Goal: Information Seeking & Learning: Learn about a topic

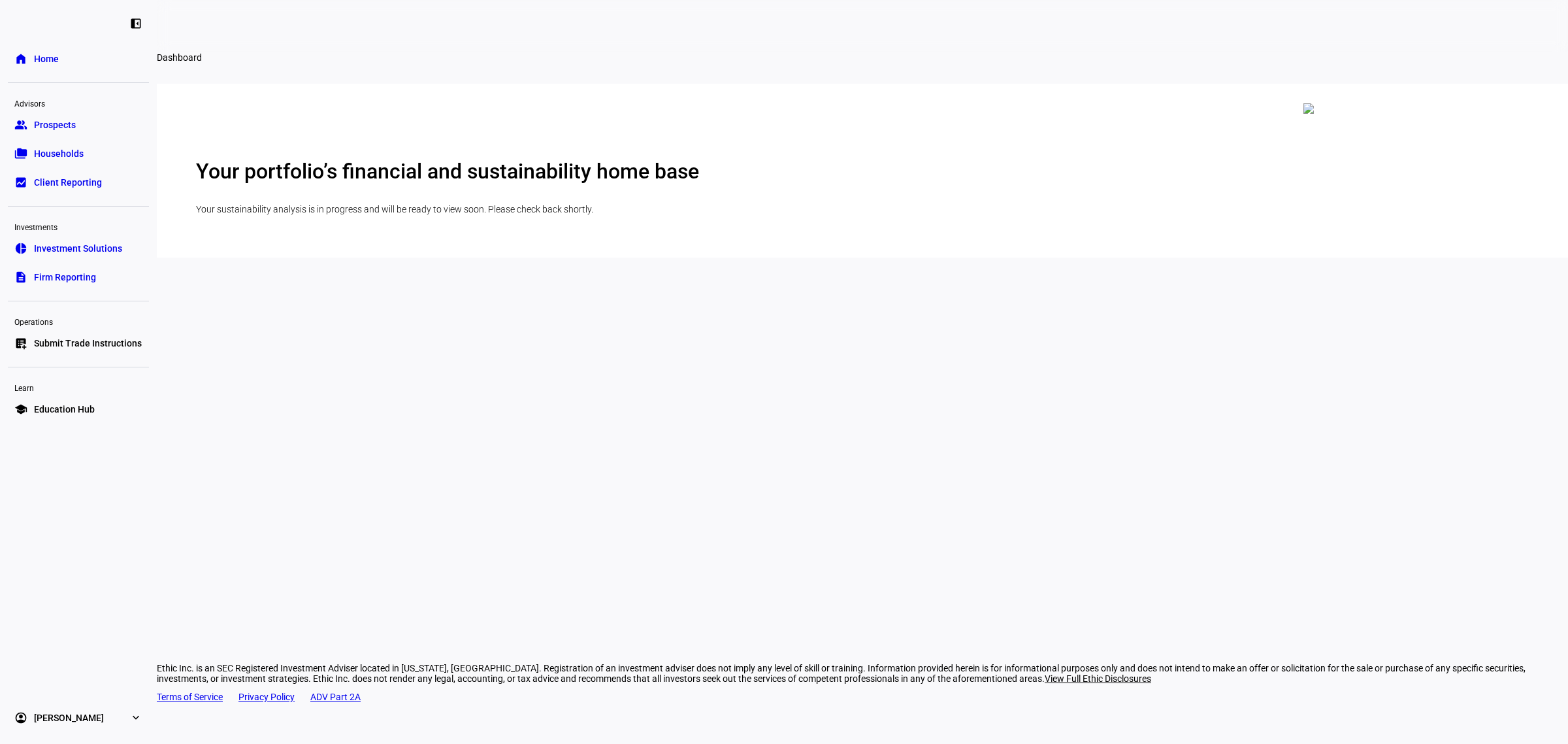
click at [83, 272] on span "Firm Reporting" at bounding box center [65, 277] width 62 height 13
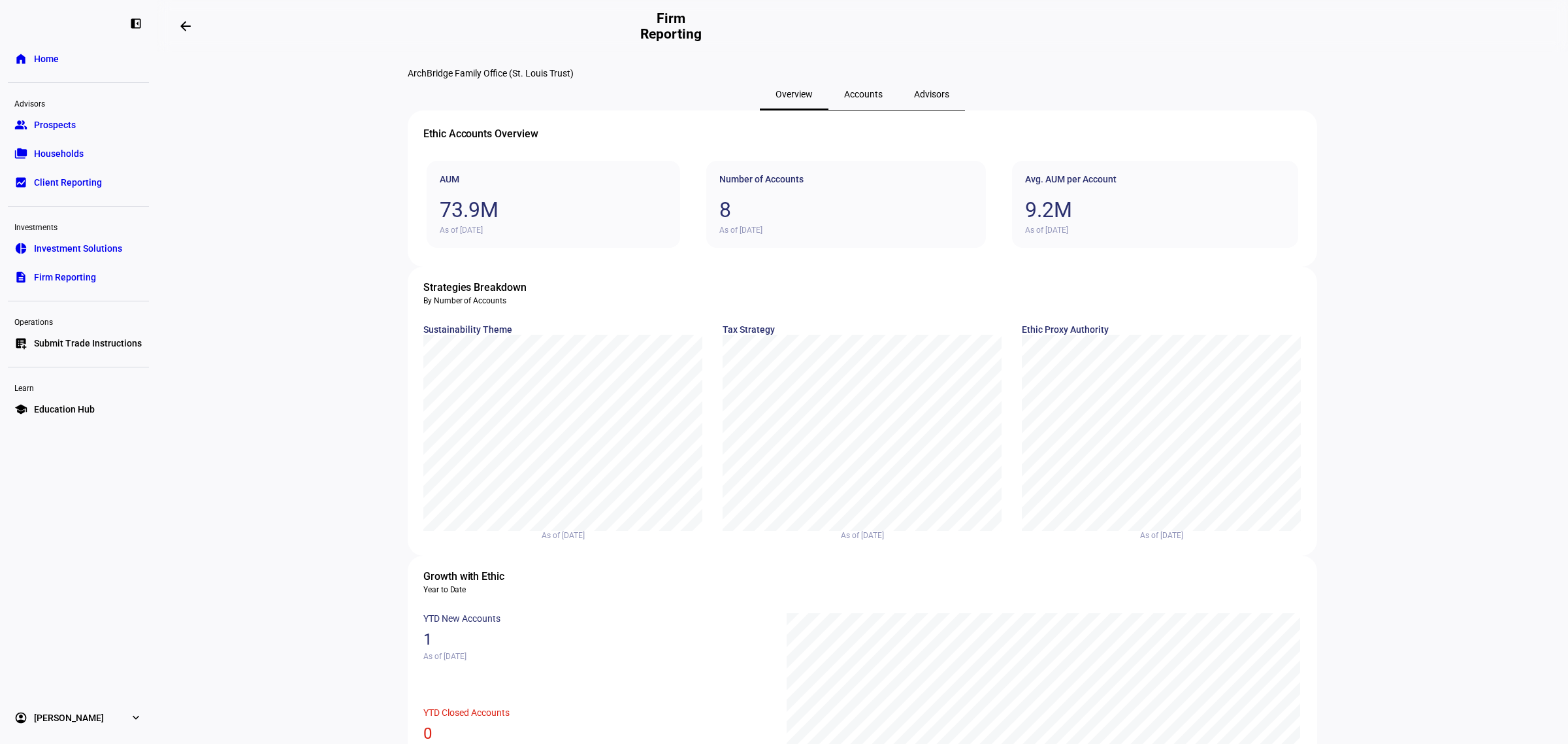
click at [80, 419] on link "school Education Hub" at bounding box center [78, 409] width 141 height 26
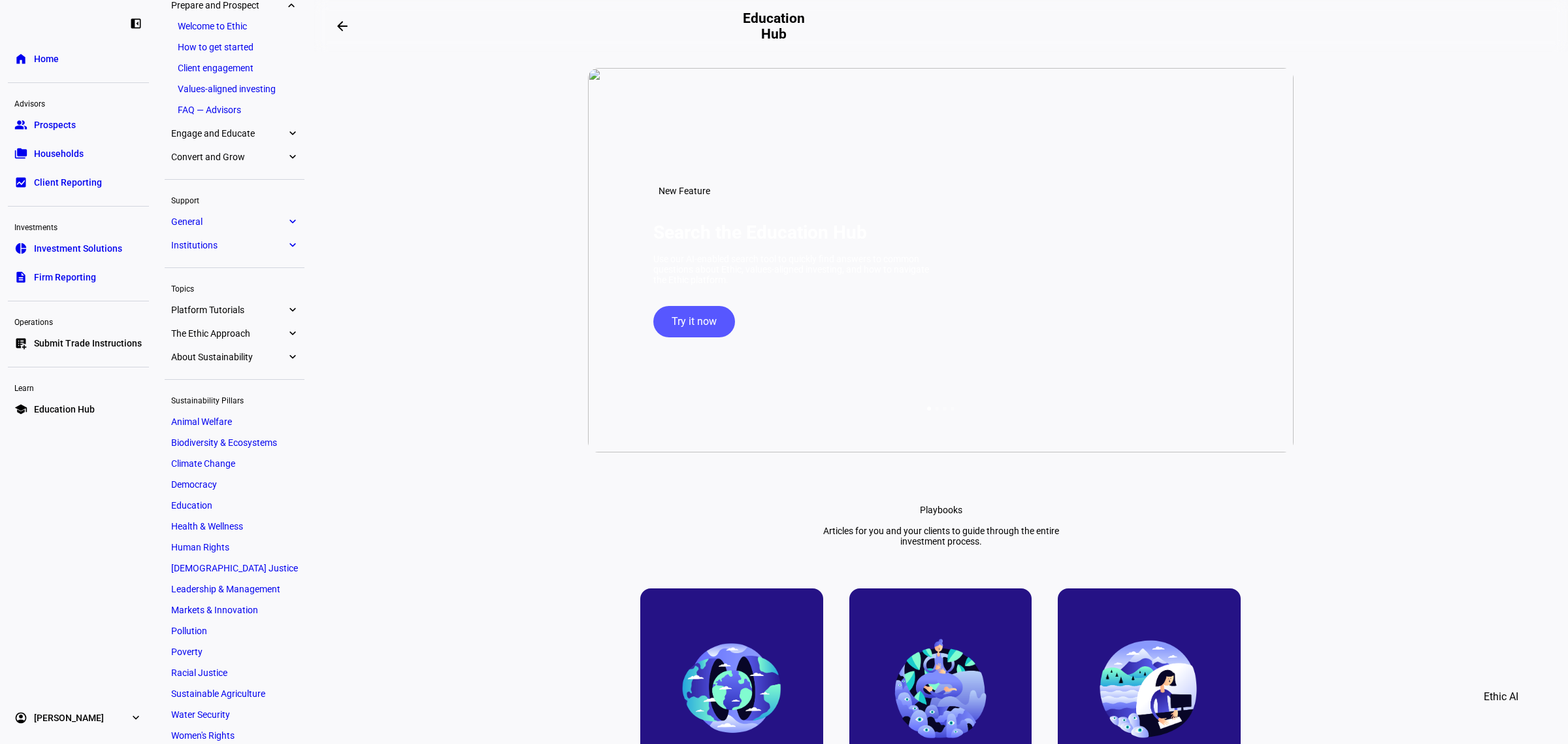
scroll to position [94, 0]
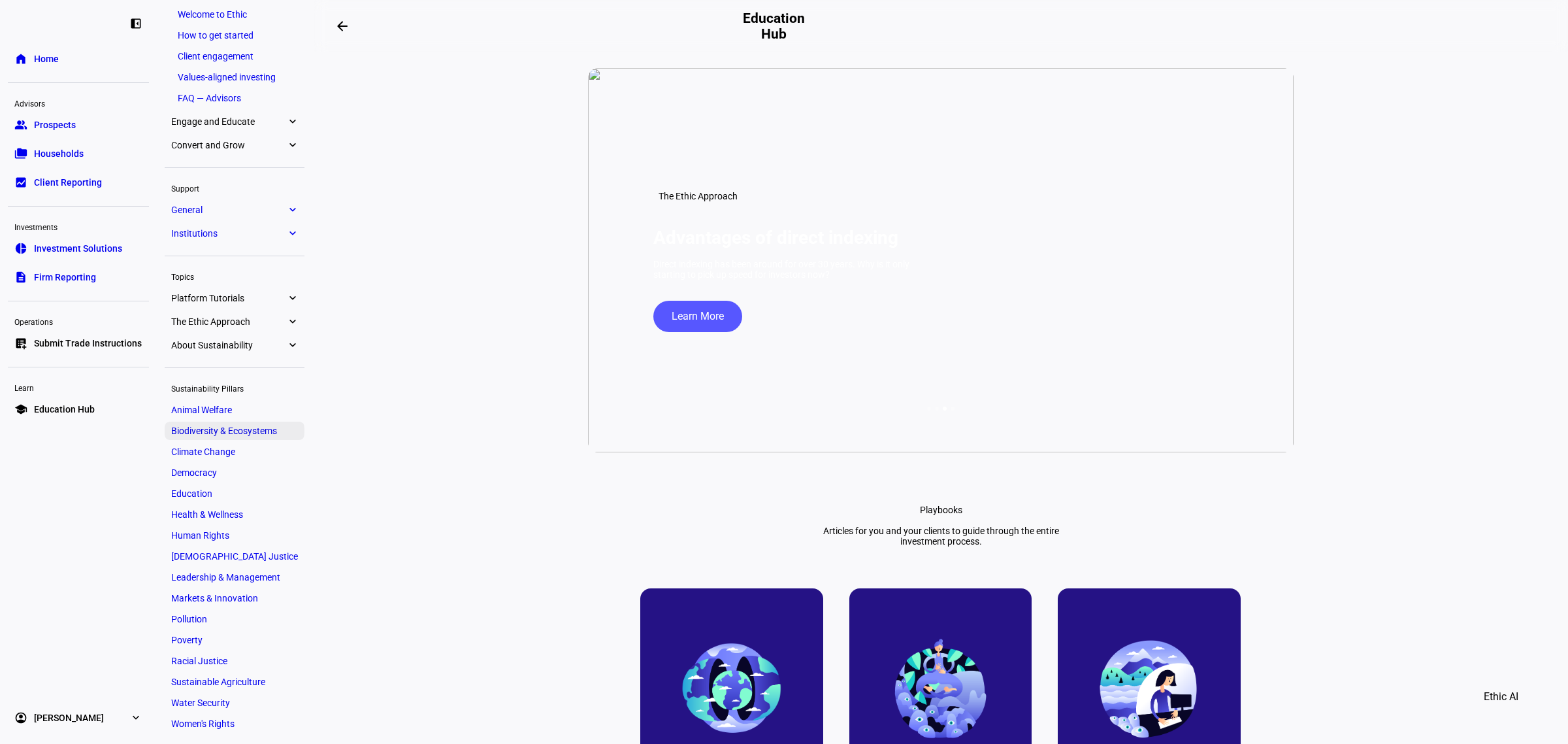
click at [223, 433] on span "Biodiversity & Ecosystems" at bounding box center [224, 430] width 106 height 10
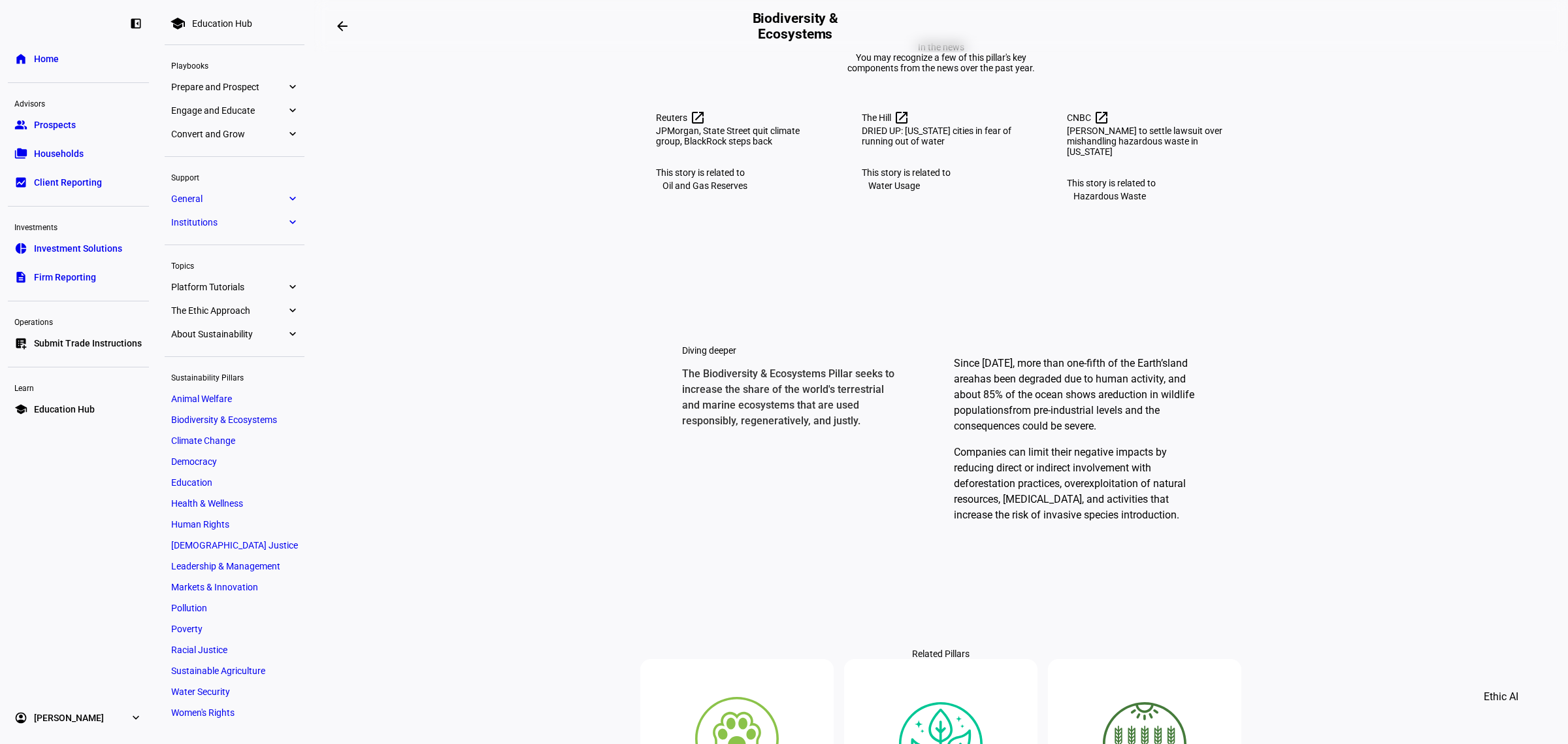
scroll to position [570, 0]
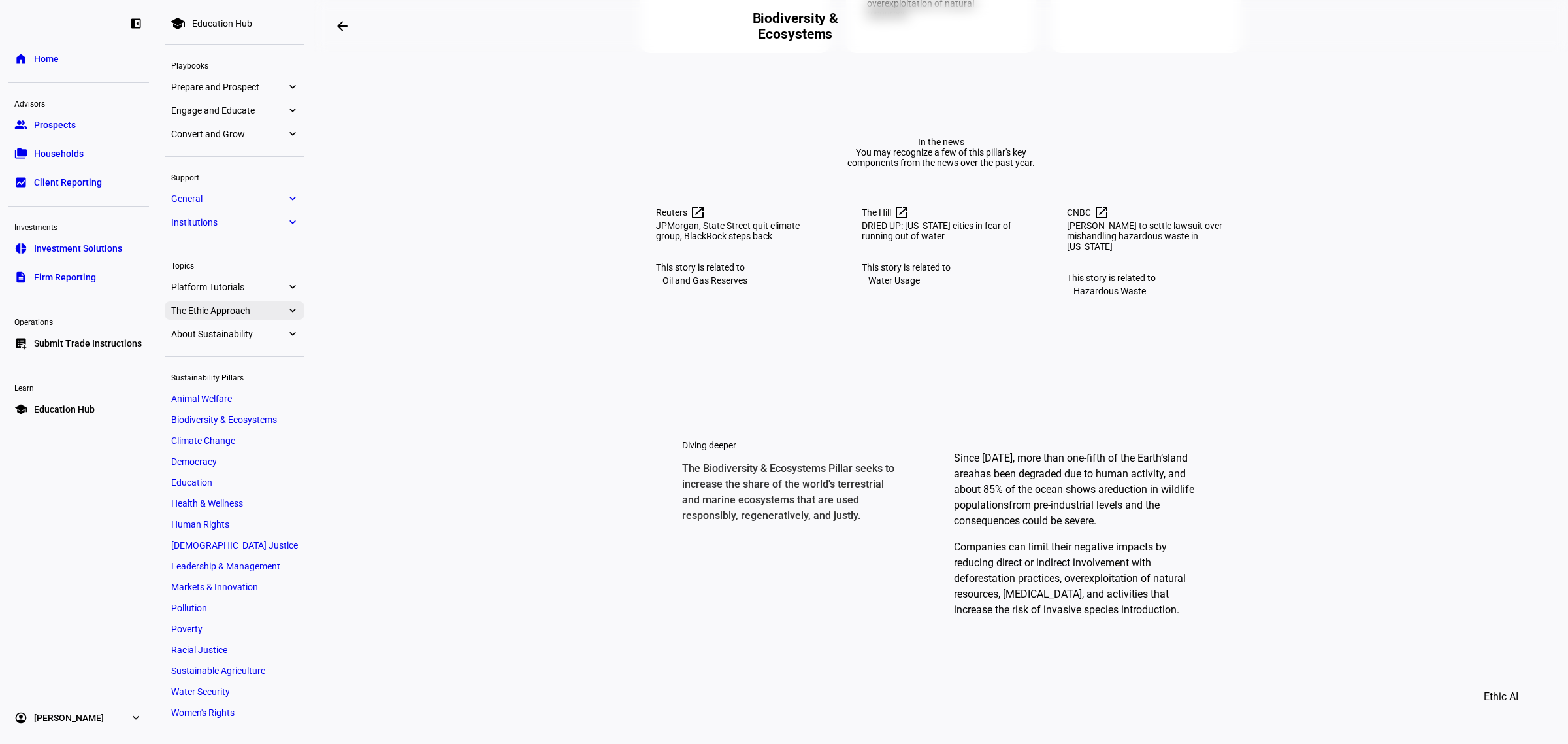
click at [292, 309] on eth-mat-symbol "expand_more" at bounding box center [292, 310] width 12 height 13
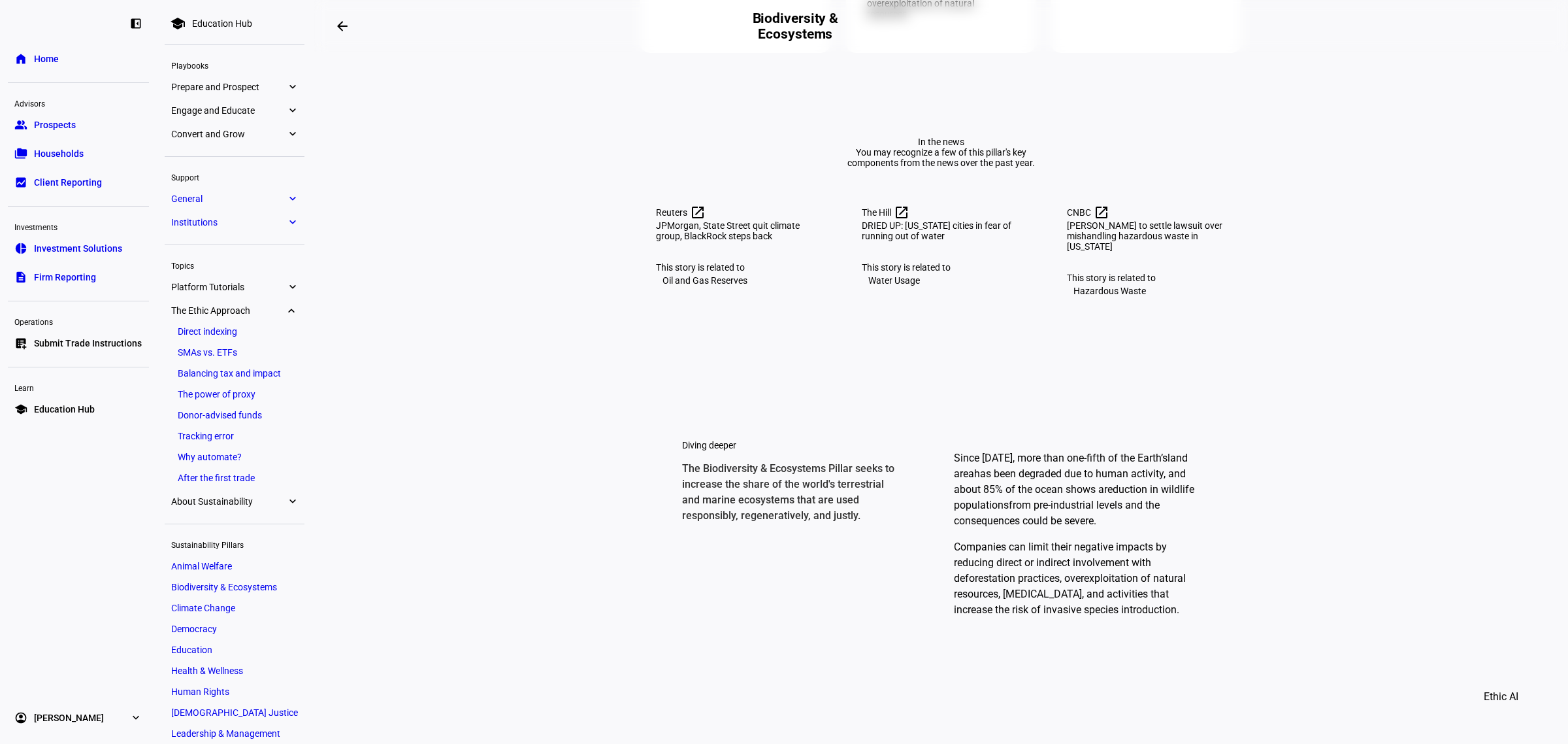
scroll to position [157, 0]
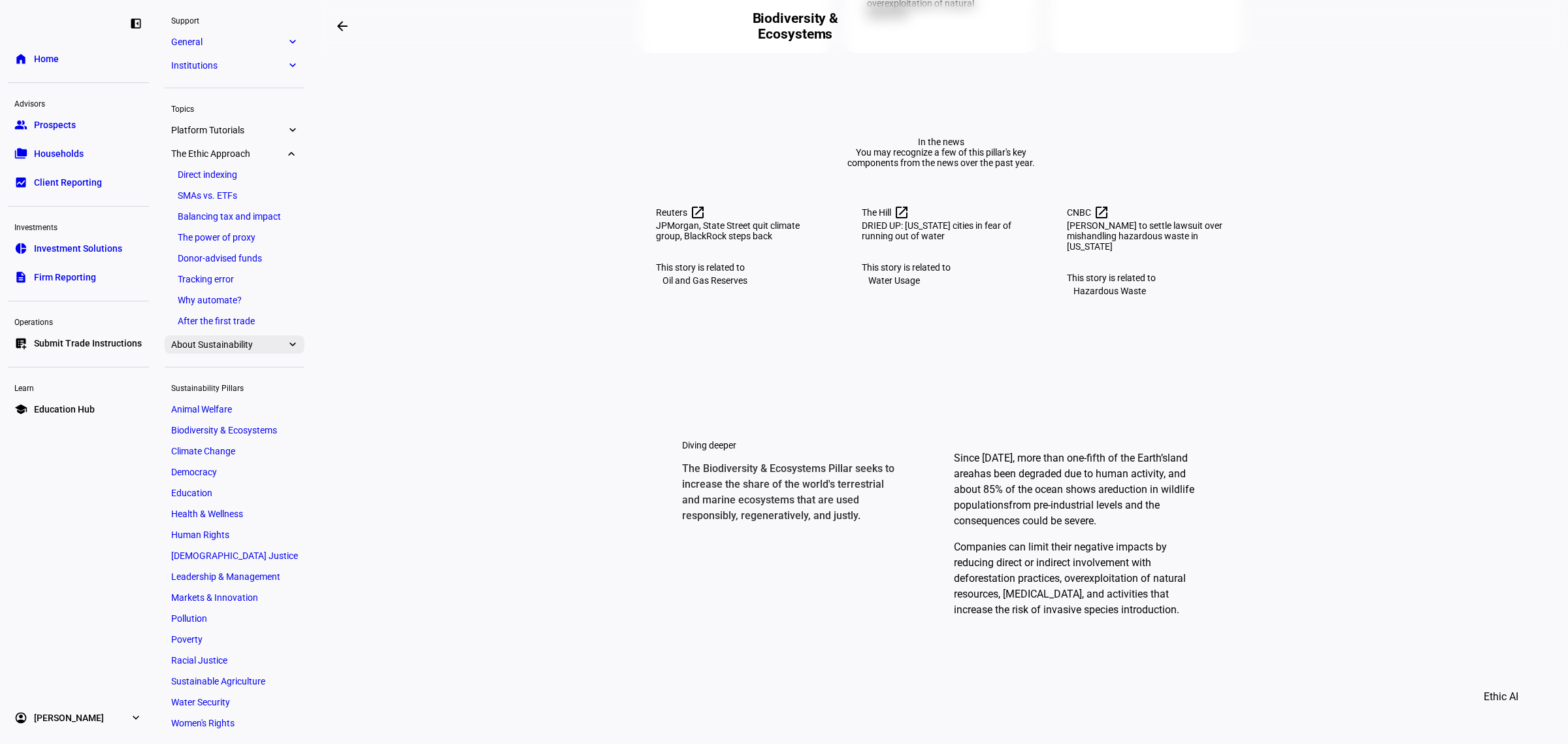
click at [290, 349] on eth-mat-symbol "expand_more" at bounding box center [292, 344] width 12 height 13
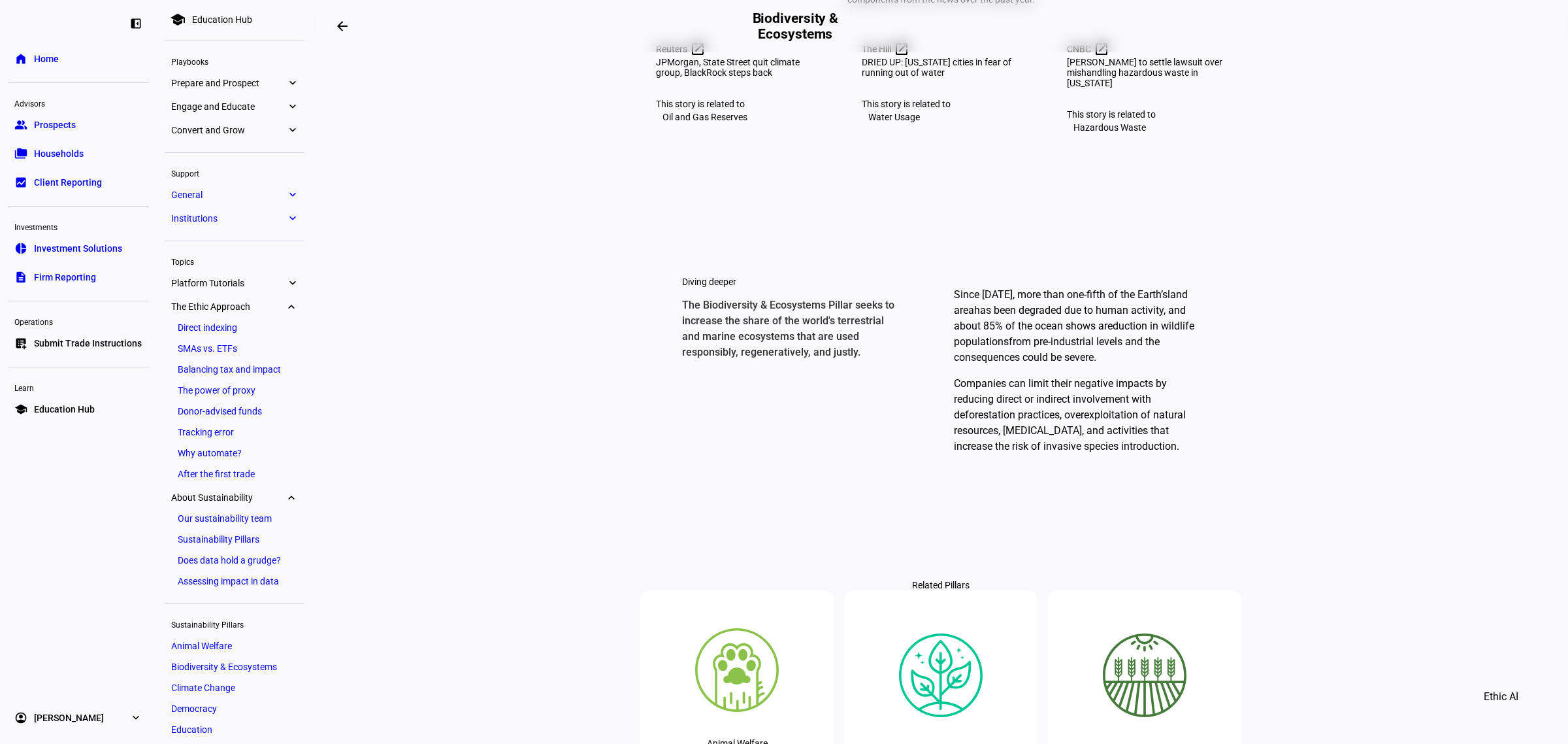
scroll to position [0, 0]
click at [286, 129] on eth-mat-symbol "expand_more" at bounding box center [292, 134] width 12 height 13
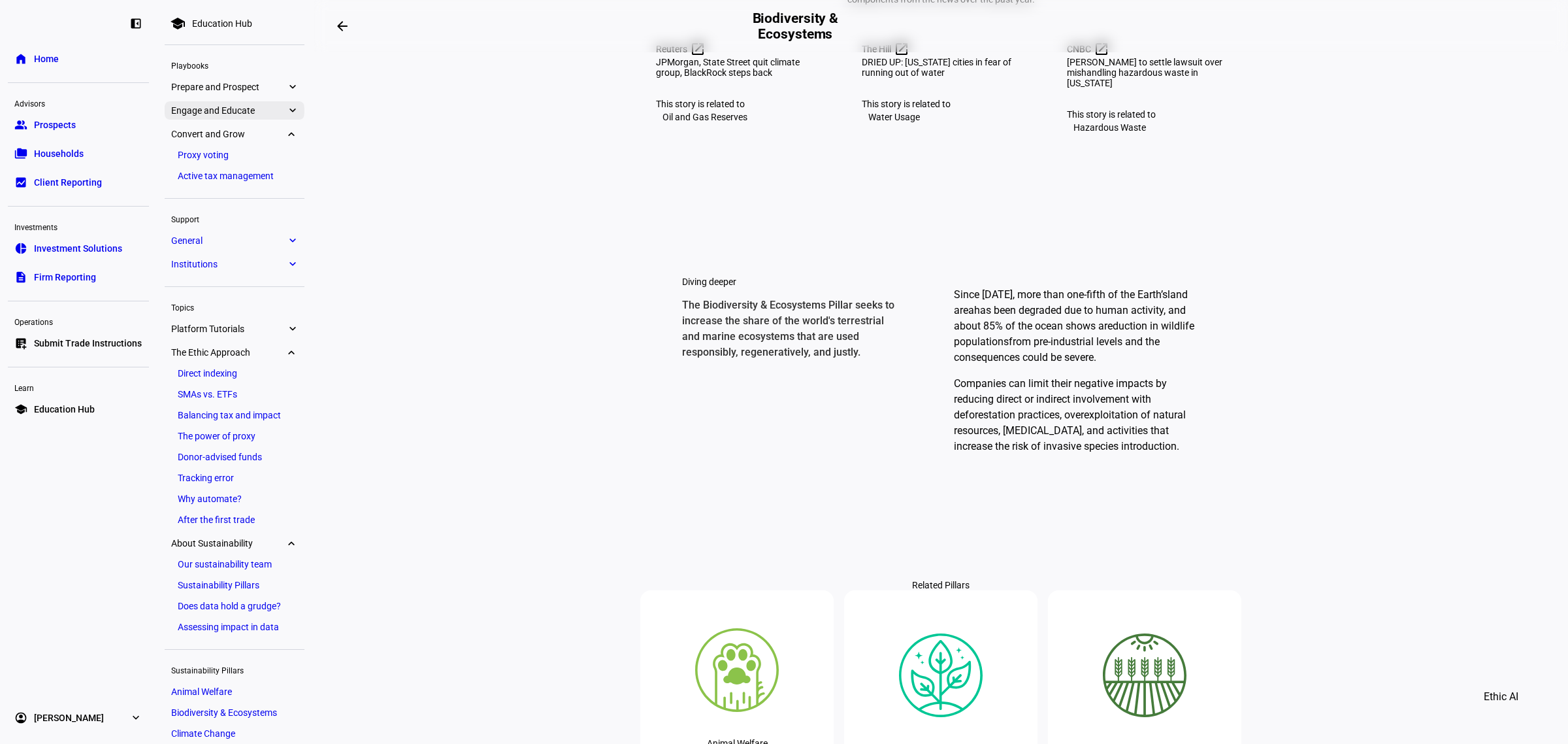
click at [286, 112] on eth-mat-symbol "expand_more" at bounding box center [292, 110] width 12 height 13
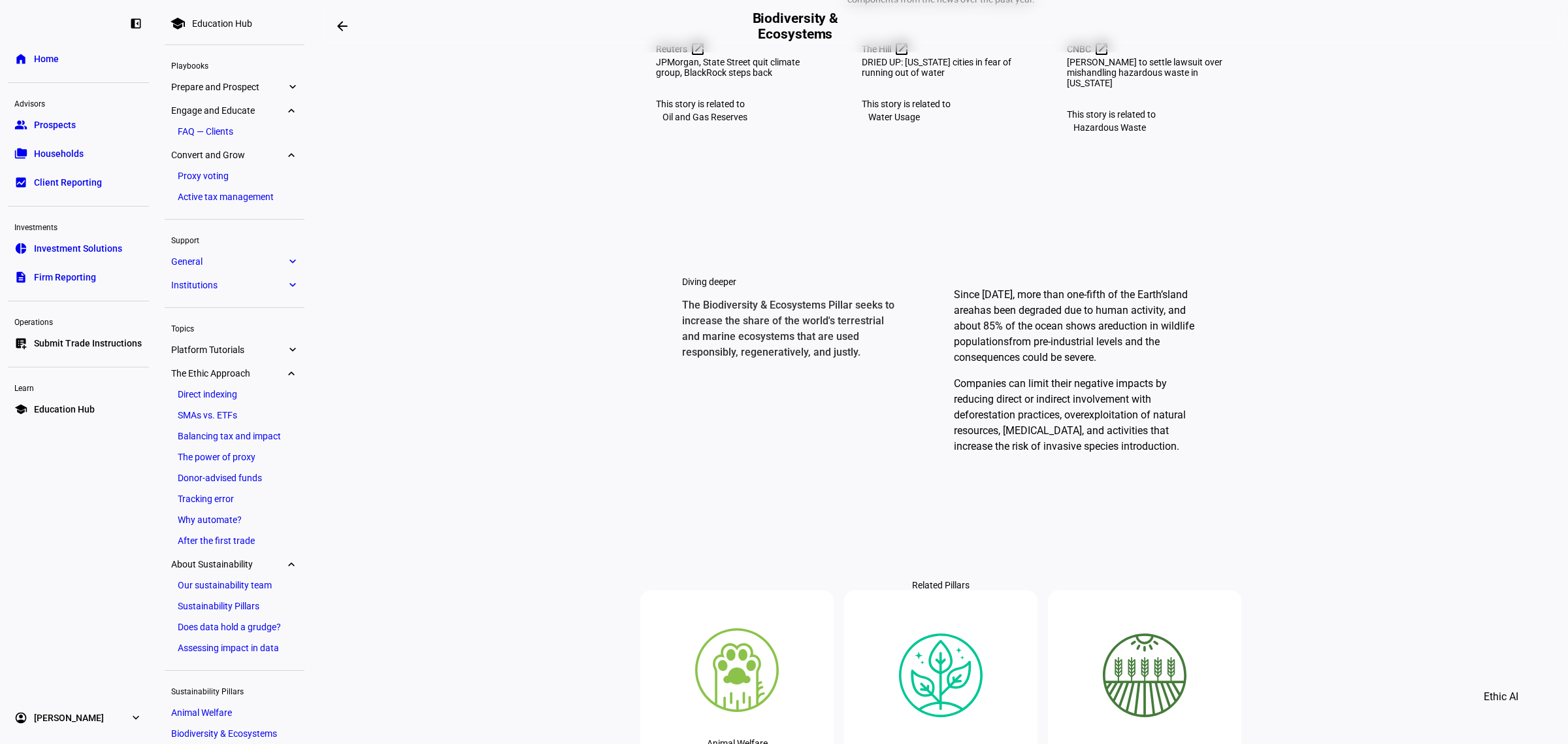
click at [289, 89] on eth-mat-symbol "expand_more" at bounding box center [292, 87] width 12 height 13
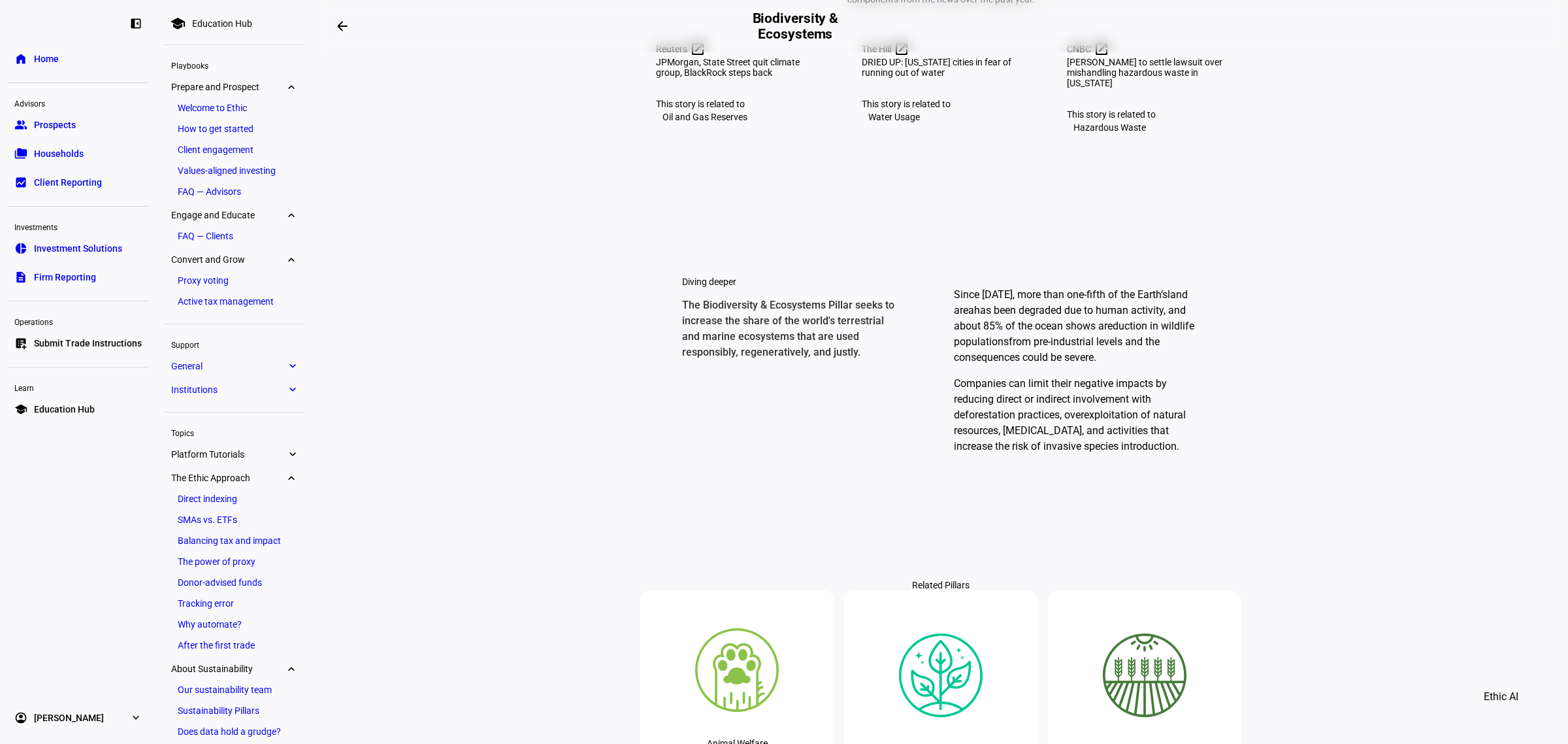
click at [85, 251] on span "Investment Solutions" at bounding box center [78, 248] width 88 height 13
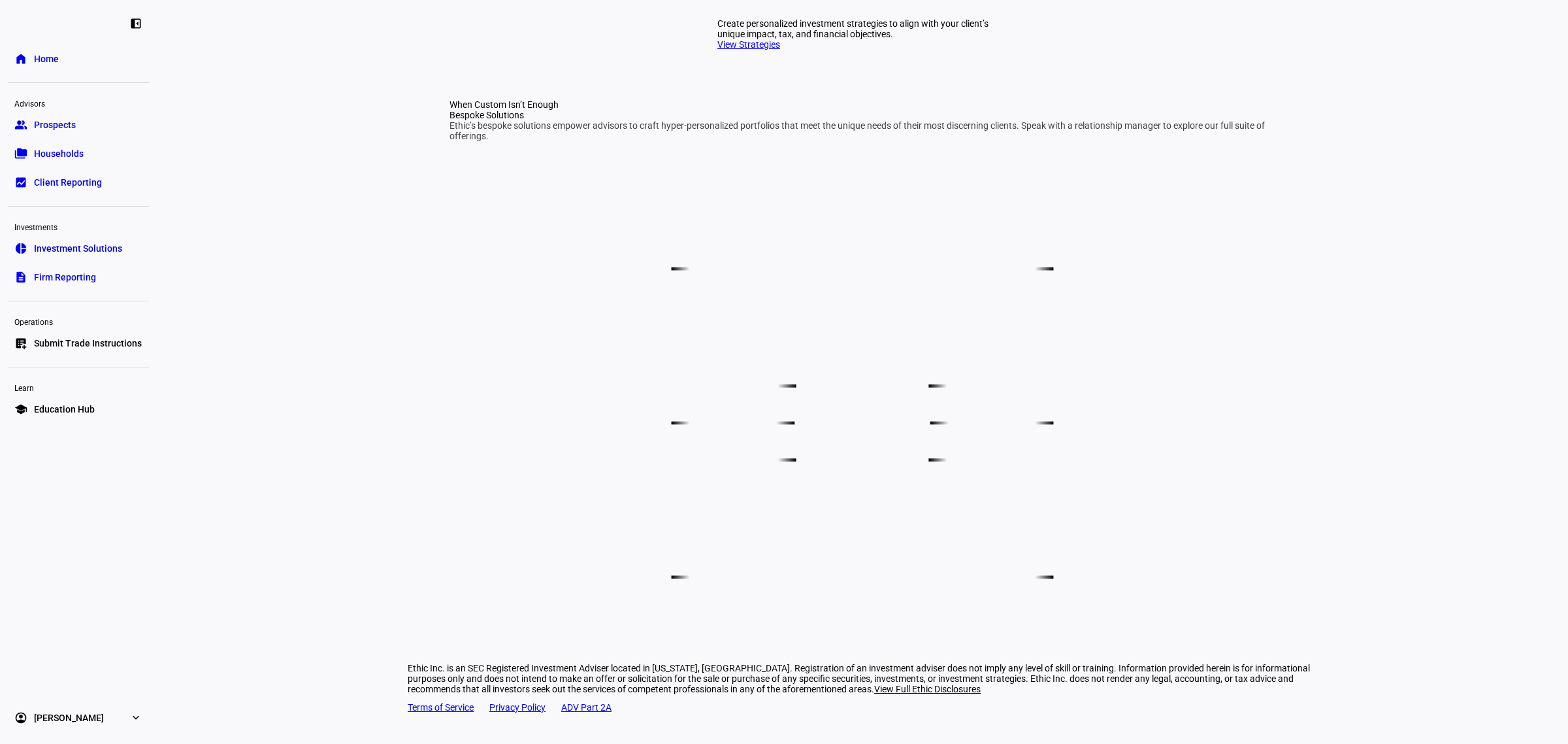
scroll to position [742, 0]
click at [80, 281] on span "Firm Reporting" at bounding box center [65, 277] width 62 height 13
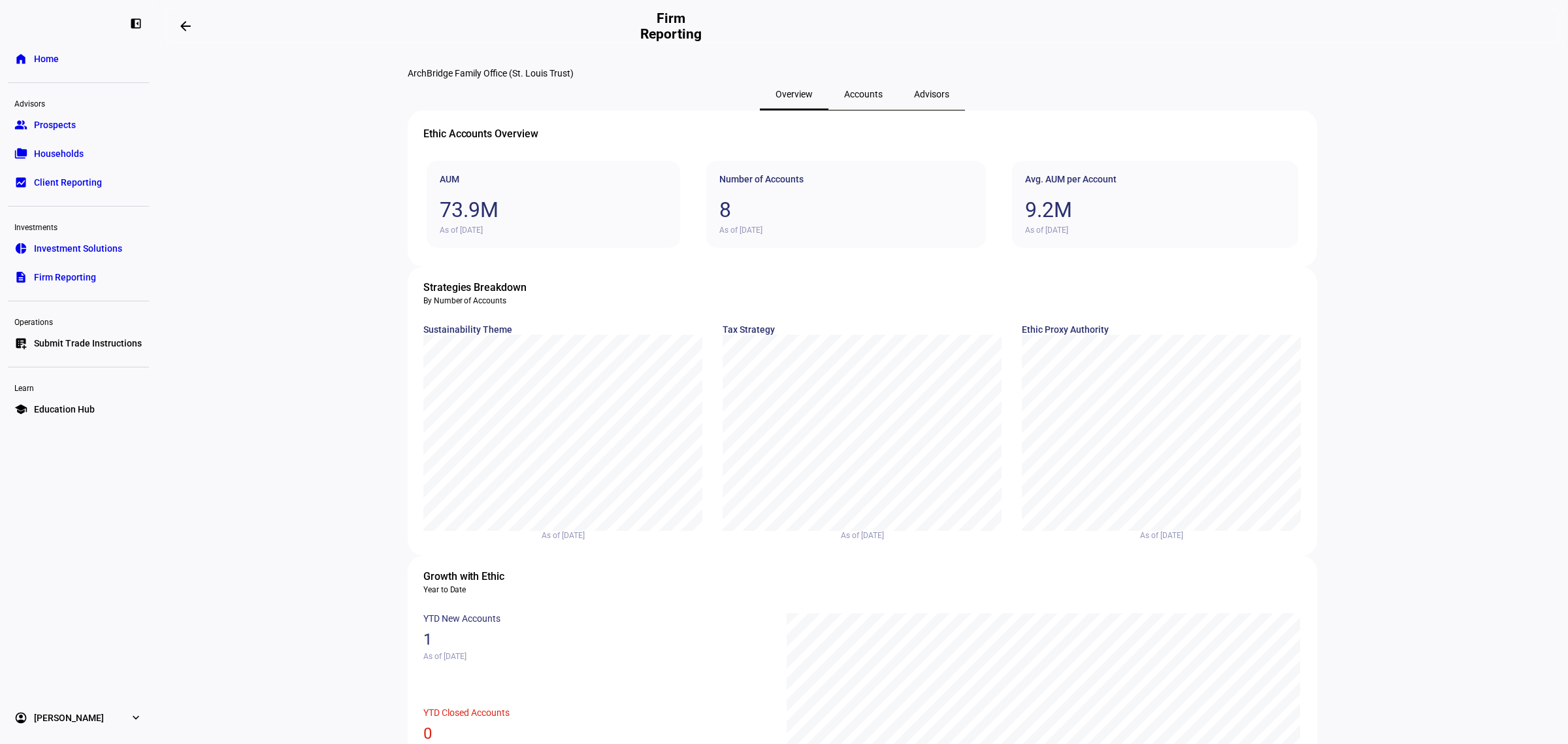
click at [542, 492] on div "chart, 1 series" at bounding box center [563, 420] width 253 height 144
click at [539, 492] on div "chart, 1 series" at bounding box center [563, 420] width 253 height 144
click at [542, 531] on div "Press Space or Enter to toggle visibility Custom Theme, Legend item 1 of 1 Cust…" at bounding box center [563, 433] width 279 height 196
click at [464, 335] on ethic-insight-title "Sustainability Theme" at bounding box center [563, 329] width 280 height 10
drag, startPoint x: 465, startPoint y: 358, endPoint x: 523, endPoint y: 409, distance: 77.2
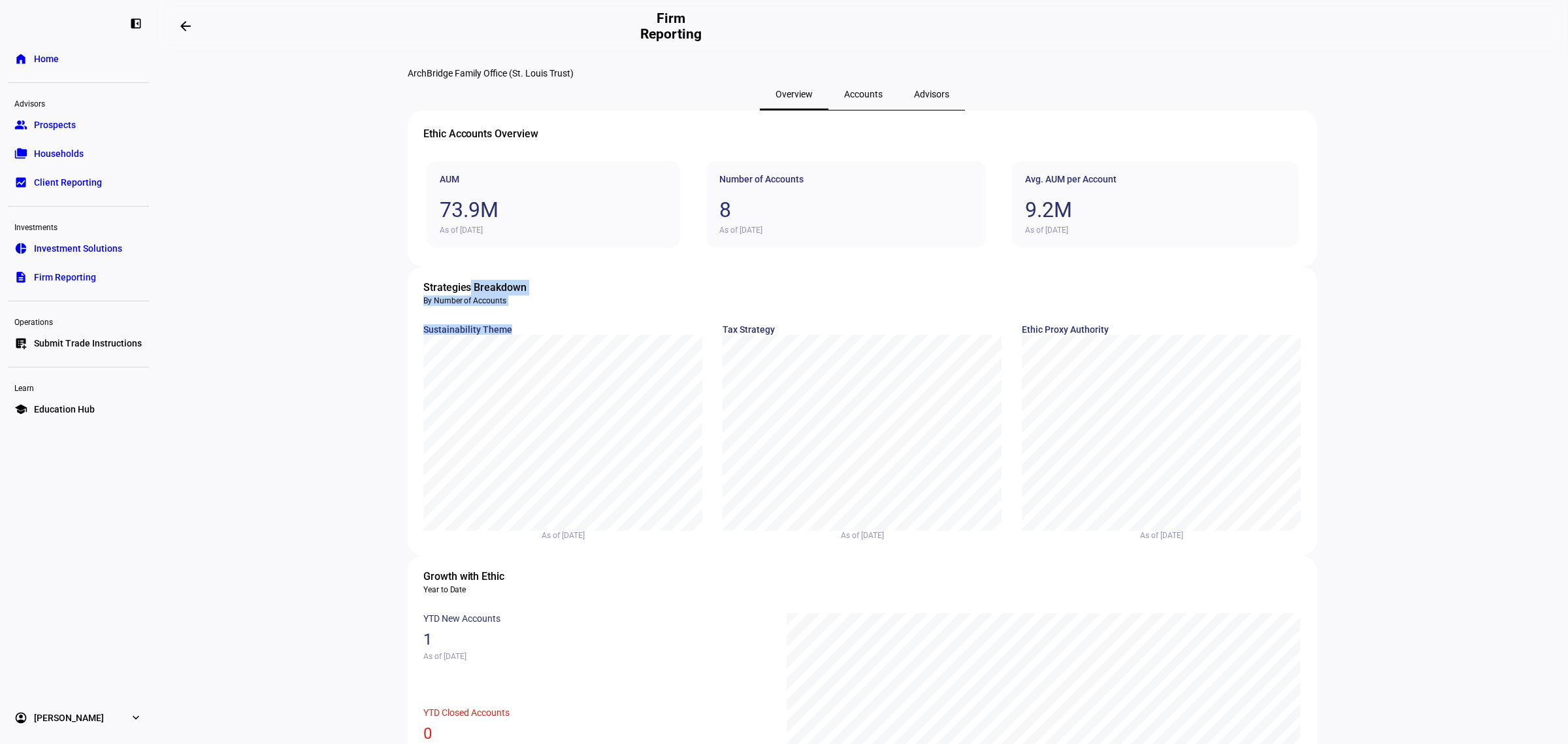
click at [520, 404] on eth-card-medium "Strategies Breakdown By Number of Accounts Sustainability Theme Press Space or …" at bounding box center [863, 411] width 910 height 289
click at [626, 475] on div "chart, 1 series" at bounding box center [563, 420] width 253 height 144
click at [605, 488] on div "chart, 1 series" at bounding box center [563, 420] width 253 height 144
click at [69, 183] on span "Client Reporting" at bounding box center [68, 182] width 68 height 13
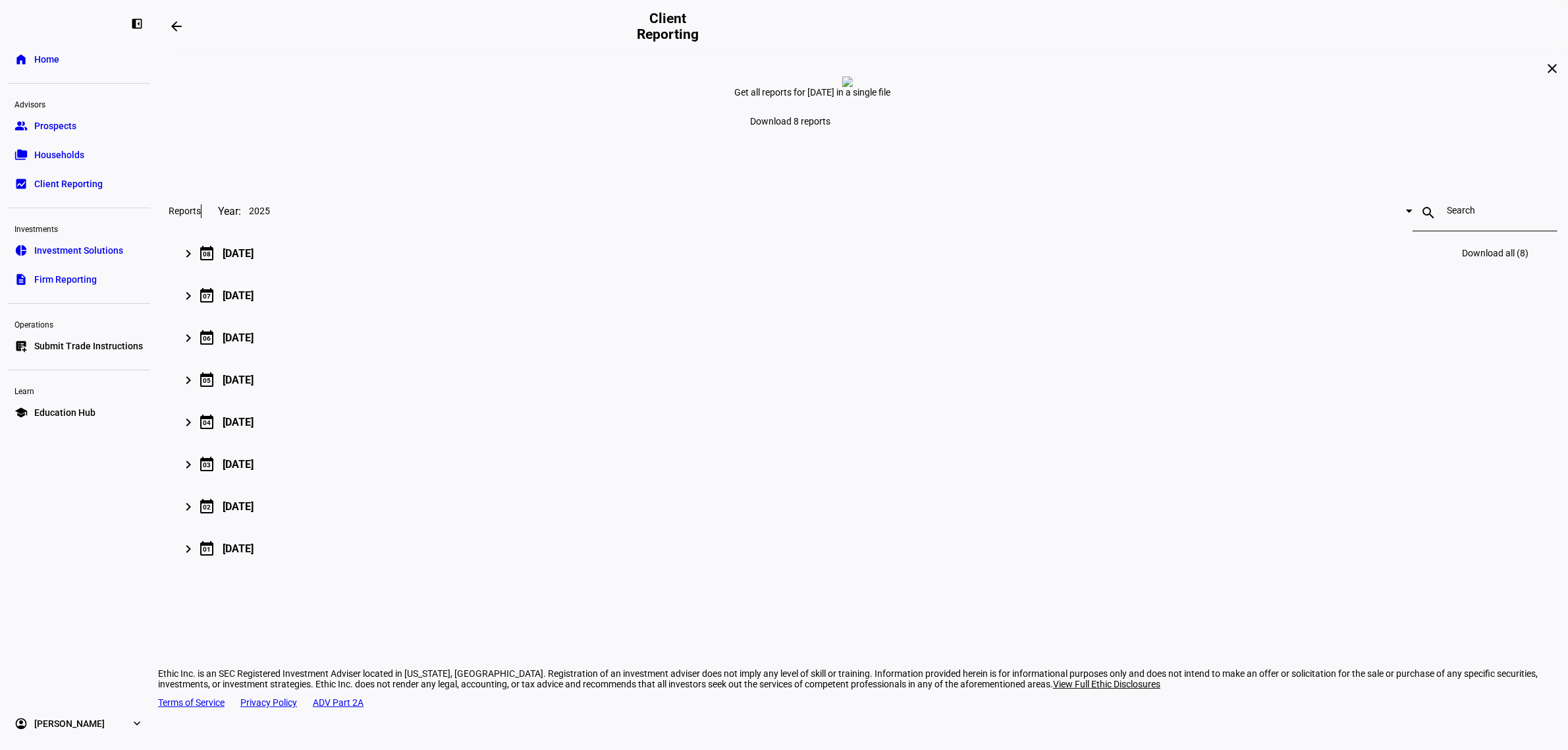
click at [497, 274] on mat-expansion-panel-header "keyboard_arrow_right calendar_today [DATE] Download all (8)" at bounding box center [863, 253] width 1389 height 42
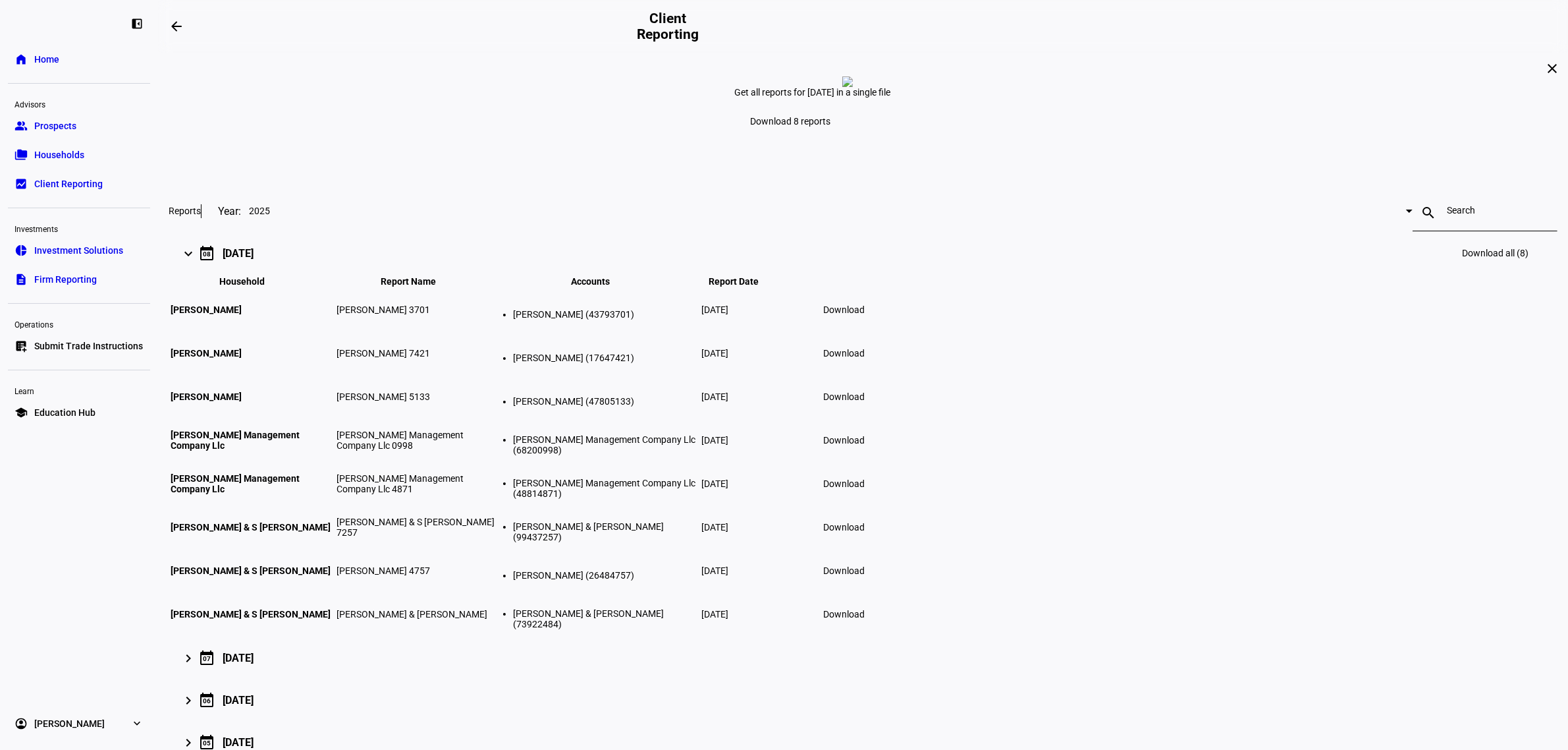
click at [242, 315] on span "[PERSON_NAME]" at bounding box center [206, 309] width 71 height 11
click at [42, 149] on span "Households" at bounding box center [59, 155] width 50 height 13
click at [46, 25] on div at bounding box center [48, 22] width 66 height 15
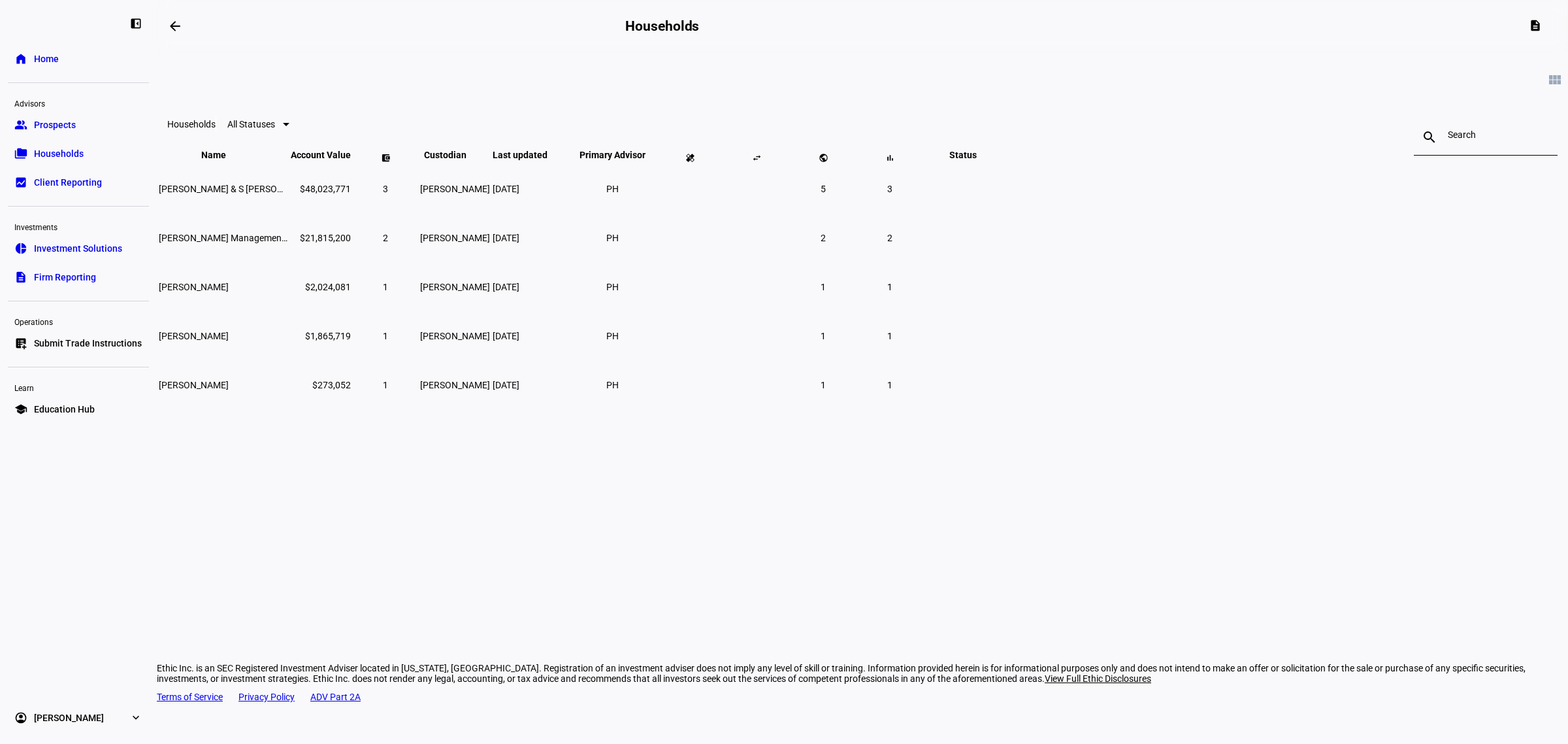
click at [60, 60] on link "home Home" at bounding box center [78, 58] width 141 height 26
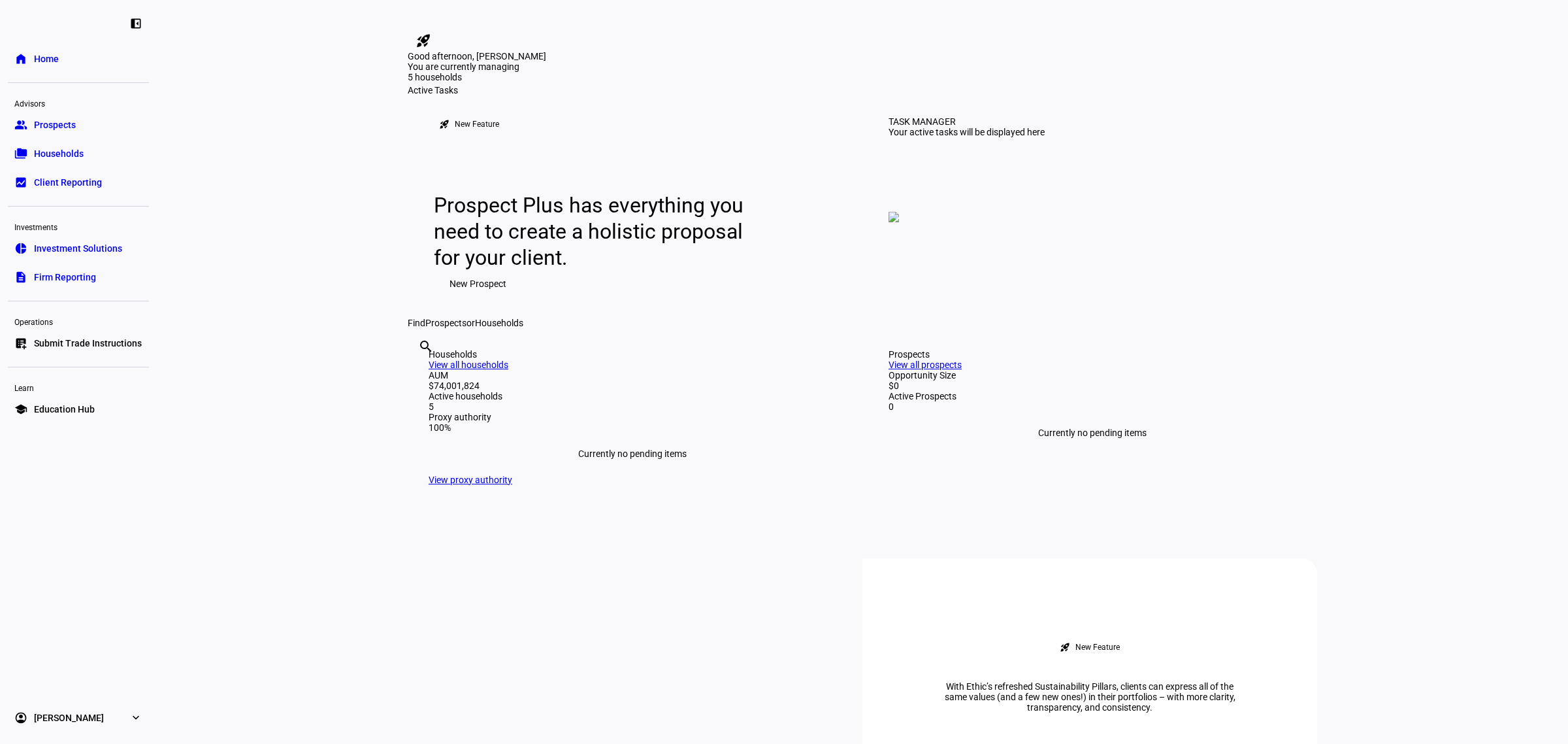
click at [75, 280] on span "Firm Reporting" at bounding box center [65, 277] width 62 height 13
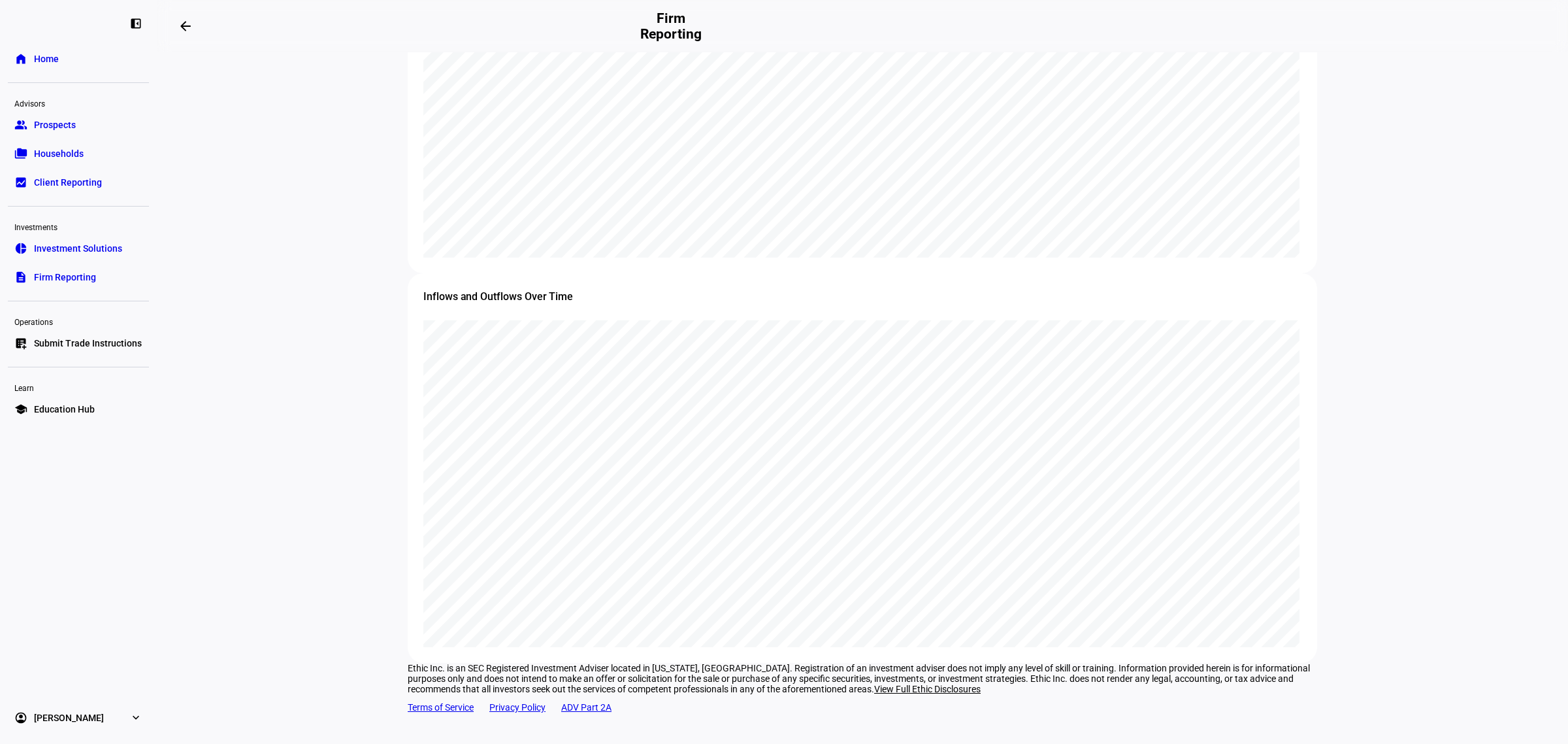
scroll to position [1361, 0]
click at [101, 247] on span "Investment Solutions" at bounding box center [78, 248] width 88 height 13
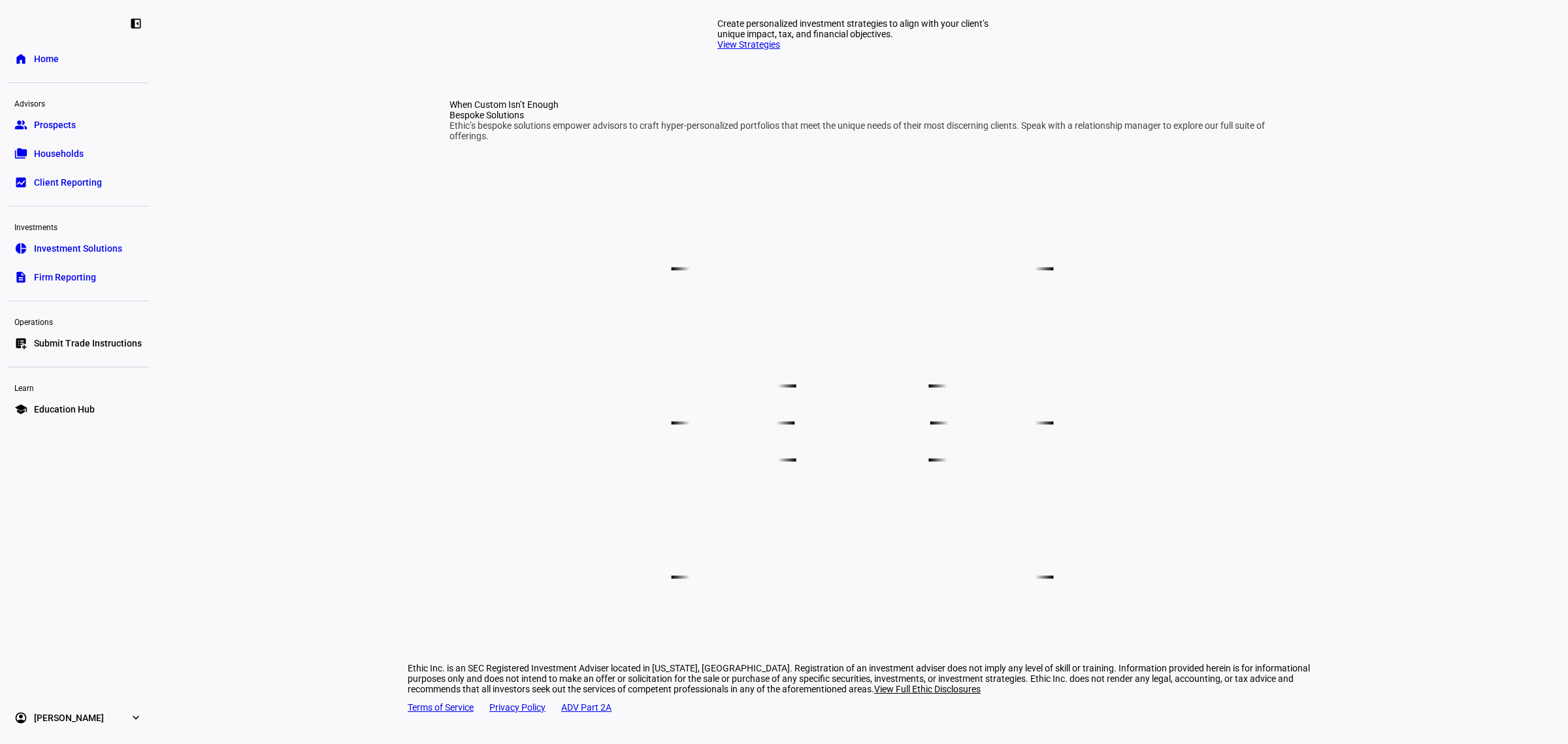
scroll to position [742, 0]
click at [77, 413] on span "Education Hub" at bounding box center [64, 409] width 61 height 13
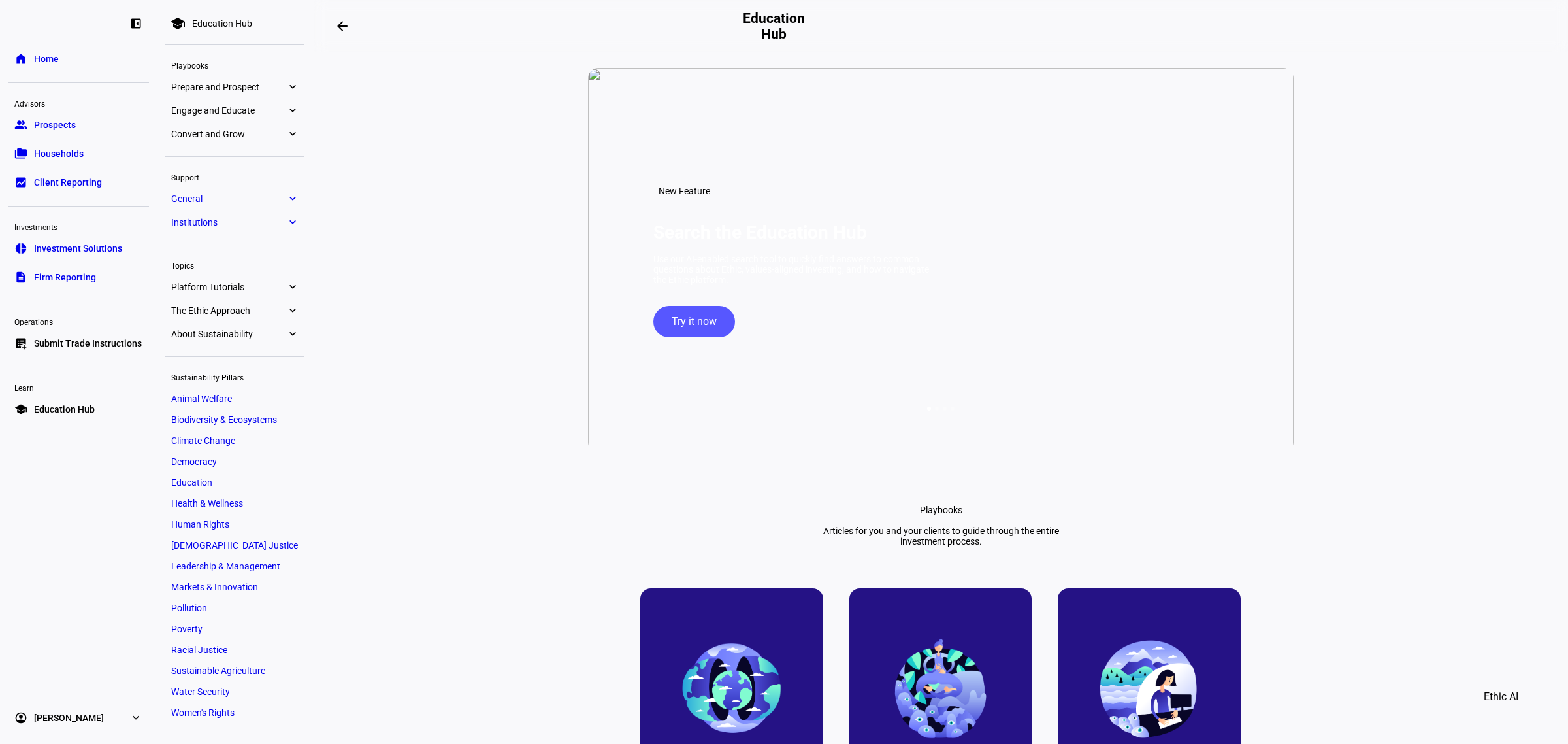
click at [223, 301] on link "The Ethic Approach expand_more" at bounding box center [234, 310] width 140 height 18
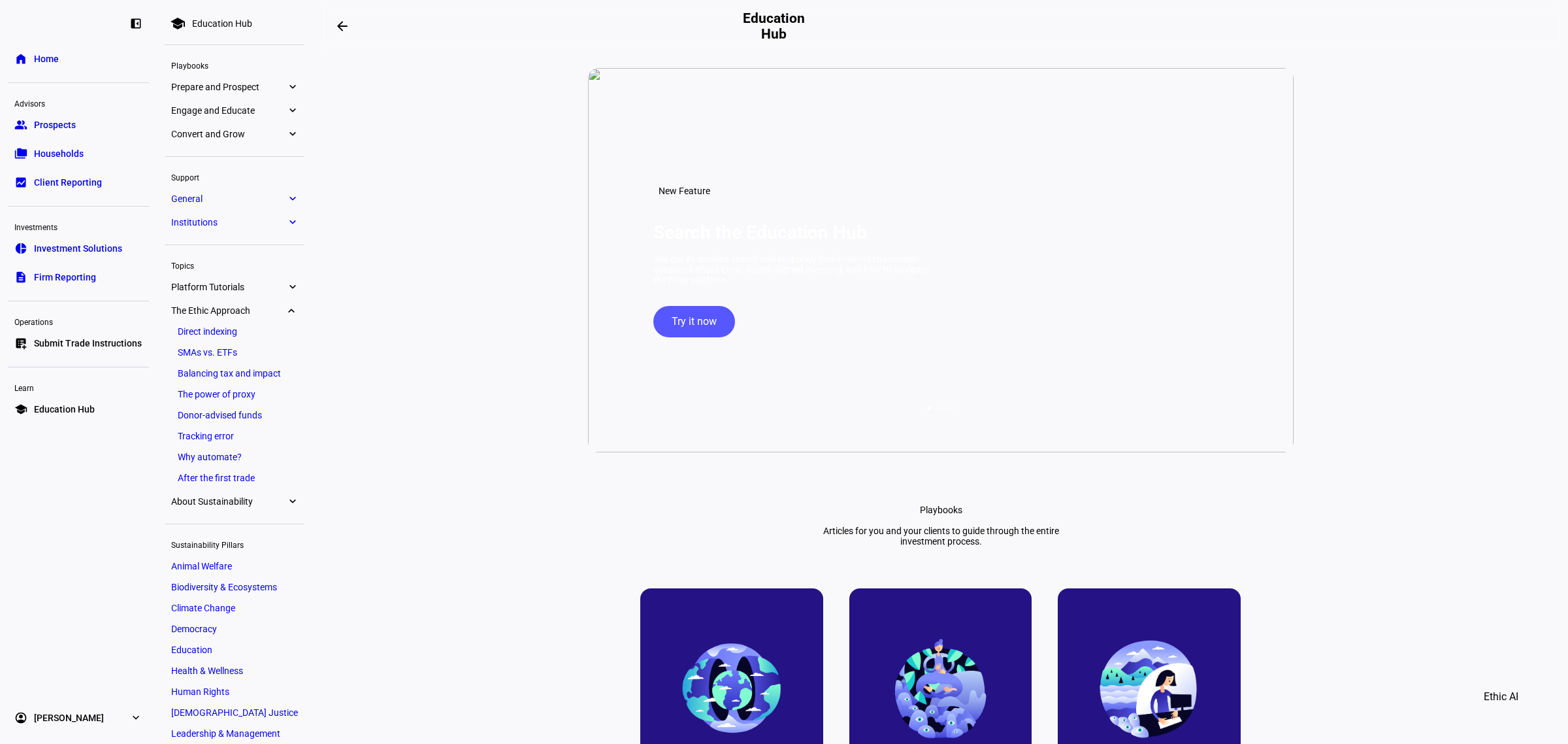
scroll to position [157, 0]
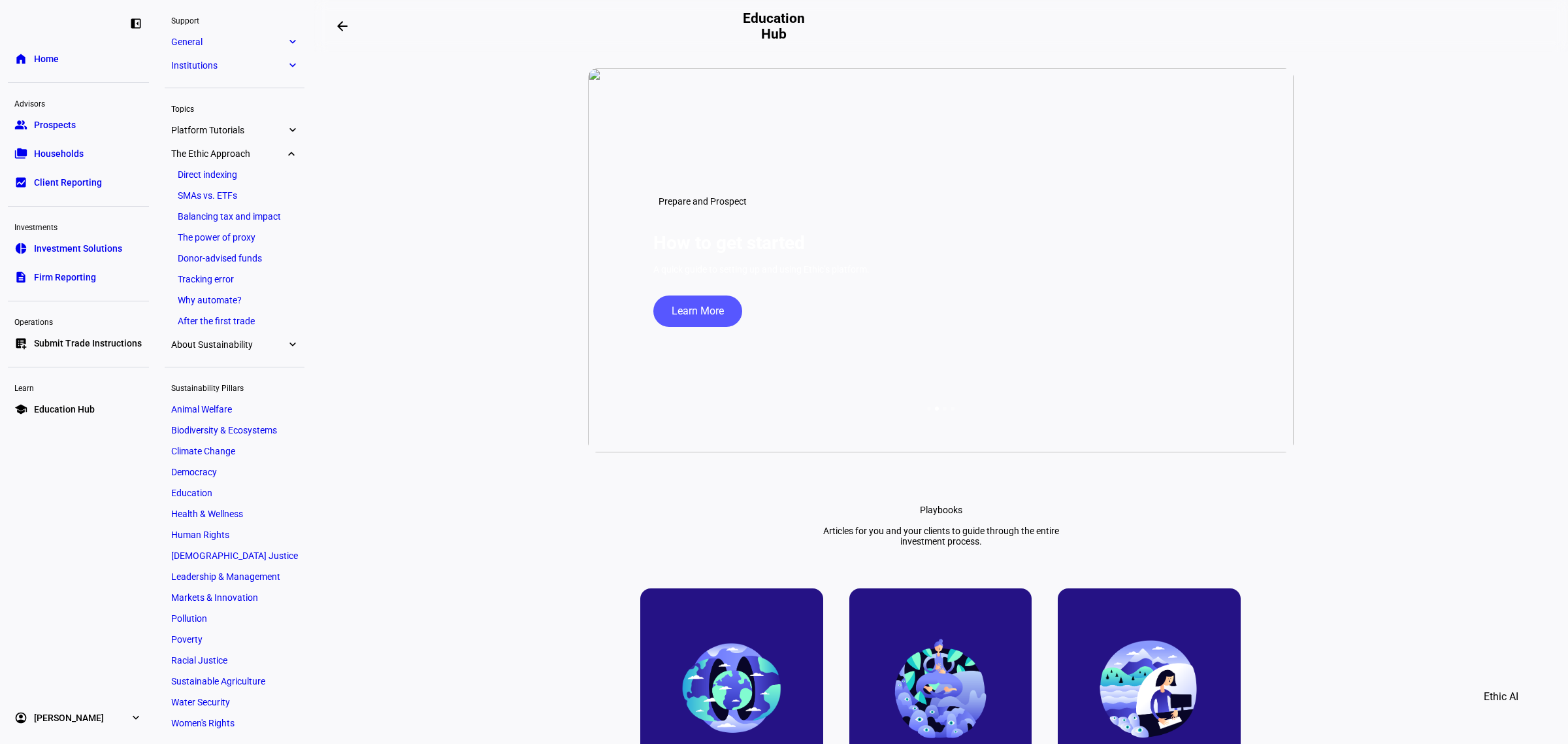
click at [230, 233] on link "The power of proxy" at bounding box center [234, 237] width 127 height 18
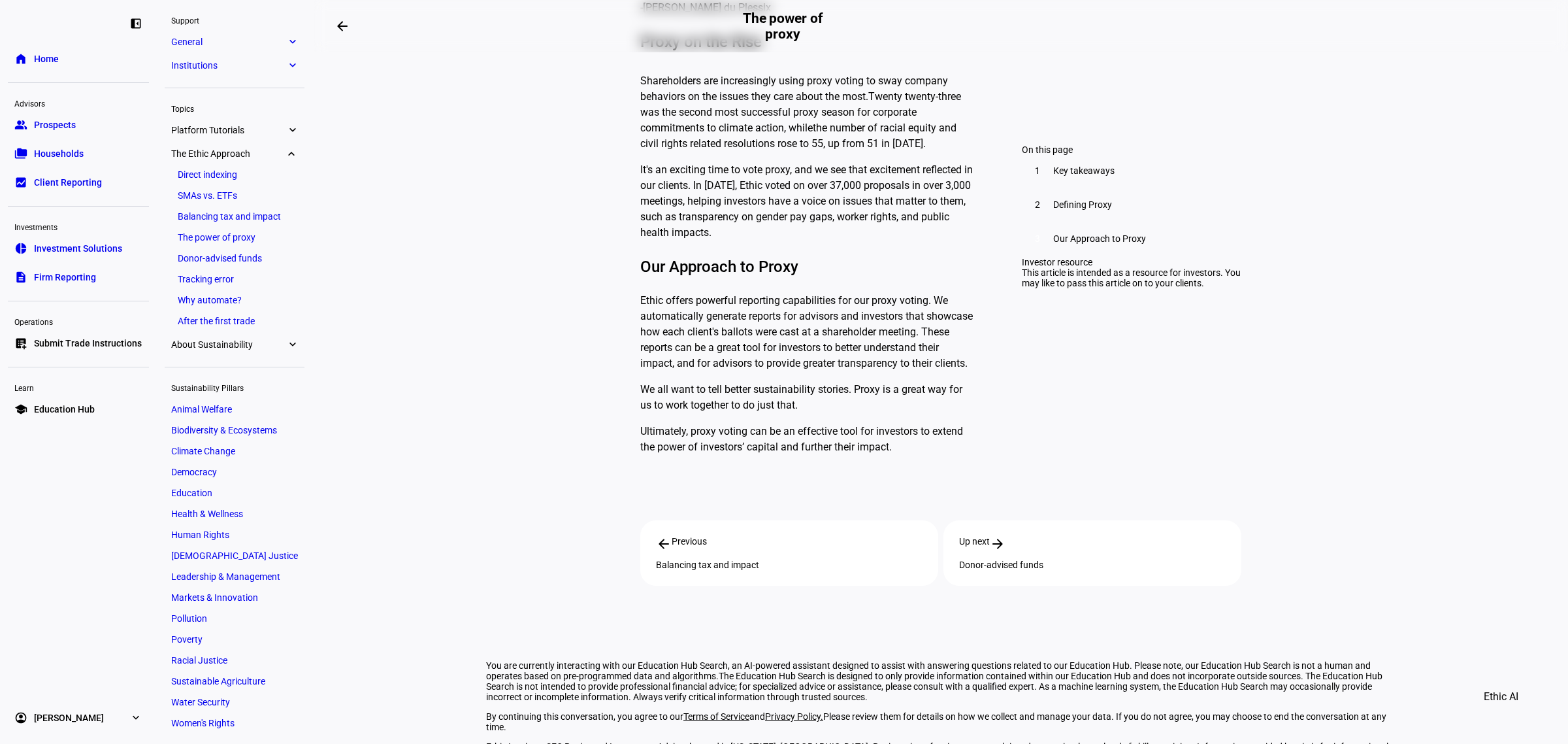
scroll to position [1213, 0]
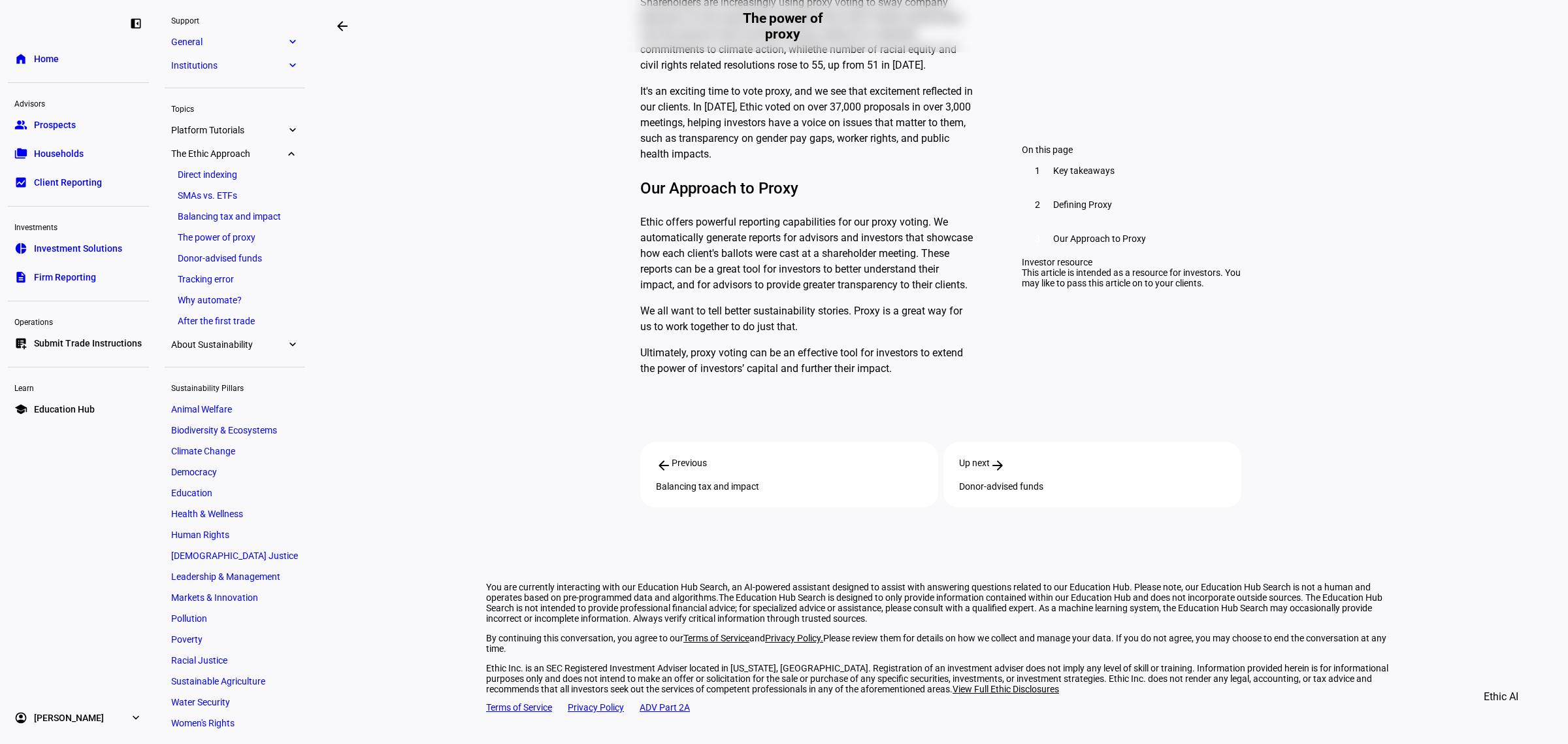
click at [54, 176] on span "Client Reporting" at bounding box center [68, 182] width 68 height 13
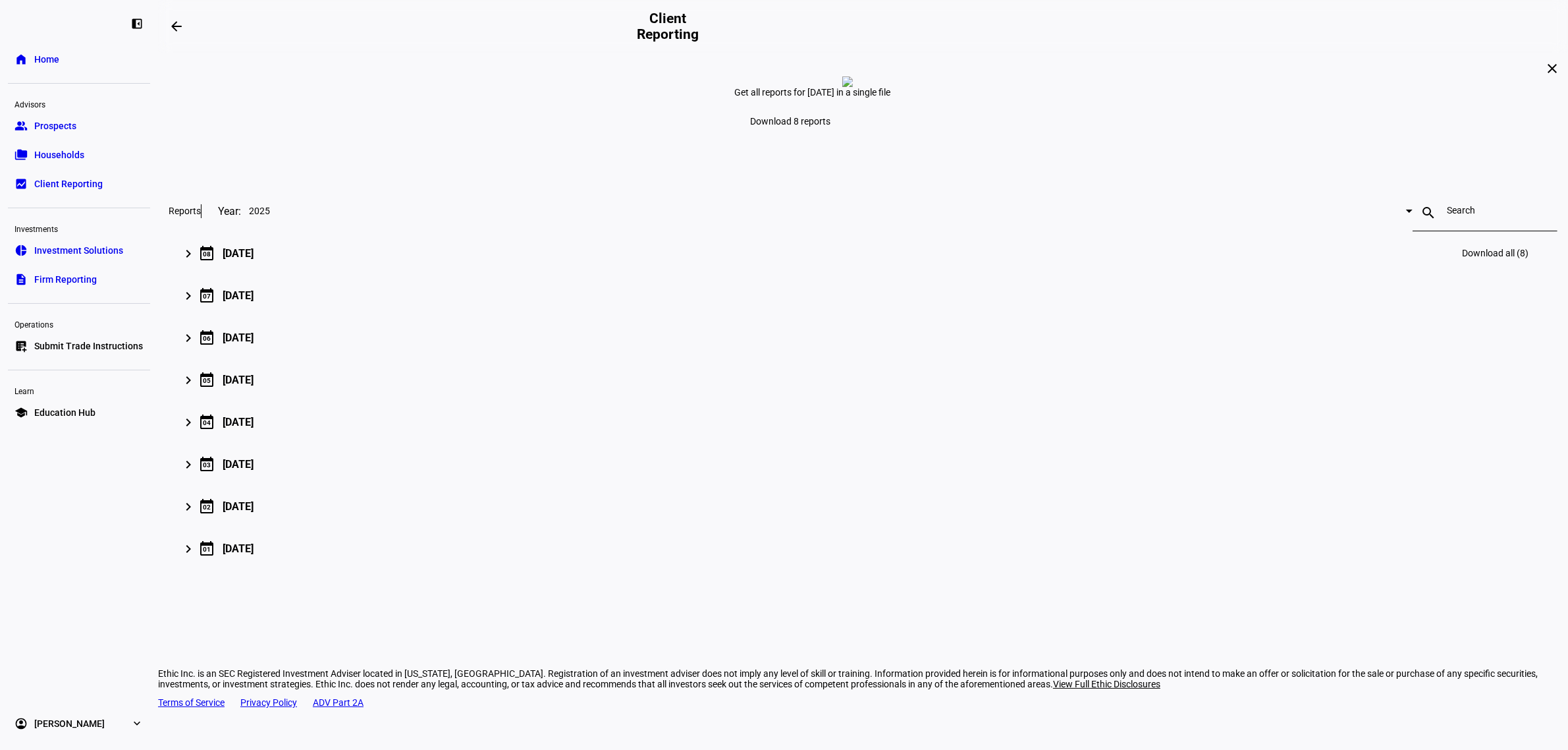
click at [196, 262] on mat-icon "keyboard_arrow_right" at bounding box center [188, 253] width 16 height 16
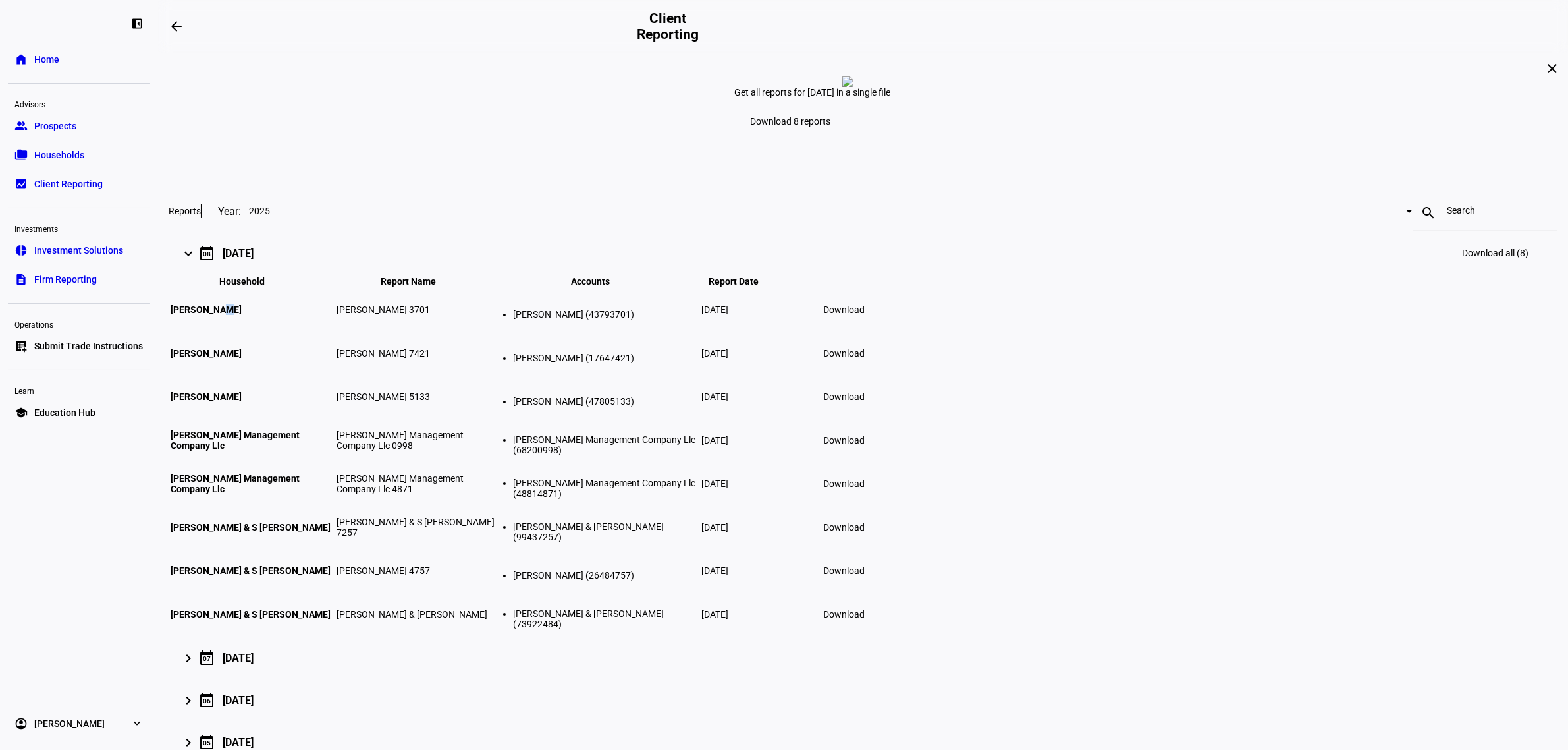
click at [242, 315] on span "[PERSON_NAME]" at bounding box center [206, 309] width 71 height 11
click at [865, 315] on span "Download" at bounding box center [844, 309] width 42 height 11
click at [61, 63] on link "home Home" at bounding box center [79, 59] width 142 height 26
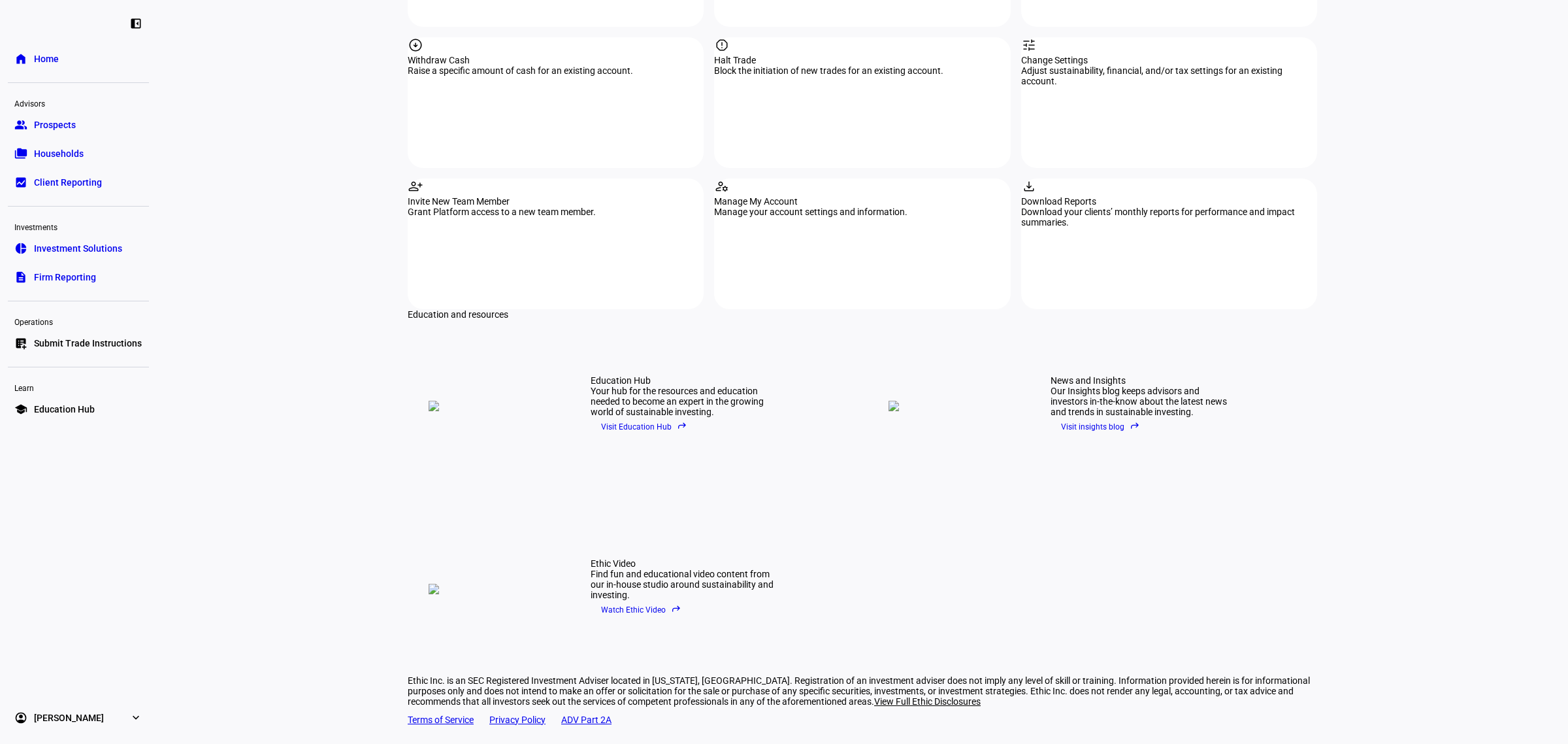
scroll to position [1547, 0]
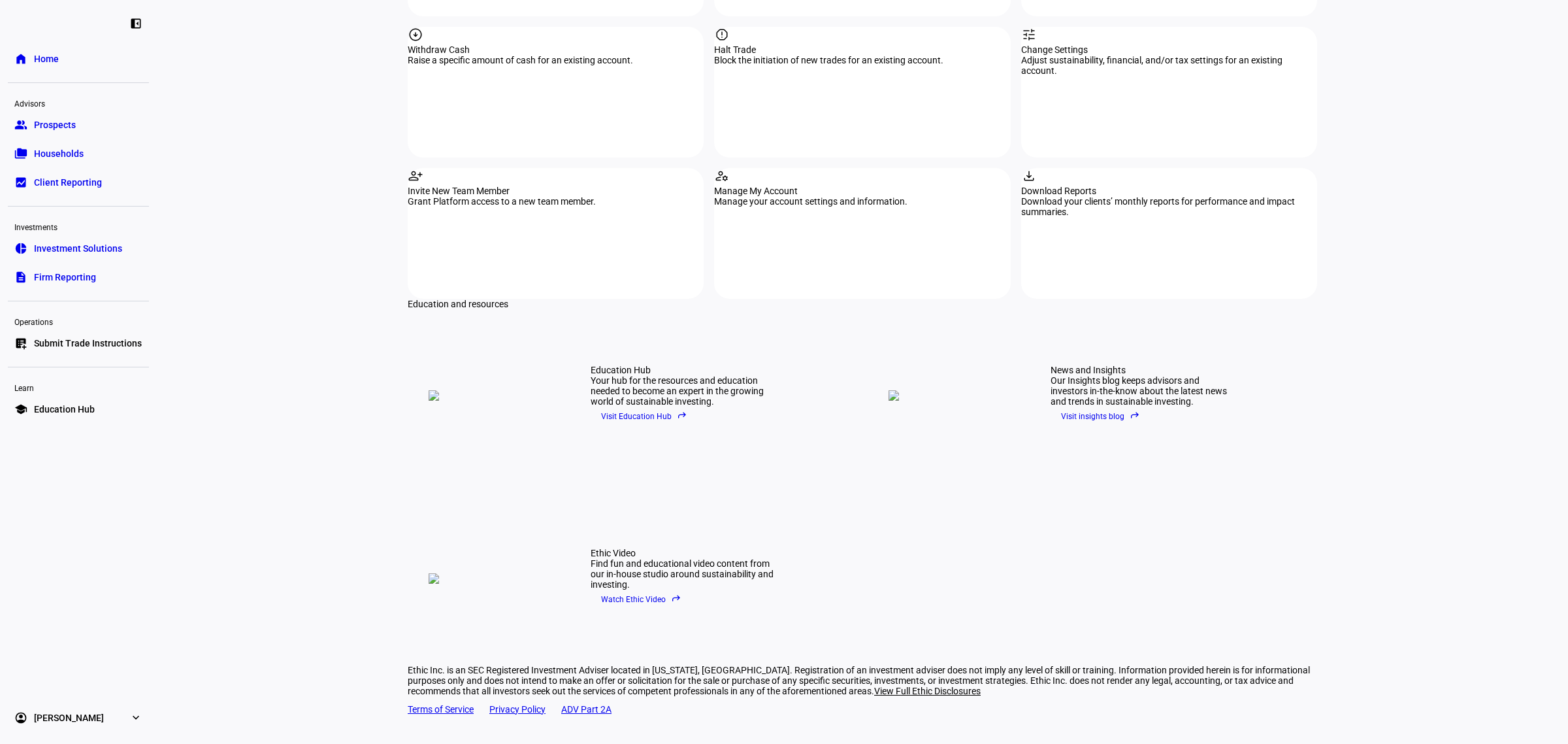
click at [1072, 407] on span "Visit insights blog reply" at bounding box center [1100, 416] width 79 height 20
click at [641, 407] on span "Visit Education Hub reply" at bounding box center [644, 416] width 86 height 20
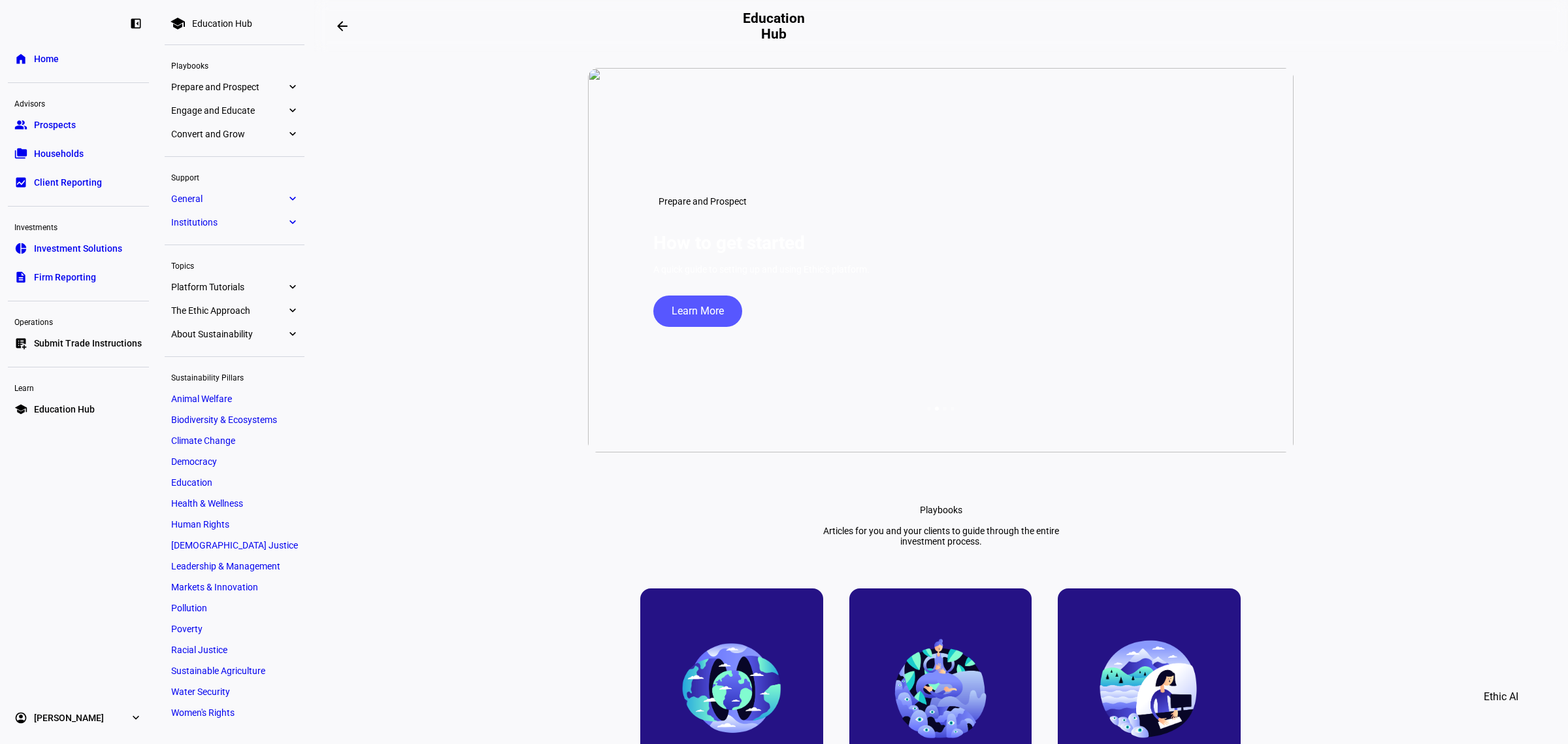
click at [207, 436] on span "Climate Change" at bounding box center [204, 440] width 64 height 10
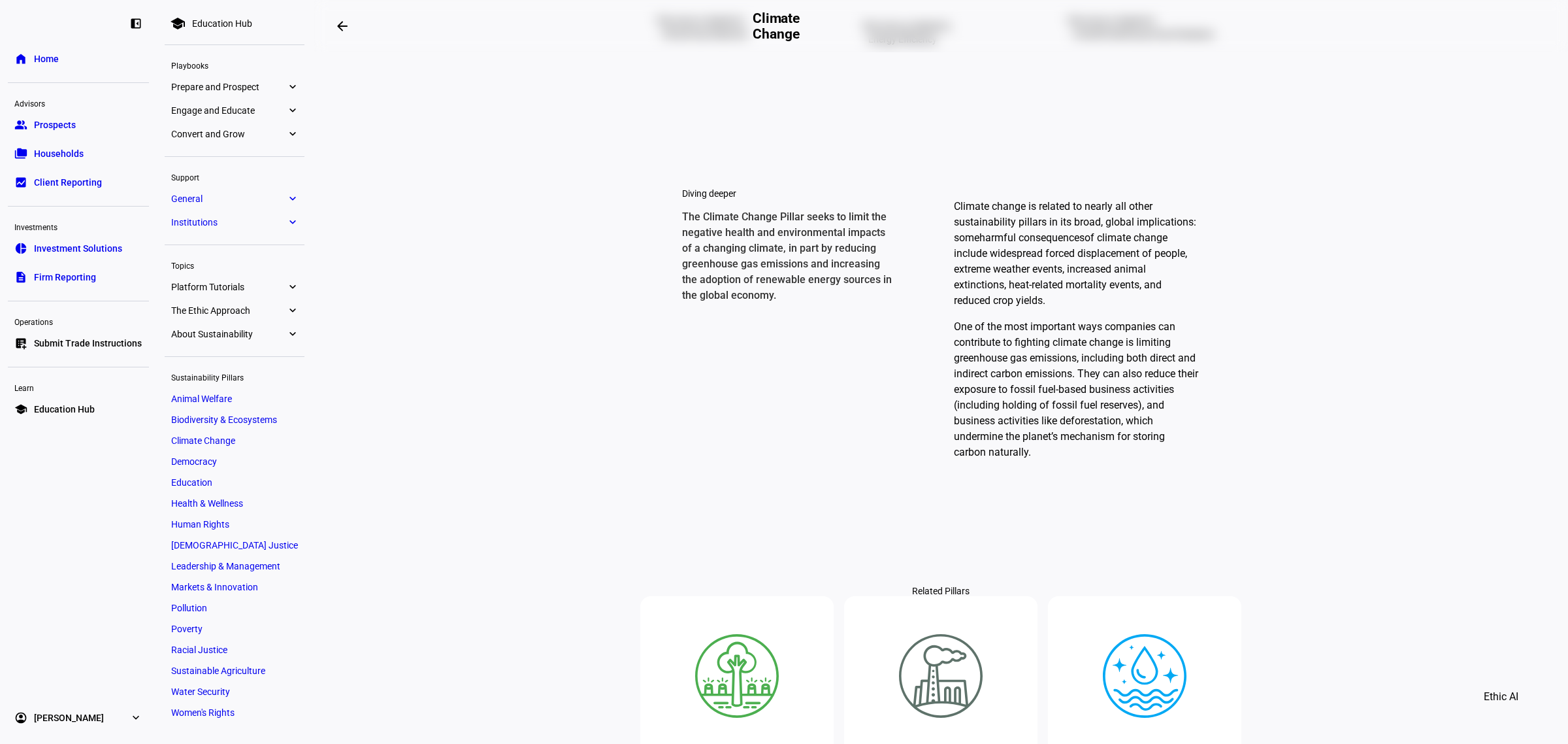
scroll to position [899, 0]
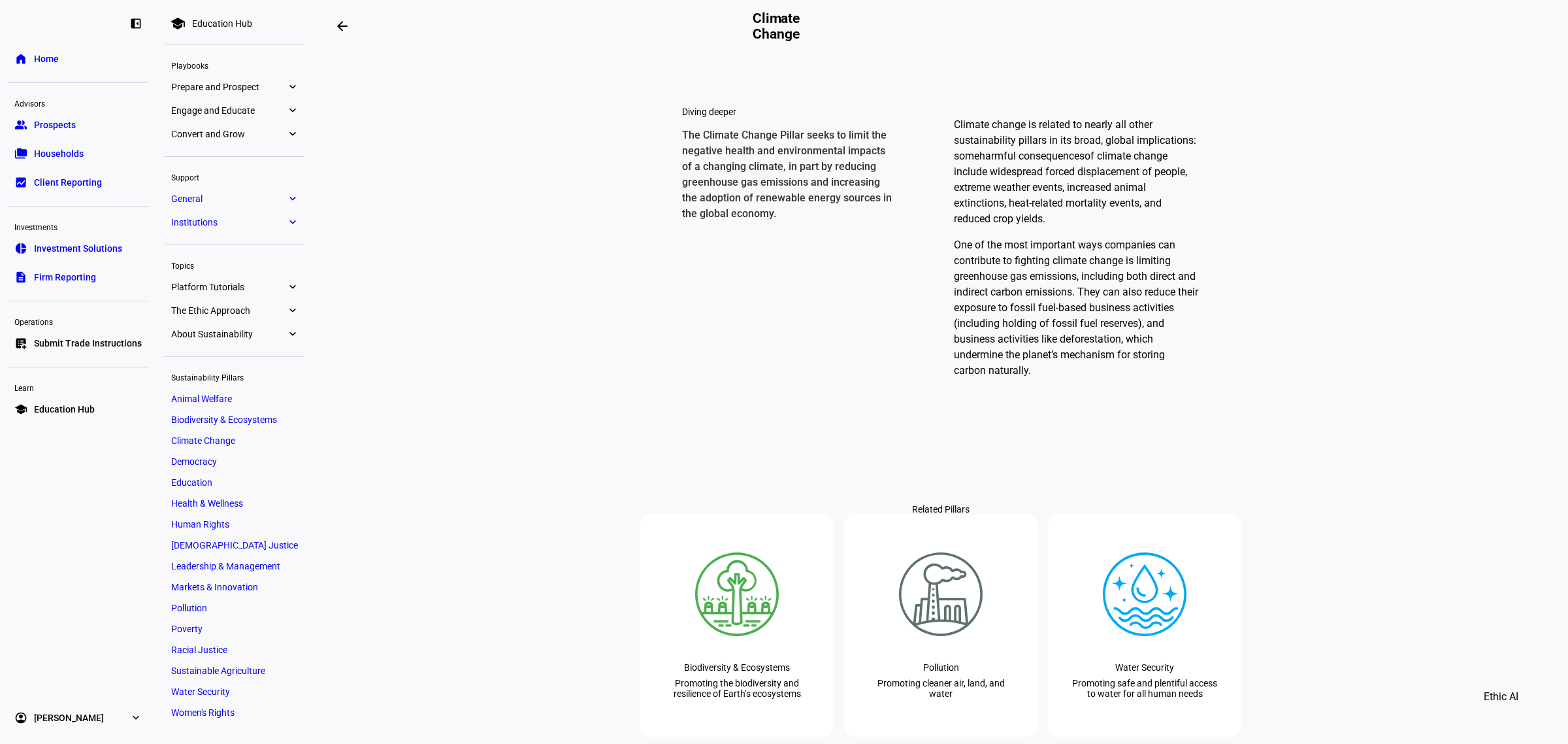
click at [1055, 162] on link "harmful consequences" at bounding box center [1032, 156] width 105 height 13
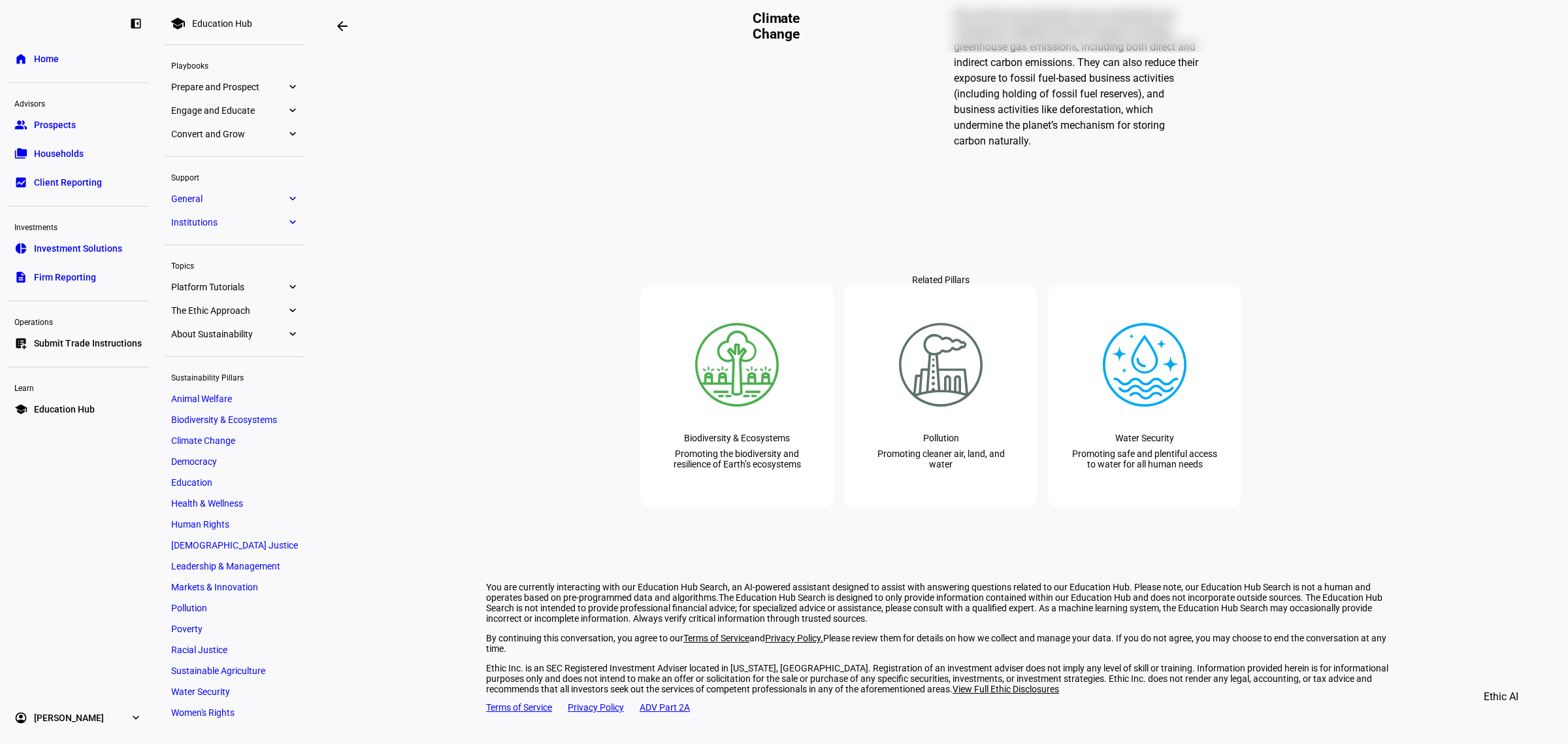
scroll to position [1224, 0]
click at [295, 310] on eth-mat-symbol "expand_more" at bounding box center [292, 310] width 12 height 13
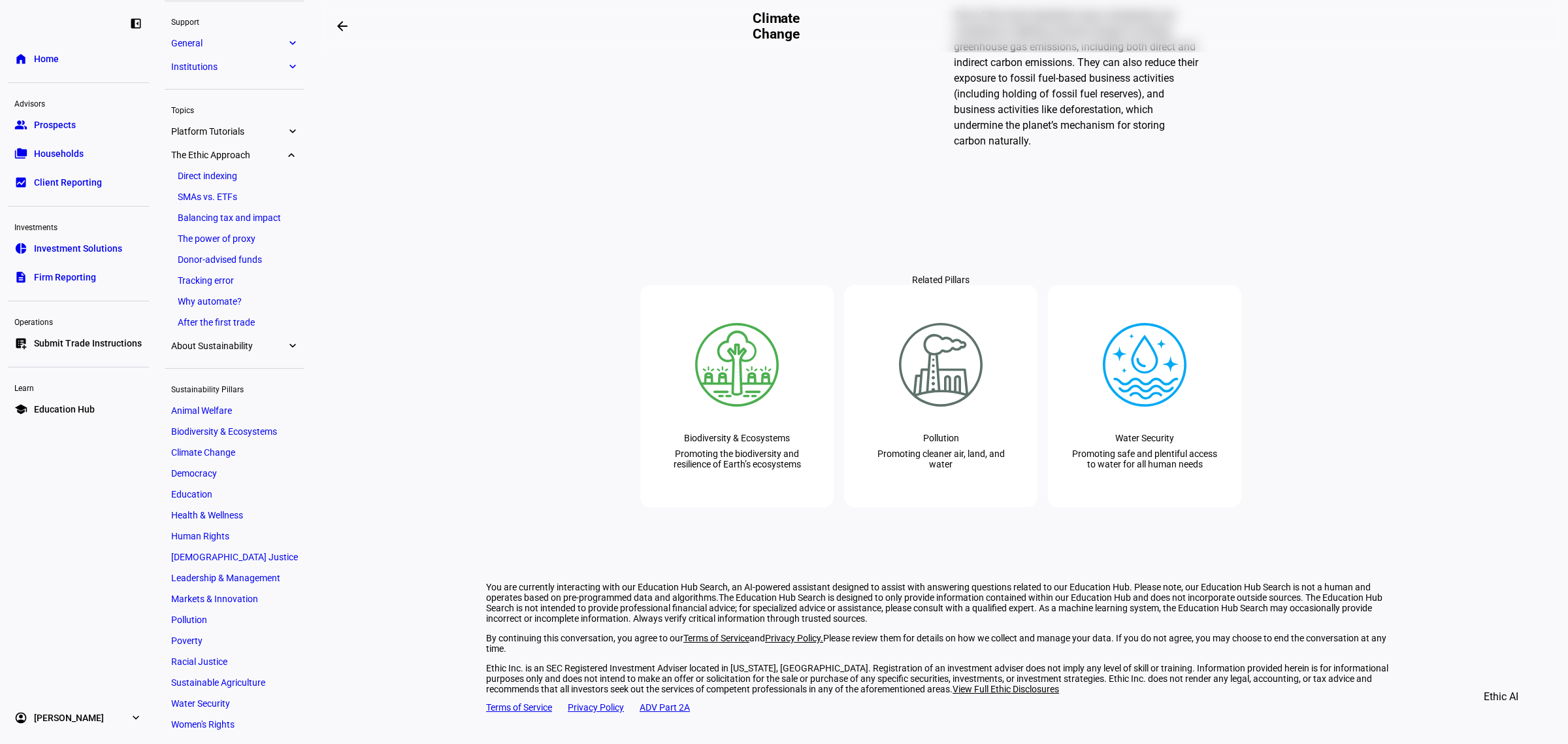
scroll to position [157, 0]
click at [292, 132] on eth-mat-symbol "expand_more" at bounding box center [292, 129] width 12 height 13
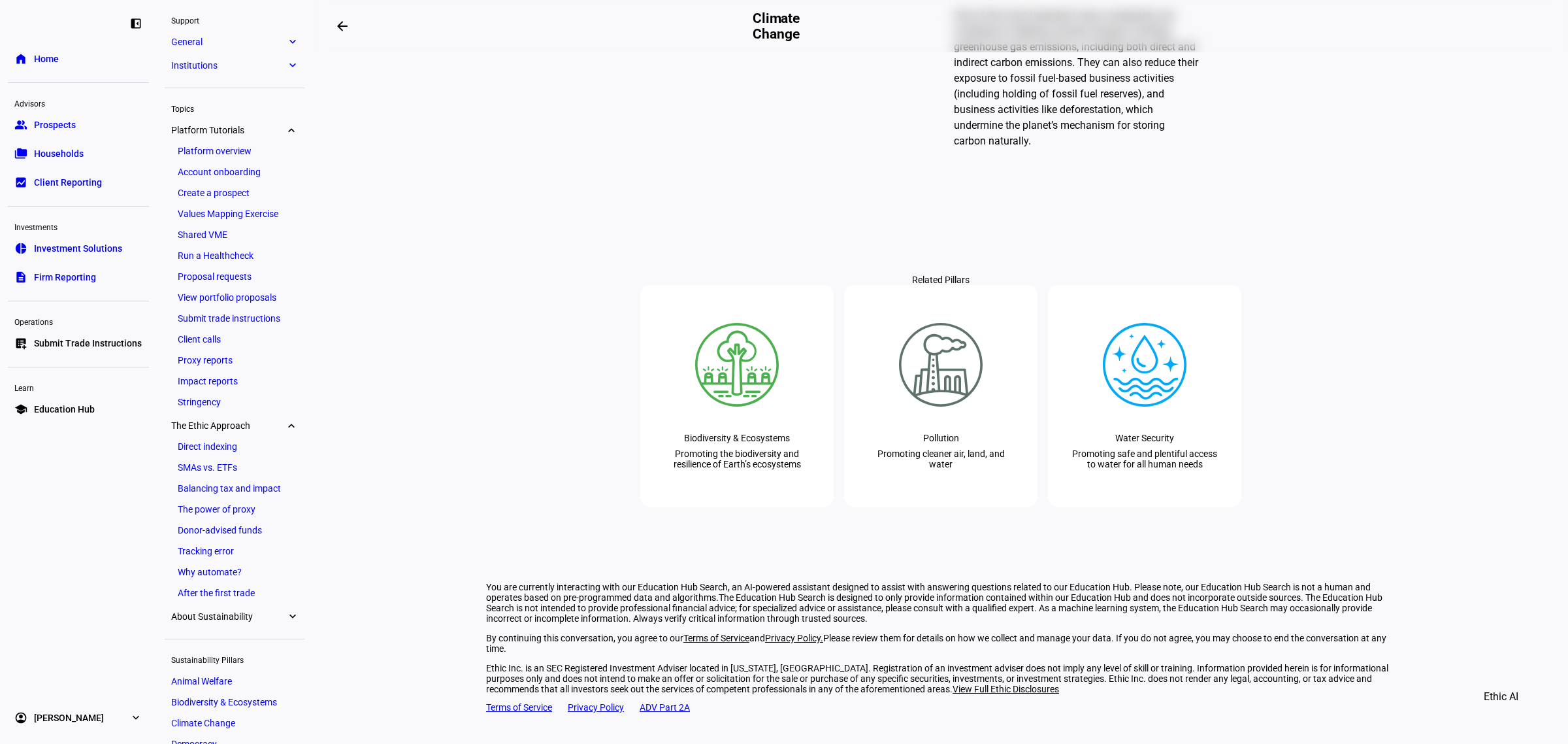
scroll to position [271, 0]
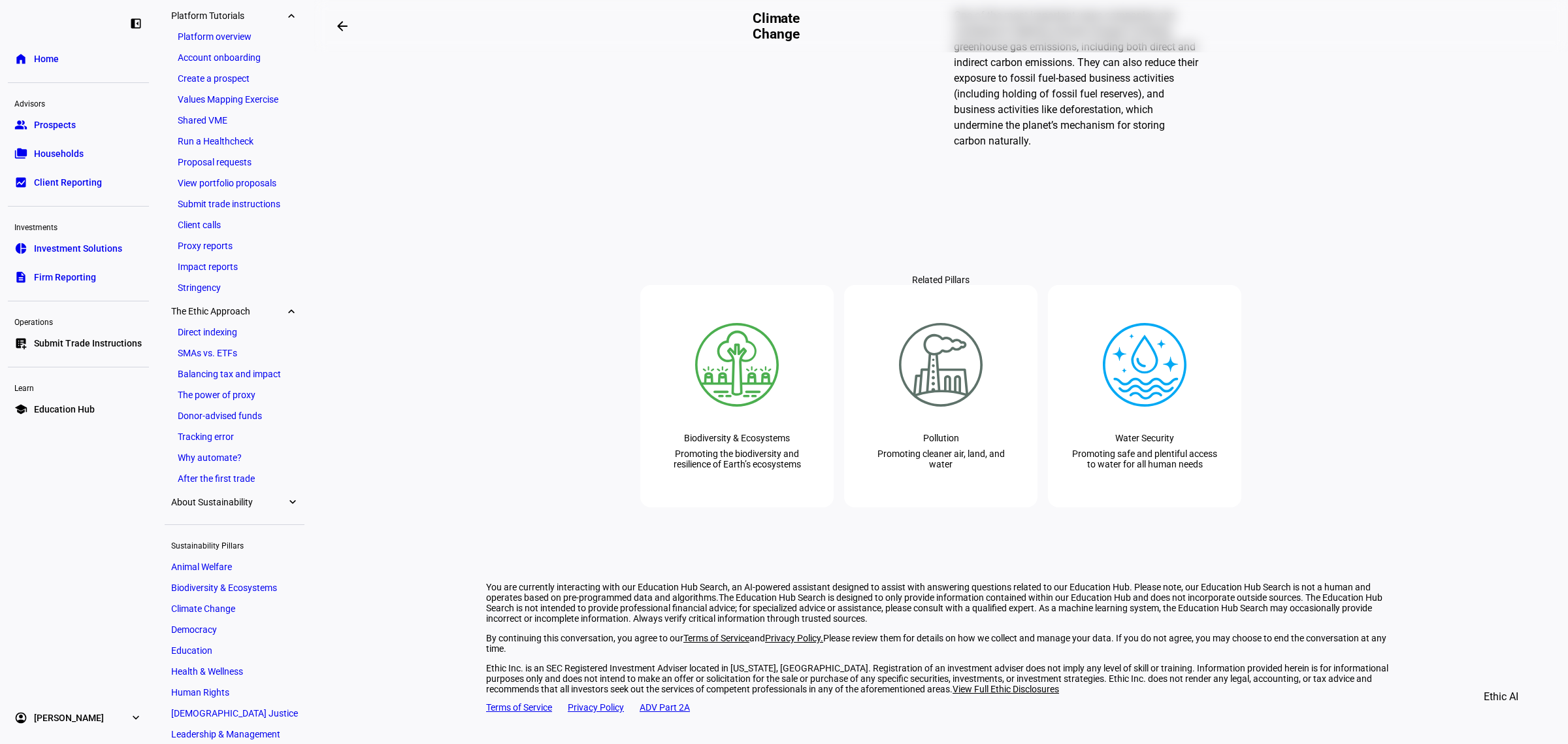
click at [211, 263] on link "Impact reports" at bounding box center [234, 267] width 127 height 18
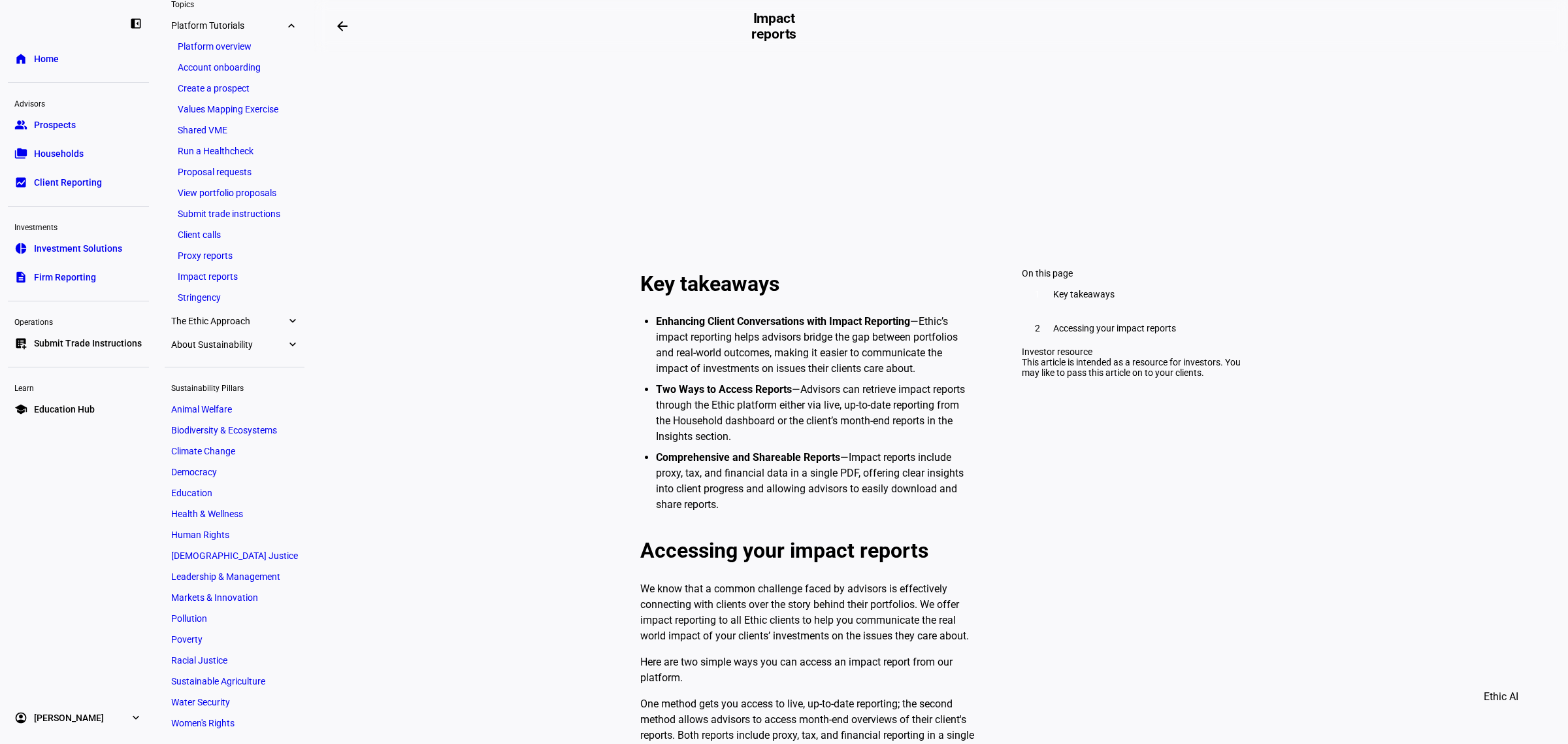
scroll to position [327, 0]
click at [1078, 331] on span "Accessing your impact reports" at bounding box center [1115, 325] width 123 height 10
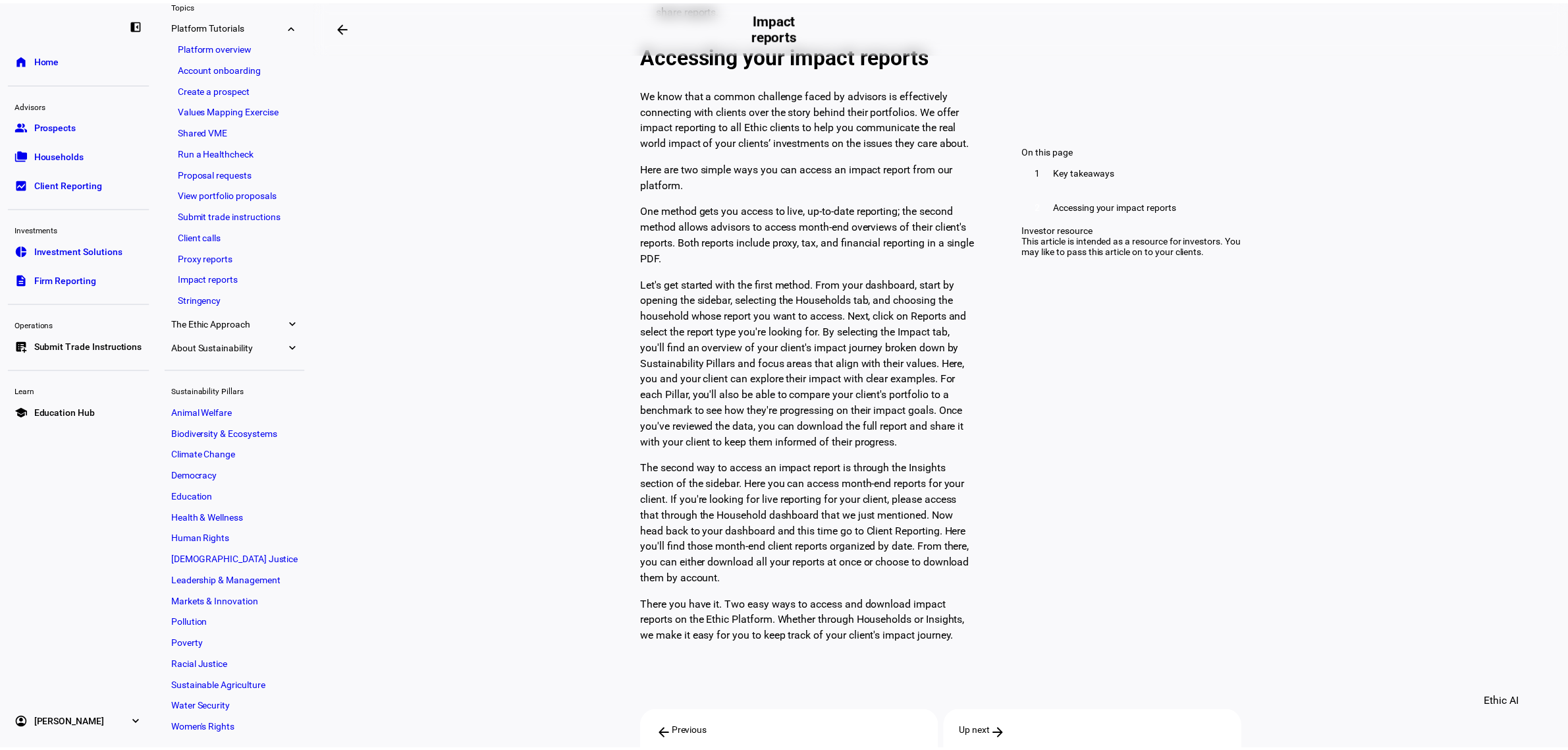
scroll to position [830, 0]
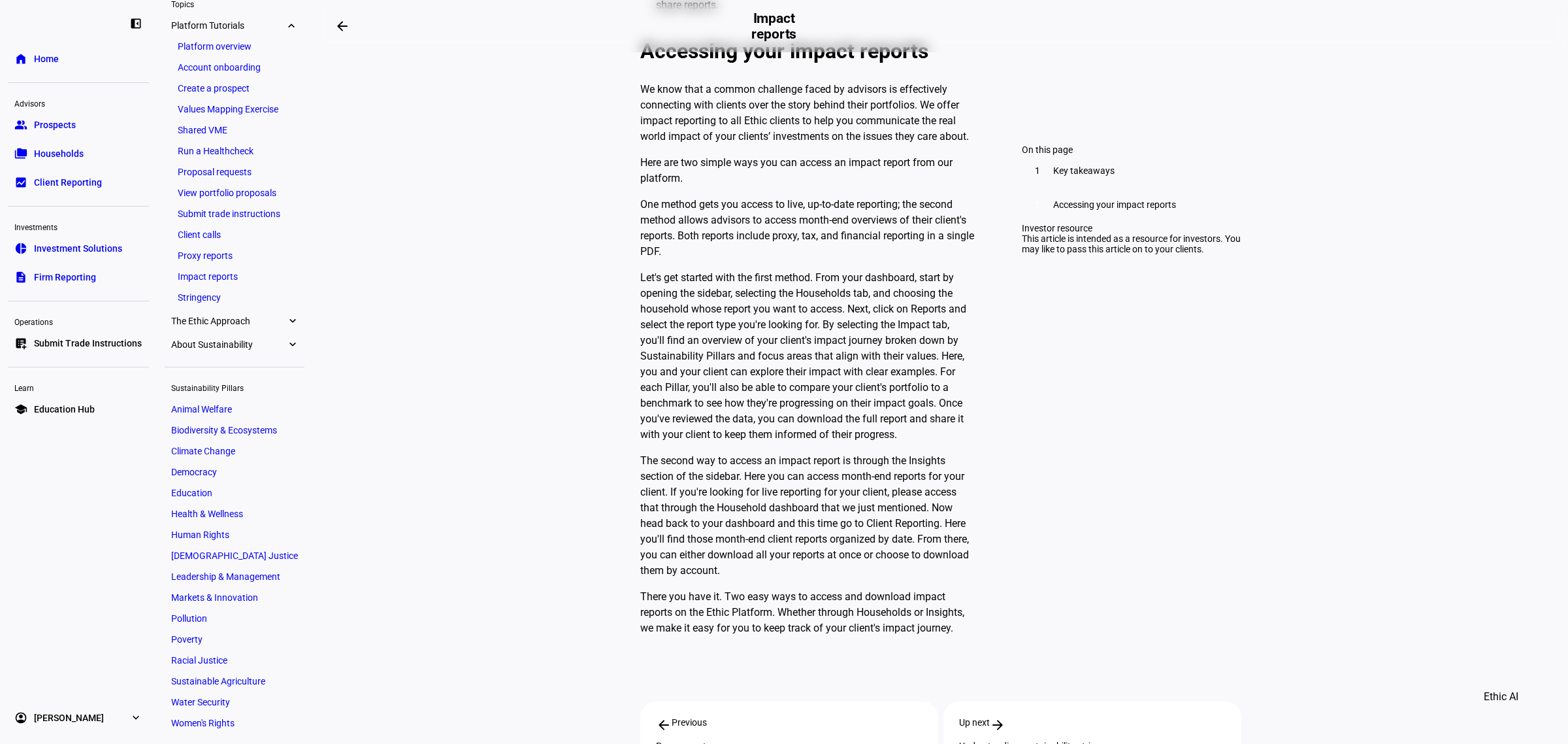
click at [31, 153] on link "folder_copy Households" at bounding box center [78, 153] width 141 height 26
click at [76, 186] on span "Client Reporting" at bounding box center [68, 182] width 68 height 13
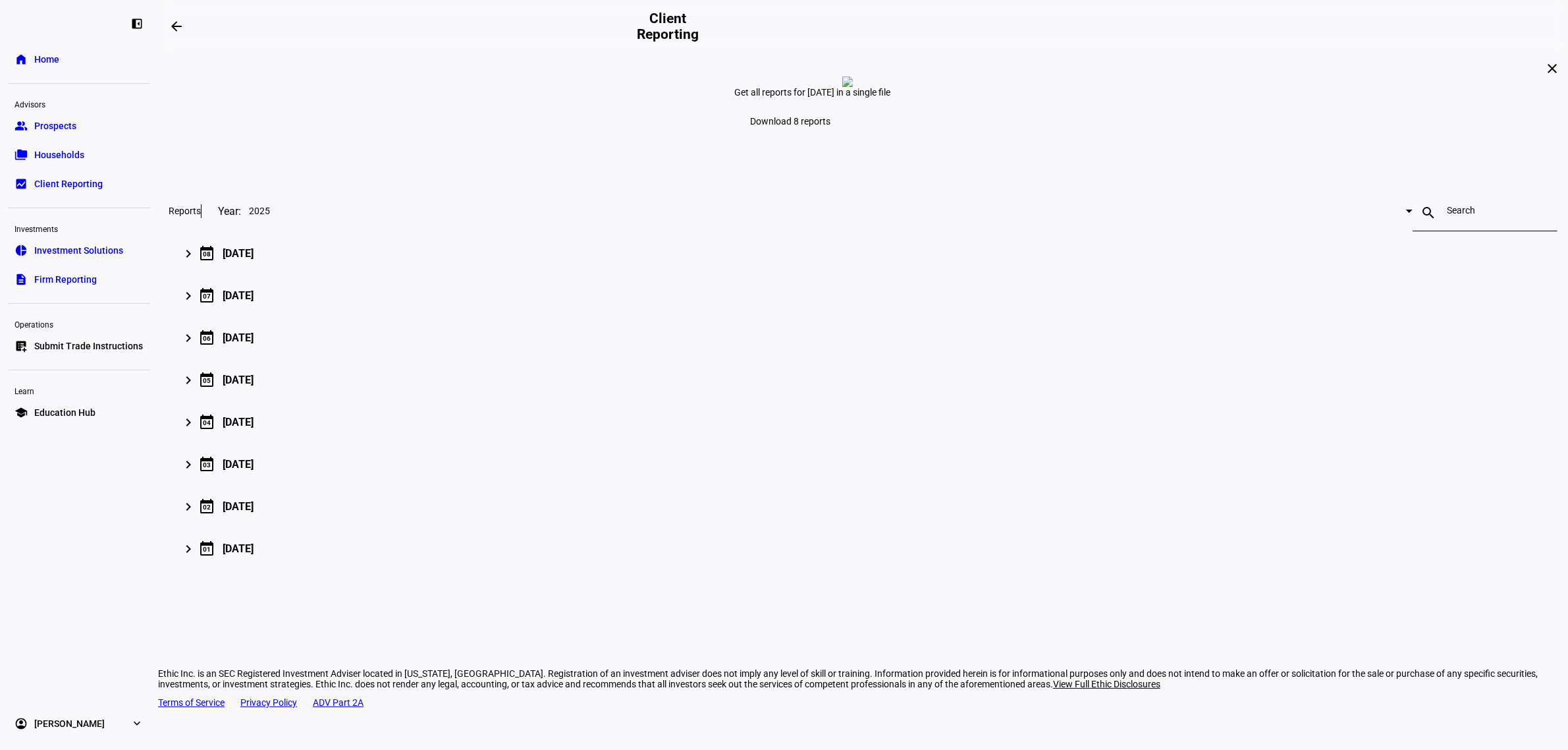
click at [84, 192] on link "bid_landscape Client Reporting" at bounding box center [79, 183] width 142 height 26
click at [196, 262] on mat-icon "keyboard_arrow_right" at bounding box center [188, 253] width 16 height 16
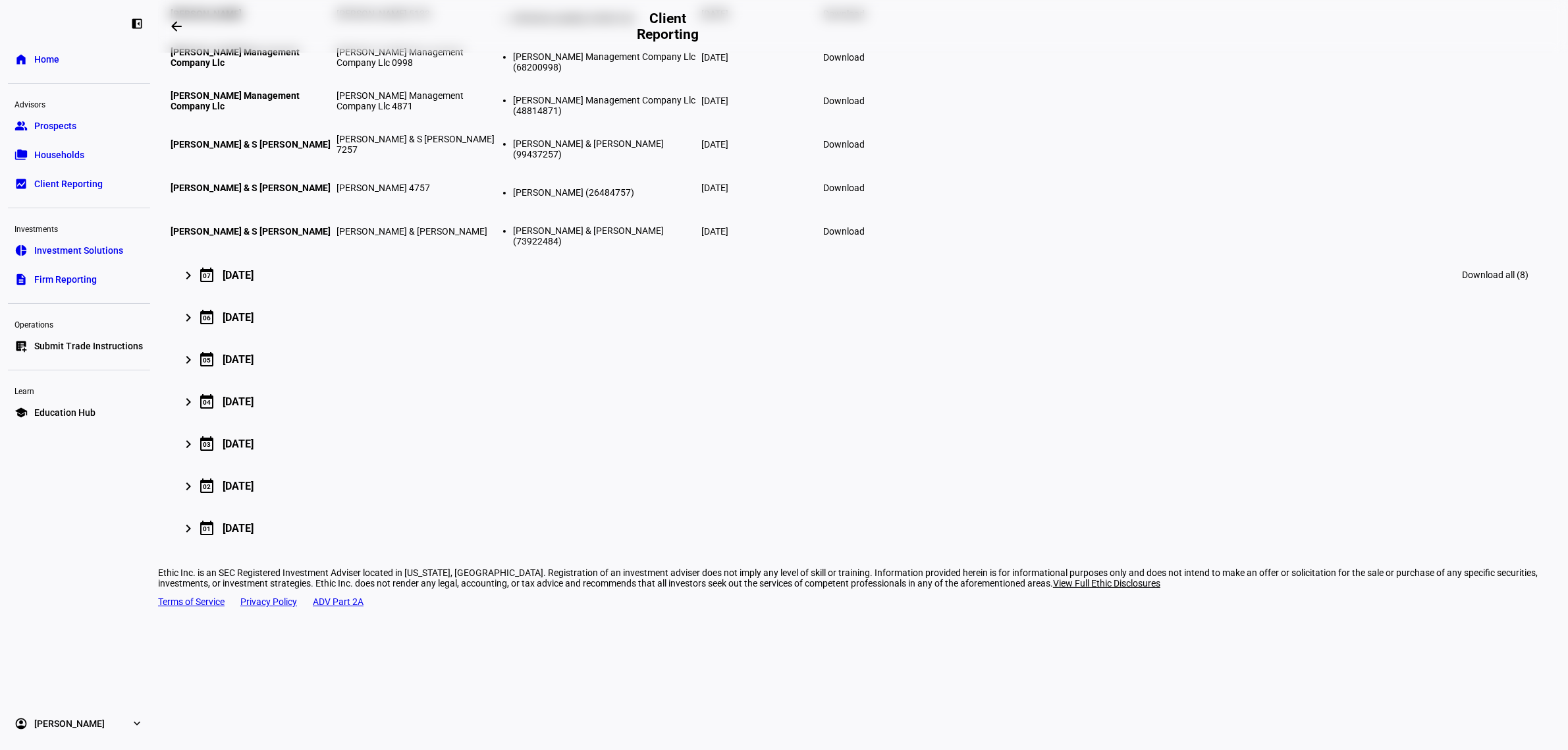
scroll to position [412, 0]
click at [77, 160] on span "Households" at bounding box center [59, 155] width 50 height 13
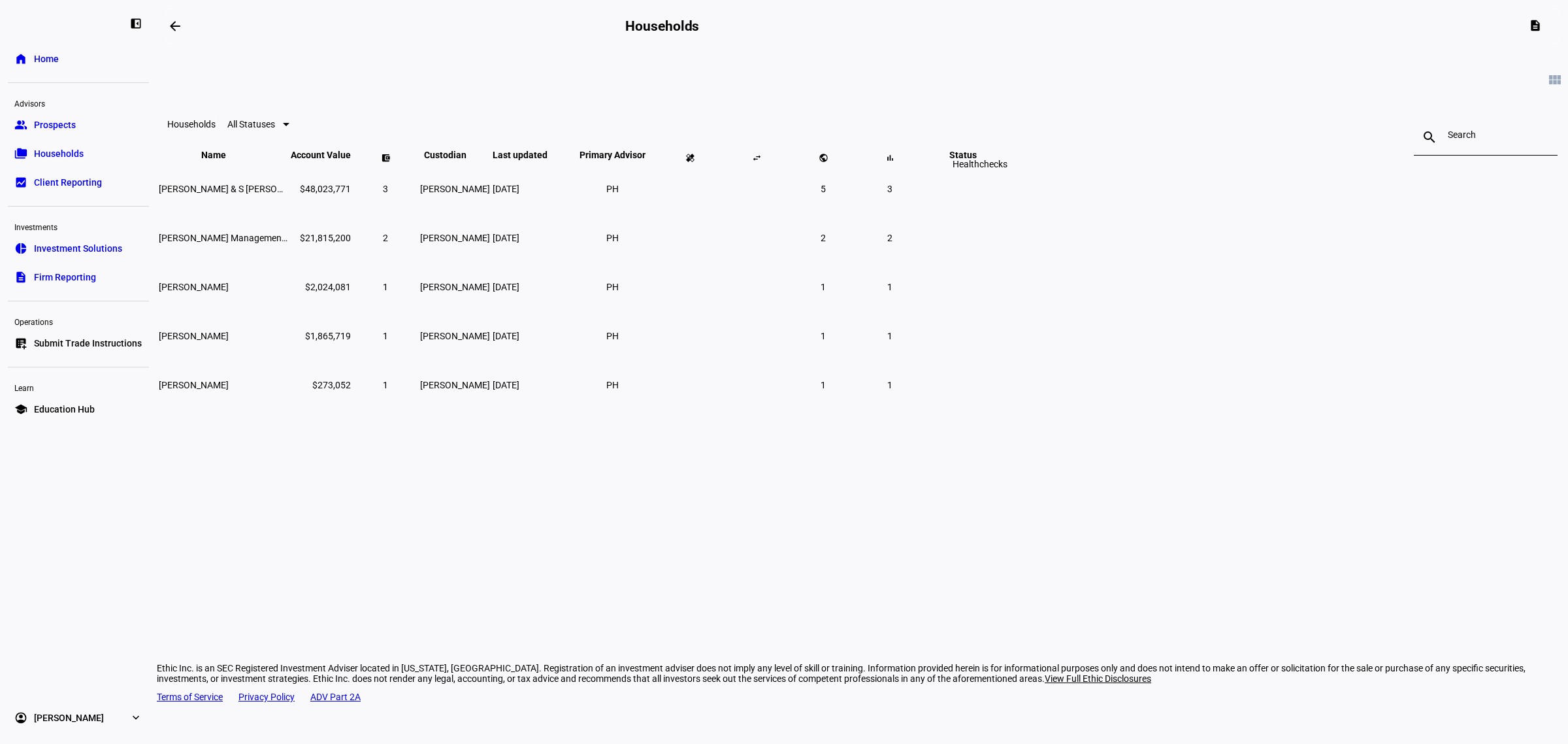
click at [705, 173] on span at bounding box center [690, 157] width 31 height 31
click at [1144, 172] on div "Reports" at bounding box center [1144, 164] width 43 height 15
click at [892, 194] on span "3" at bounding box center [889, 188] width 5 height 10
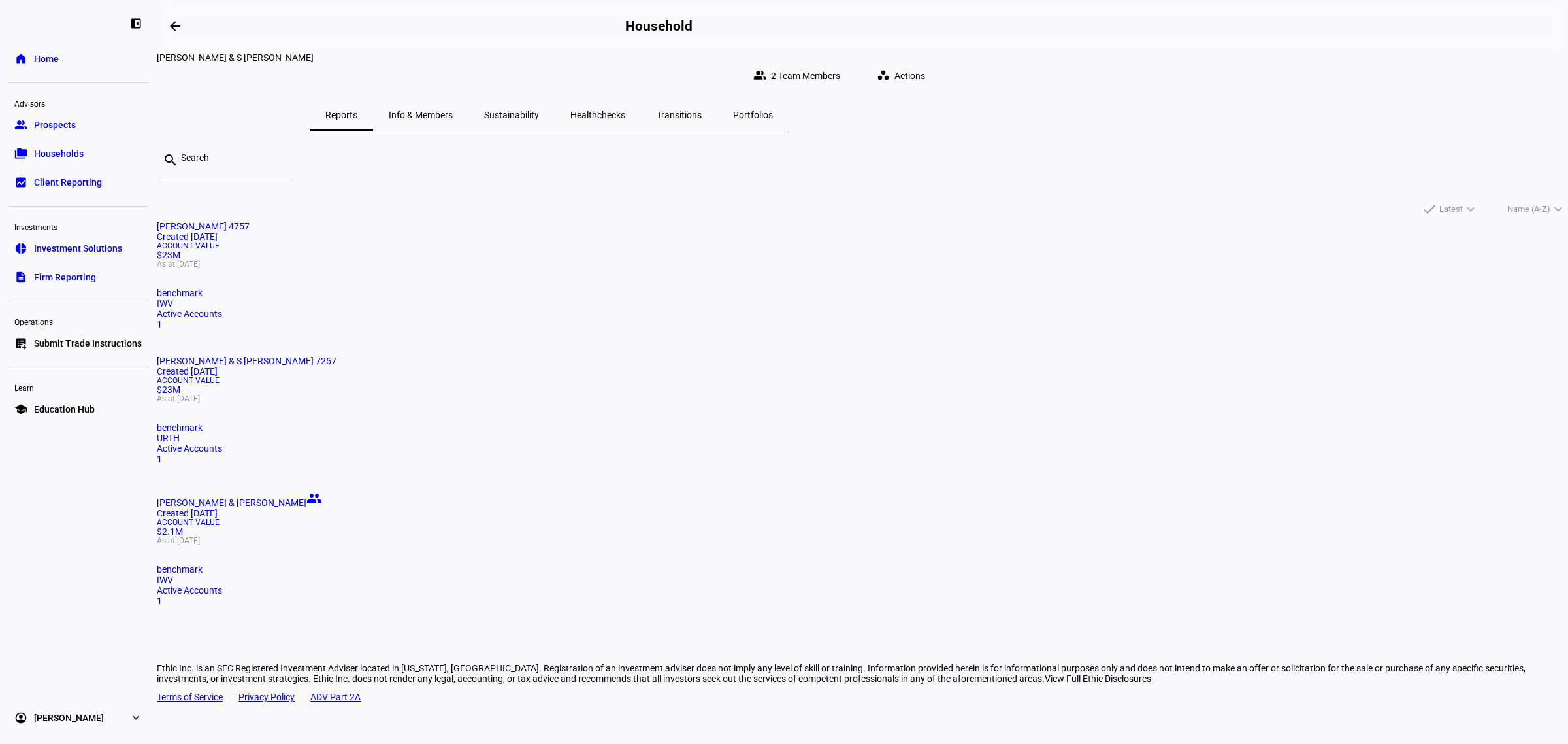
click at [453, 111] on span "Info & Members" at bounding box center [421, 115] width 64 height 9
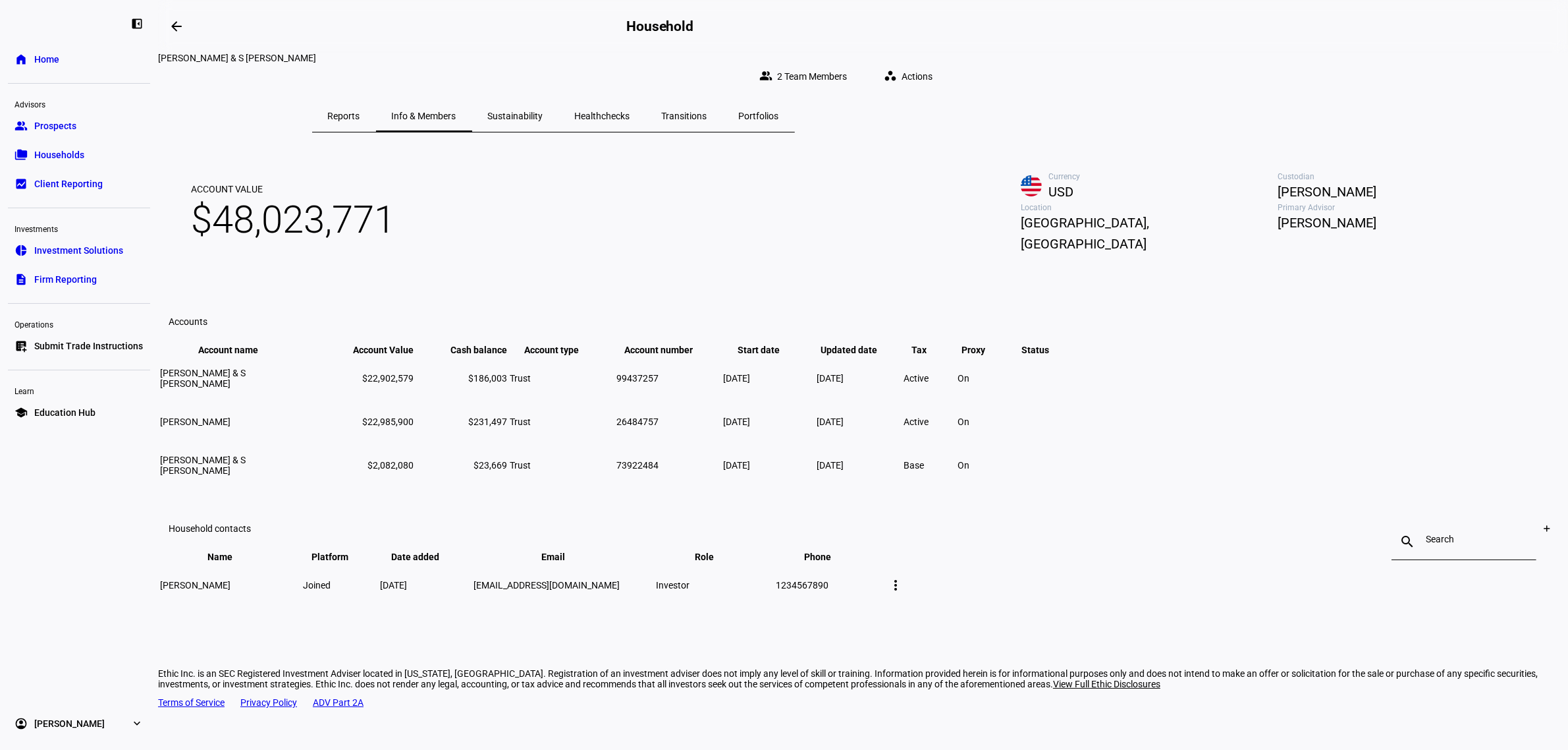
click at [360, 111] on span "Reports" at bounding box center [344, 116] width 32 height 9
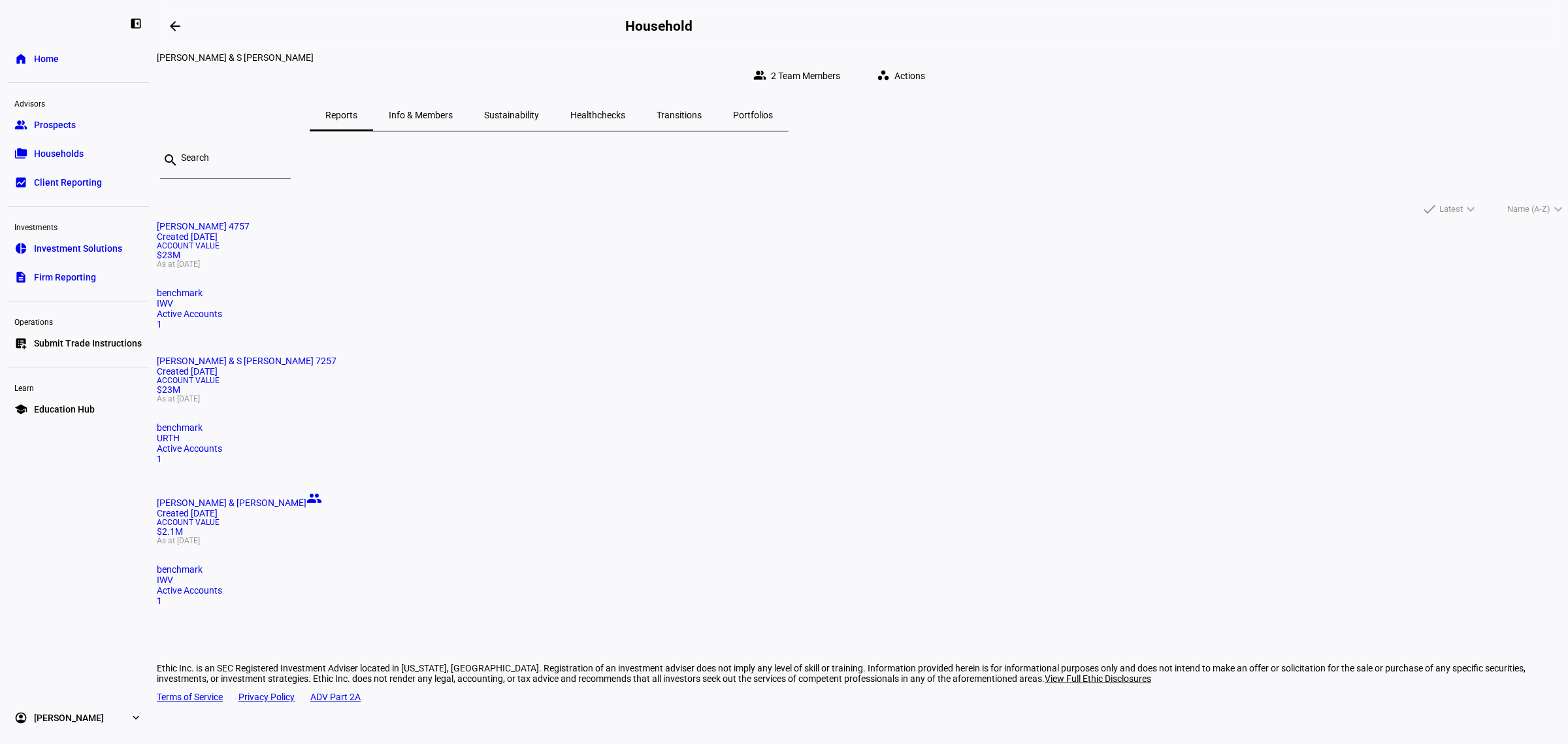
click at [453, 111] on span "Info & Members" at bounding box center [421, 115] width 64 height 31
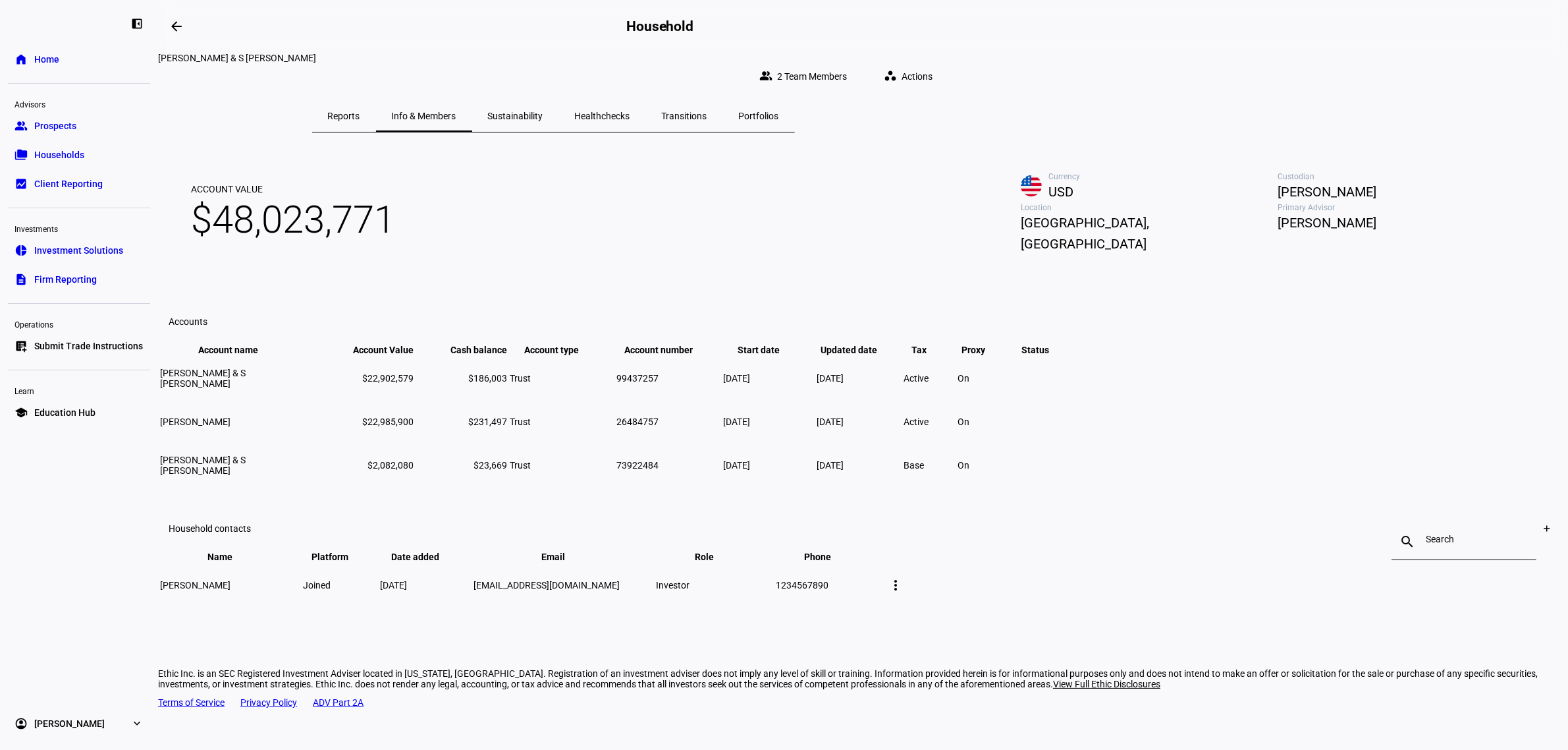
click at [360, 112] on span "Reports" at bounding box center [344, 116] width 32 height 32
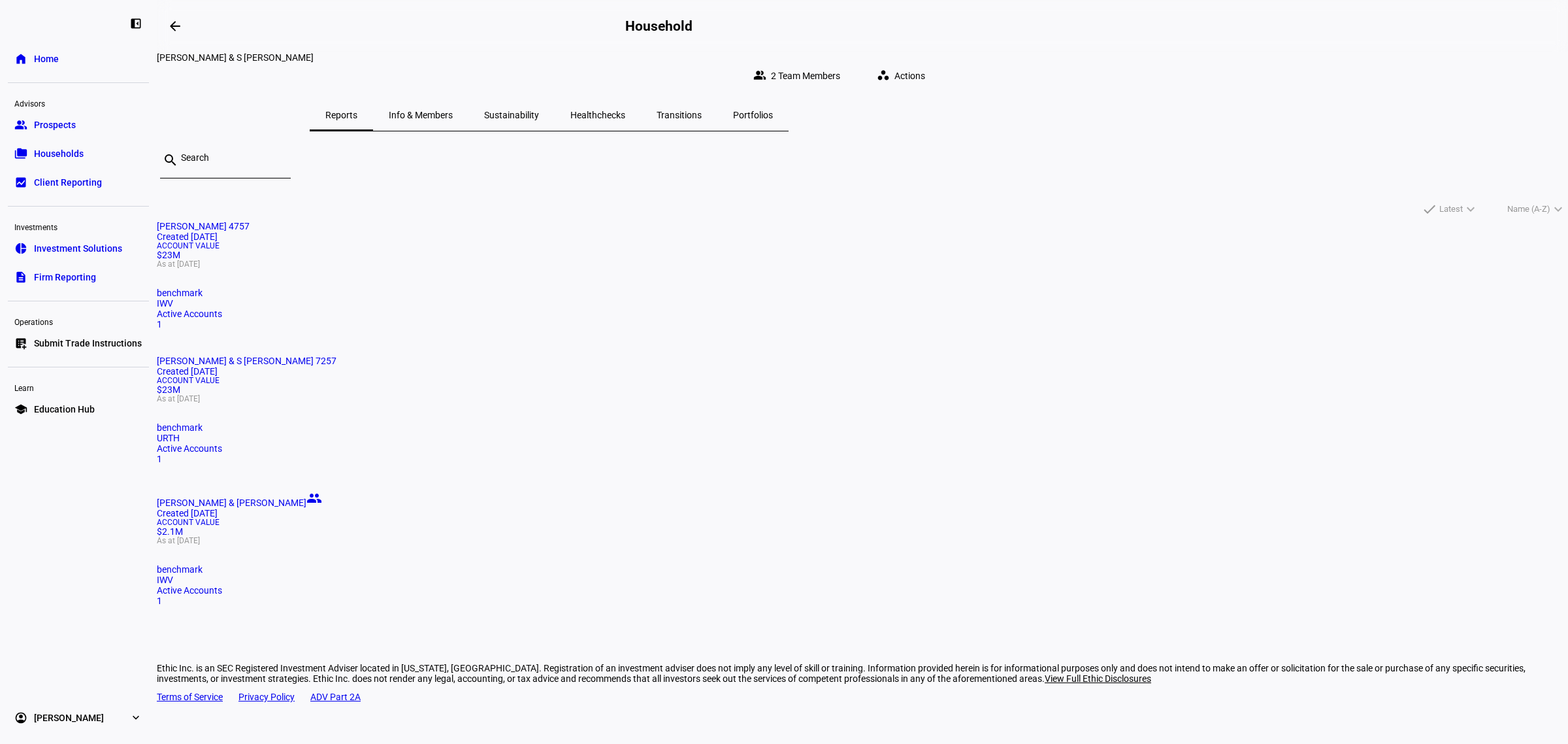
click at [453, 111] on span "Info & Members" at bounding box center [421, 115] width 64 height 9
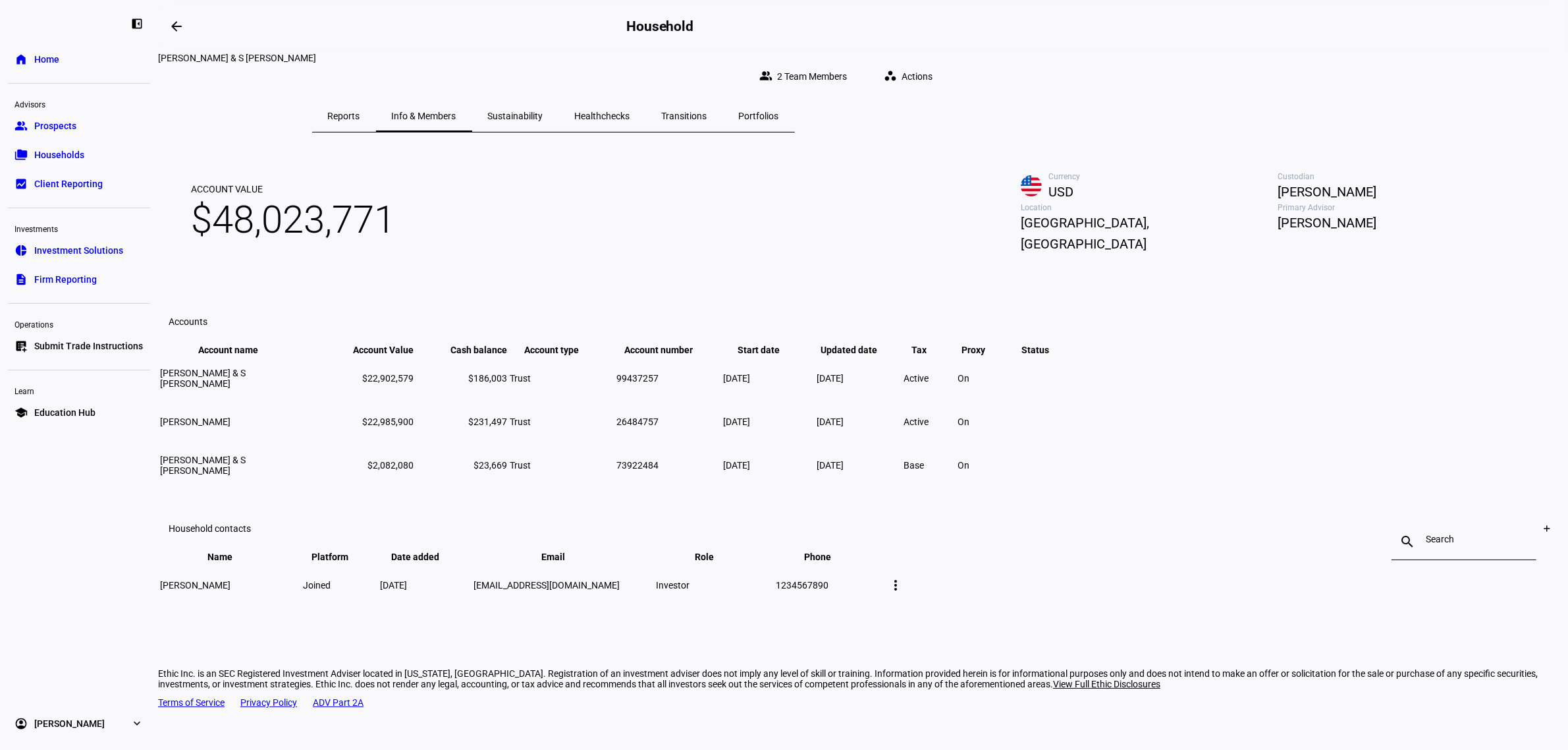
click at [543, 111] on span "Sustainability" at bounding box center [516, 116] width 55 height 9
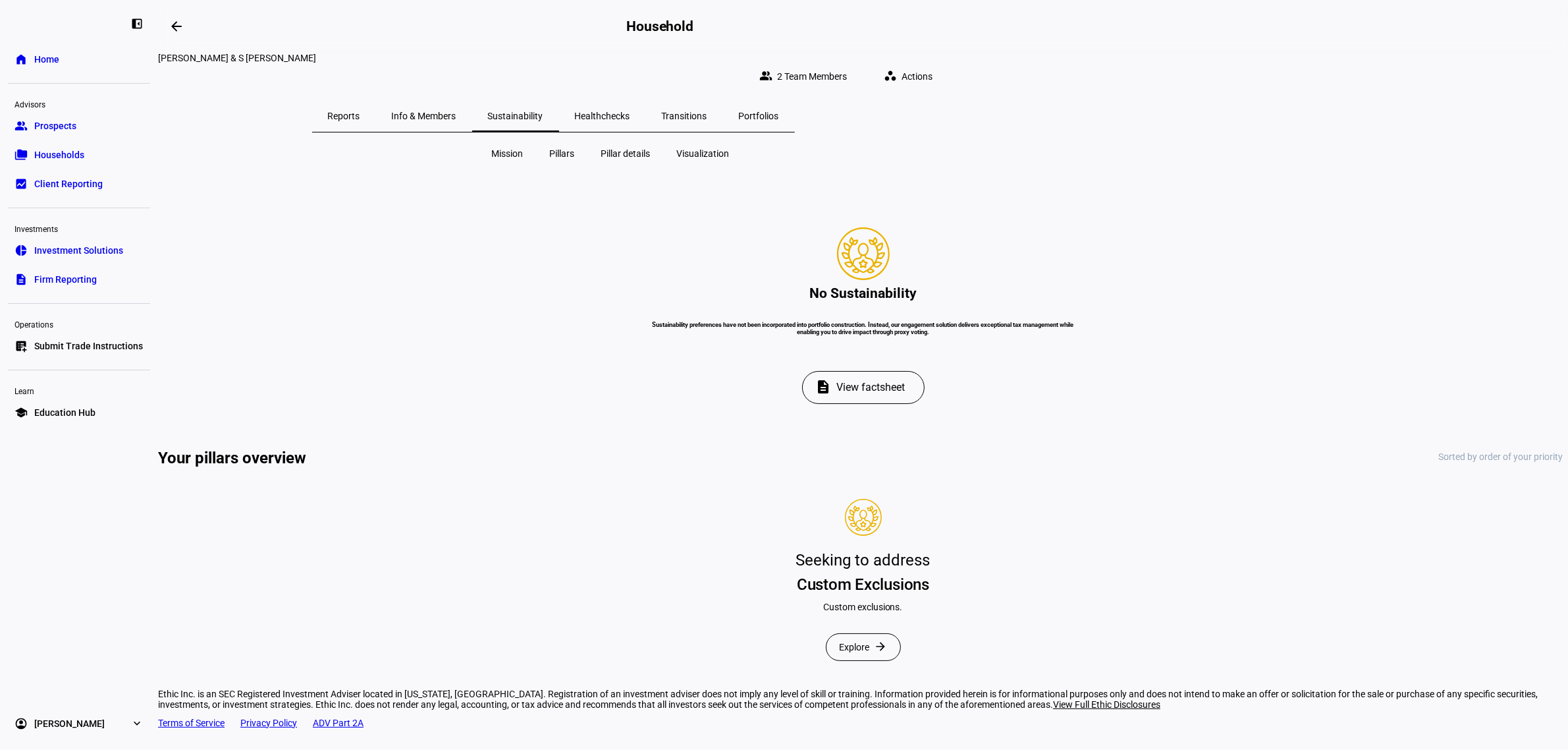
click at [631, 111] on span "Healthchecks" at bounding box center [602, 116] width 55 height 9
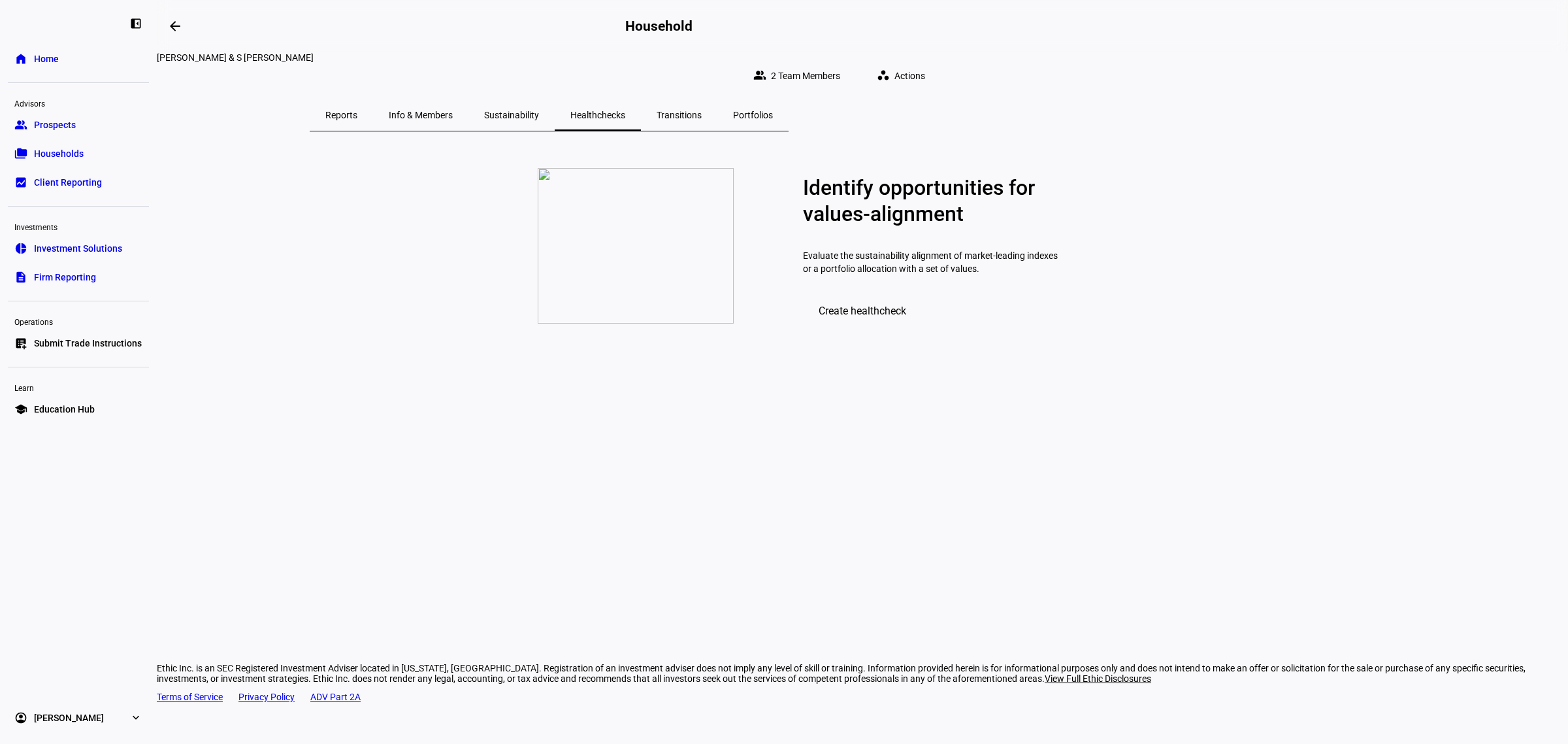
click at [555, 99] on div "Sustainability" at bounding box center [511, 115] width 86 height 31
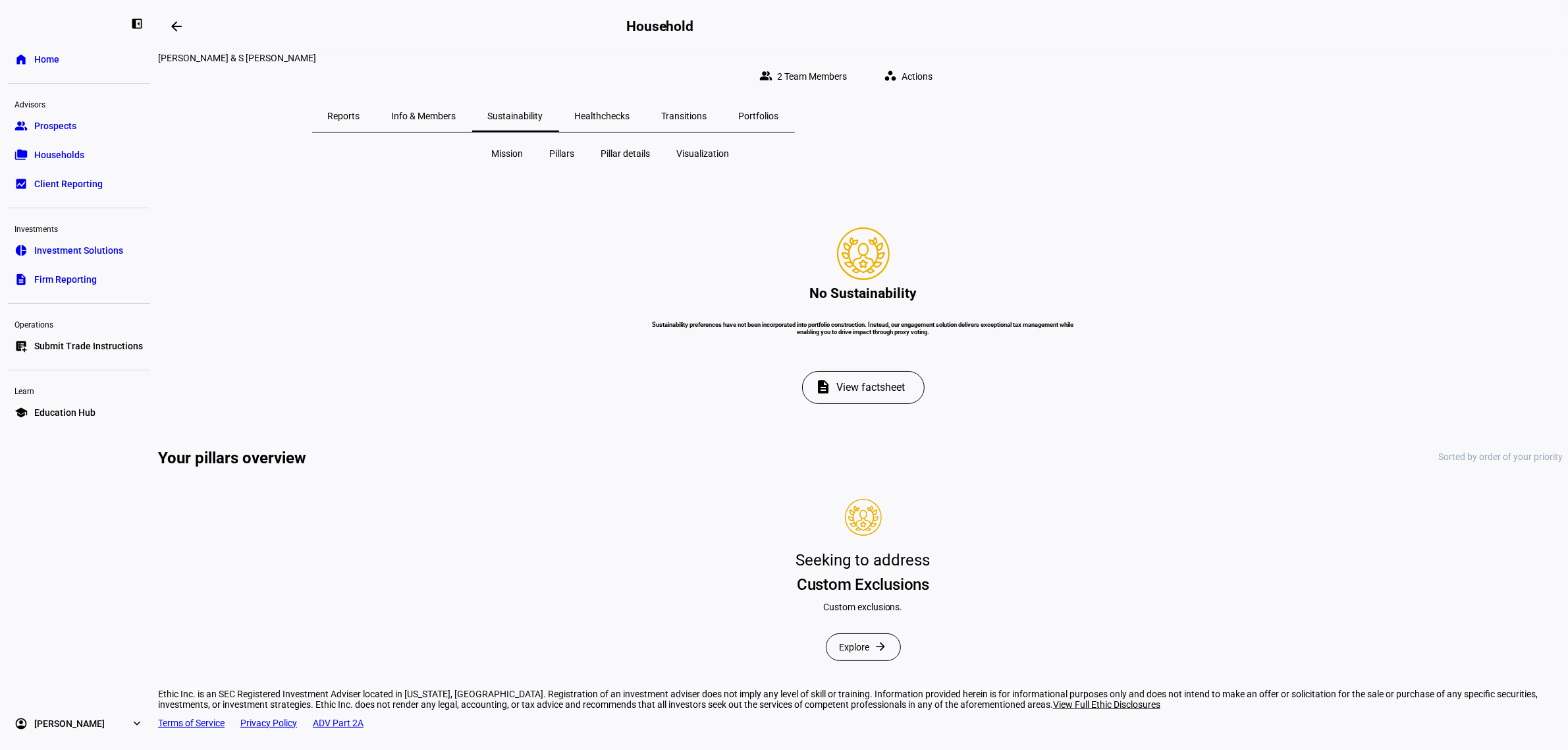
click at [565, 149] on span "Pillars" at bounding box center [562, 153] width 25 height 13
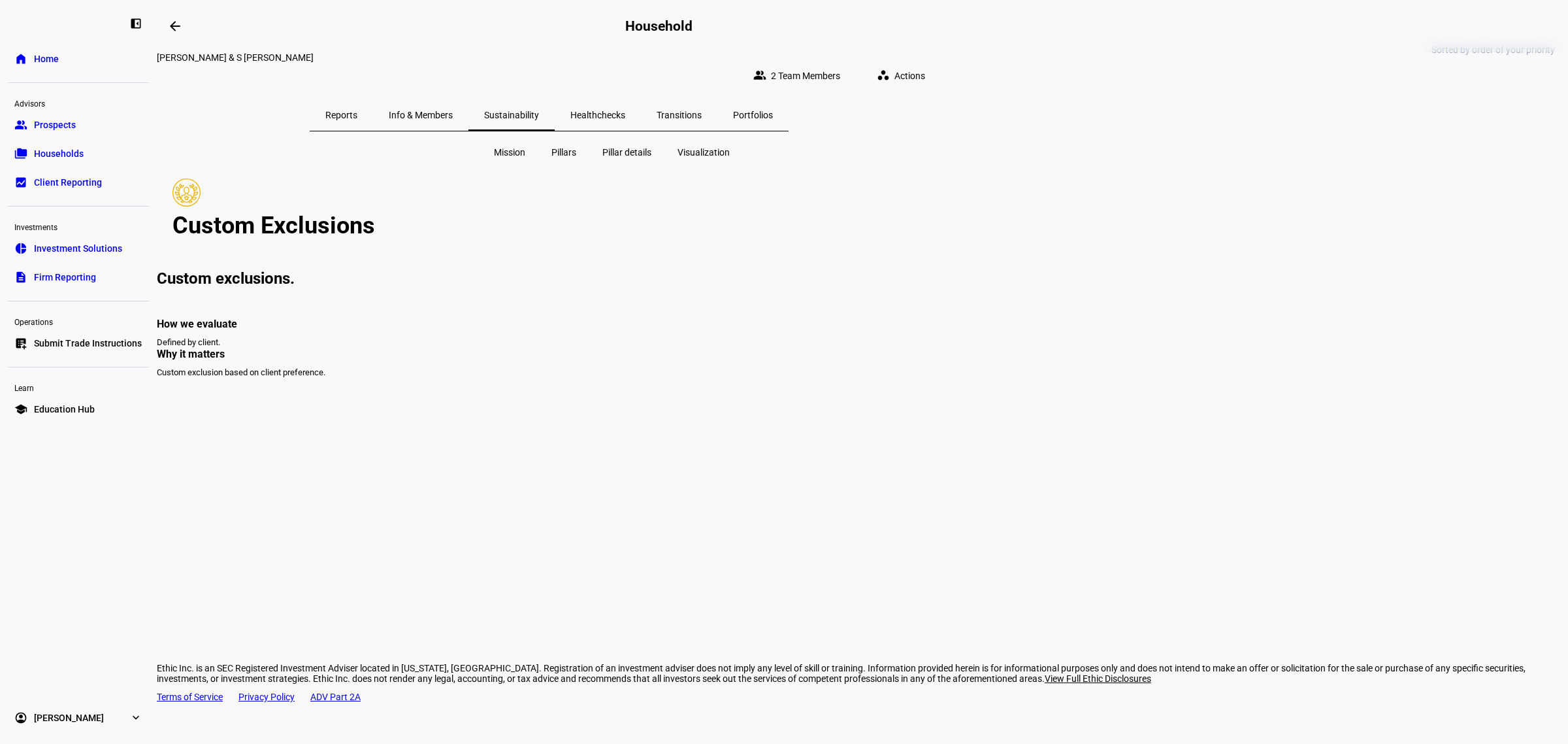
click at [622, 147] on span "Pillar details" at bounding box center [627, 152] width 49 height 13
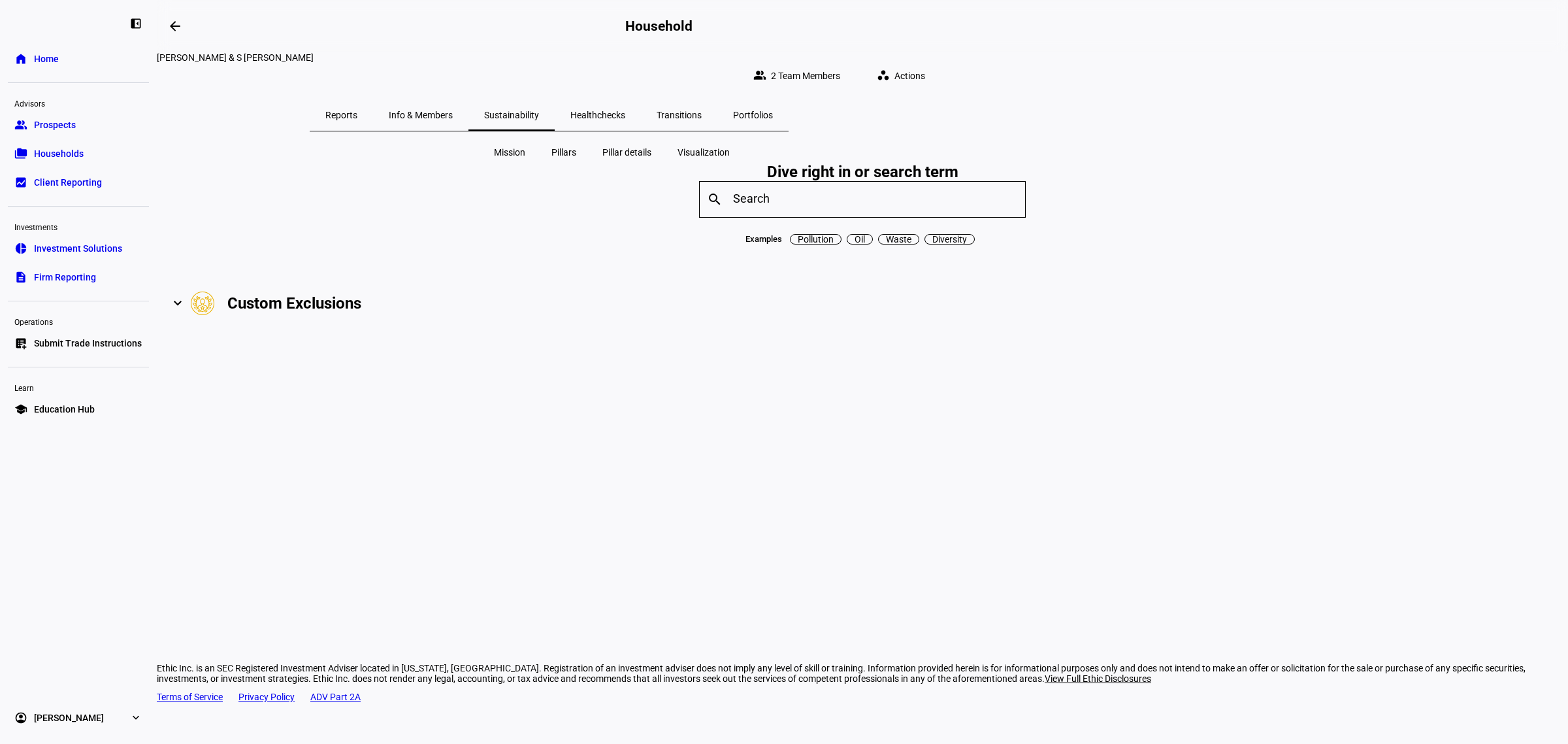
click at [693, 149] on span "Visualization" at bounding box center [703, 152] width 52 height 13
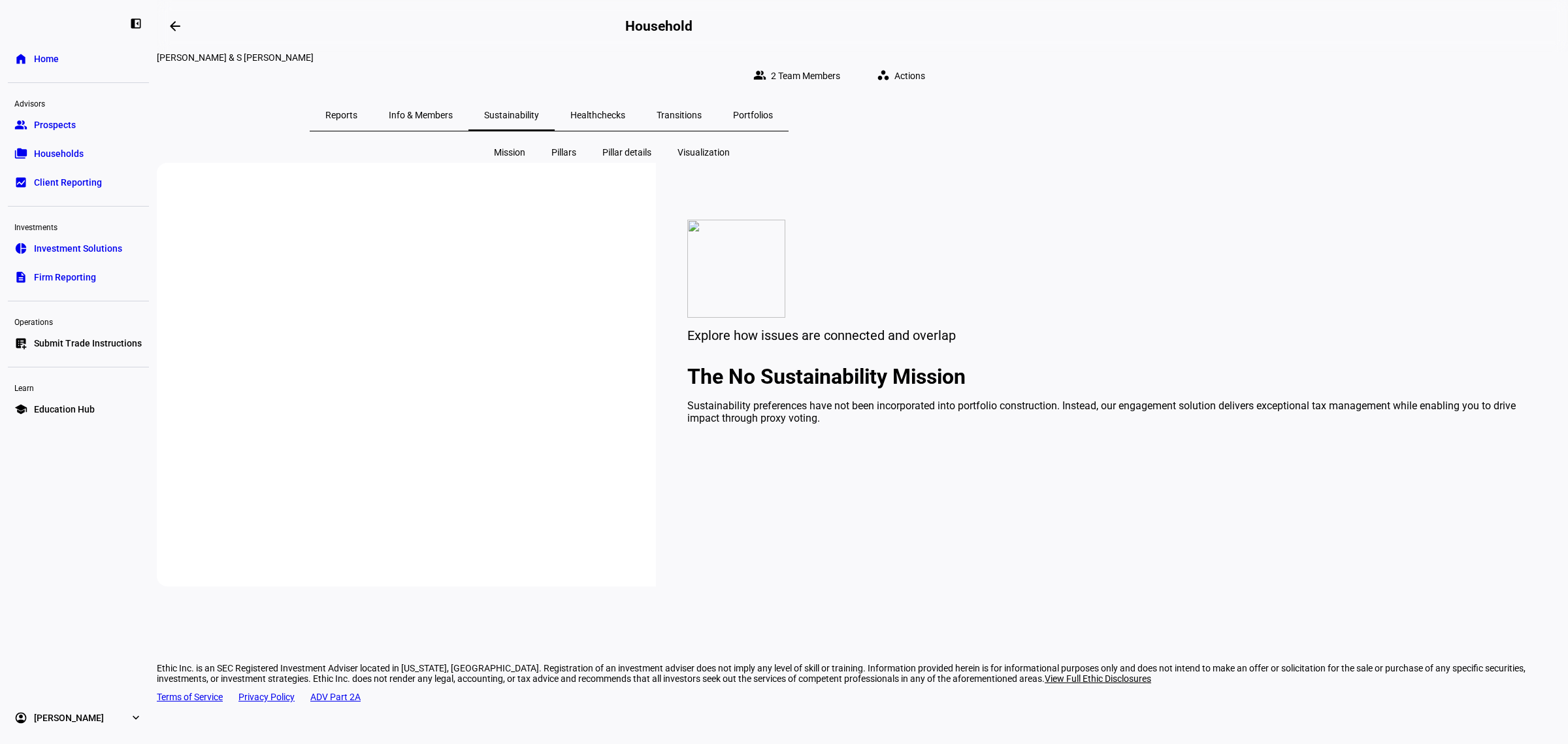
click at [626, 113] on span "Healthchecks" at bounding box center [598, 115] width 55 height 31
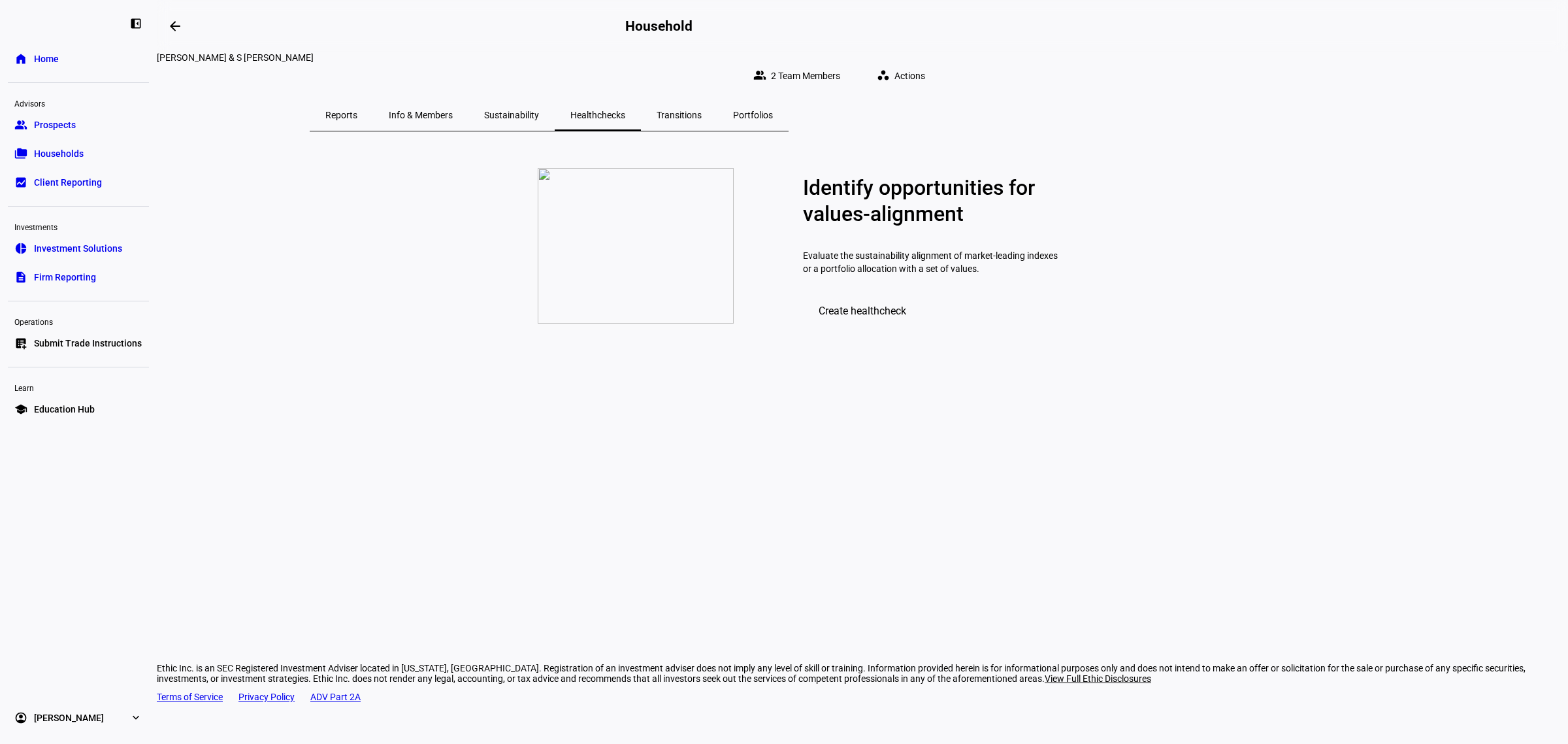
click at [702, 111] on span "Transitions" at bounding box center [679, 115] width 45 height 9
click at [773, 111] on span "Portfolios" at bounding box center [753, 115] width 40 height 9
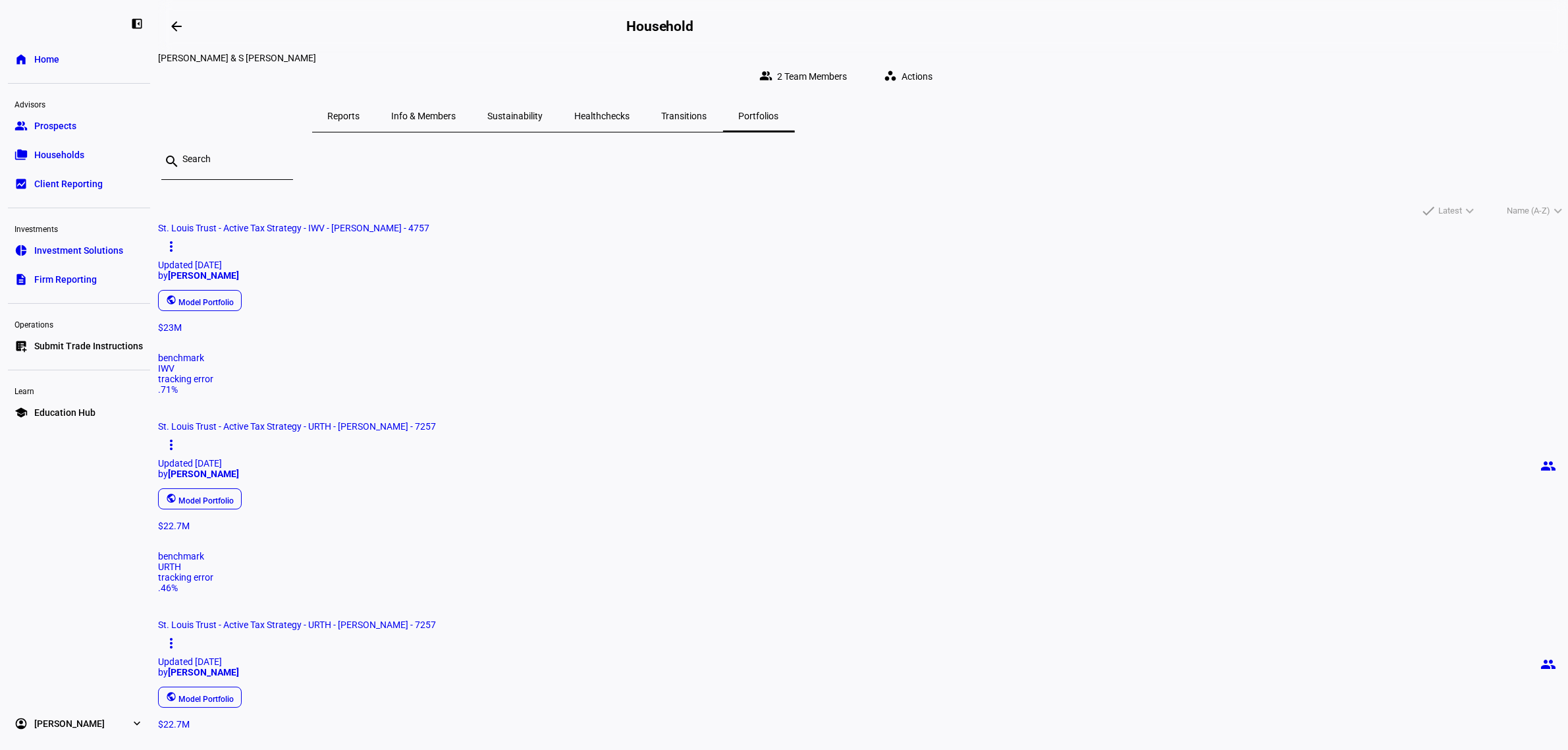
click at [436, 421] on span "St. Louis Trust - Active Tax Strategy - URTH - Dimarco - 7257" at bounding box center [297, 426] width 278 height 11
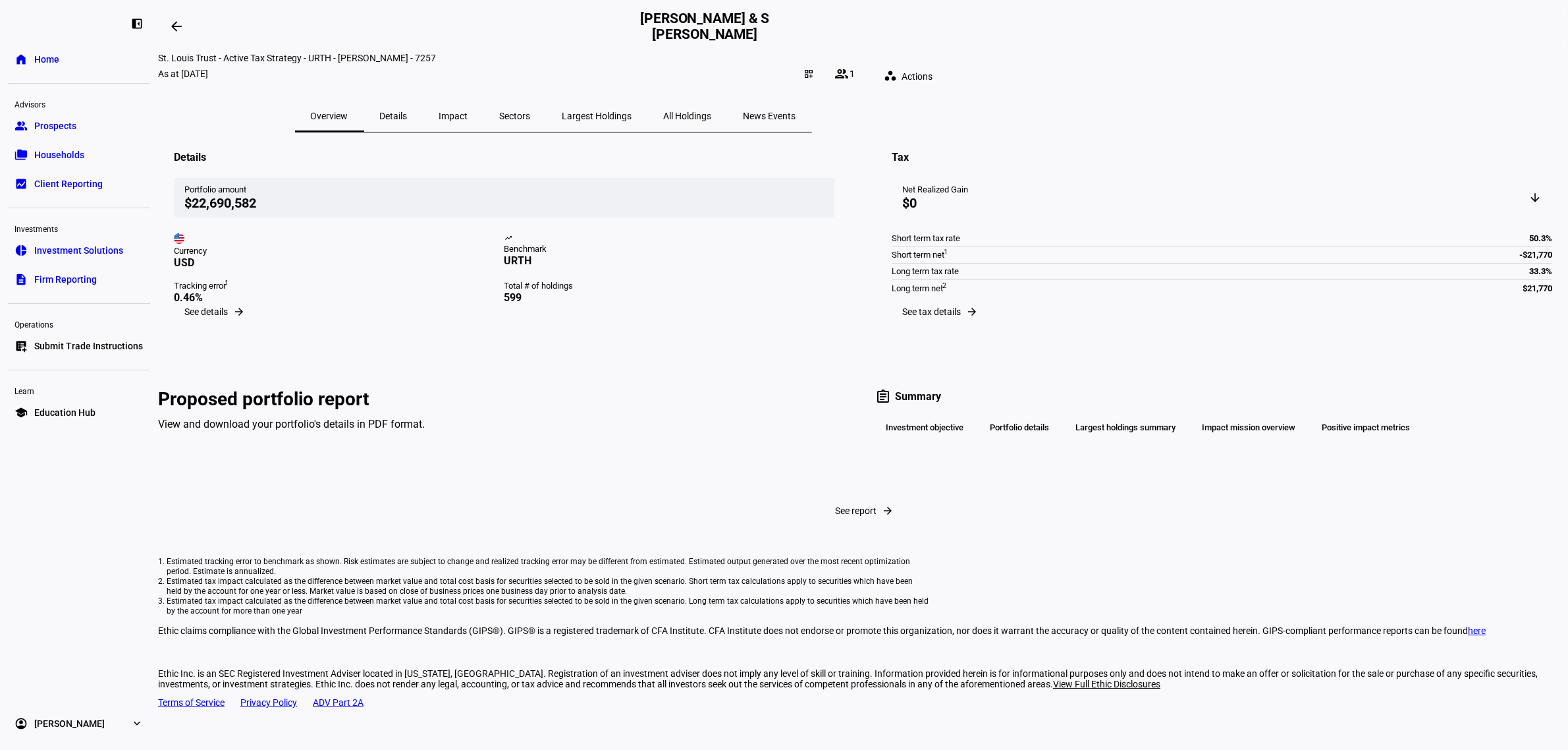
click at [670, 267] on div "URTH" at bounding box center [669, 260] width 330 height 13
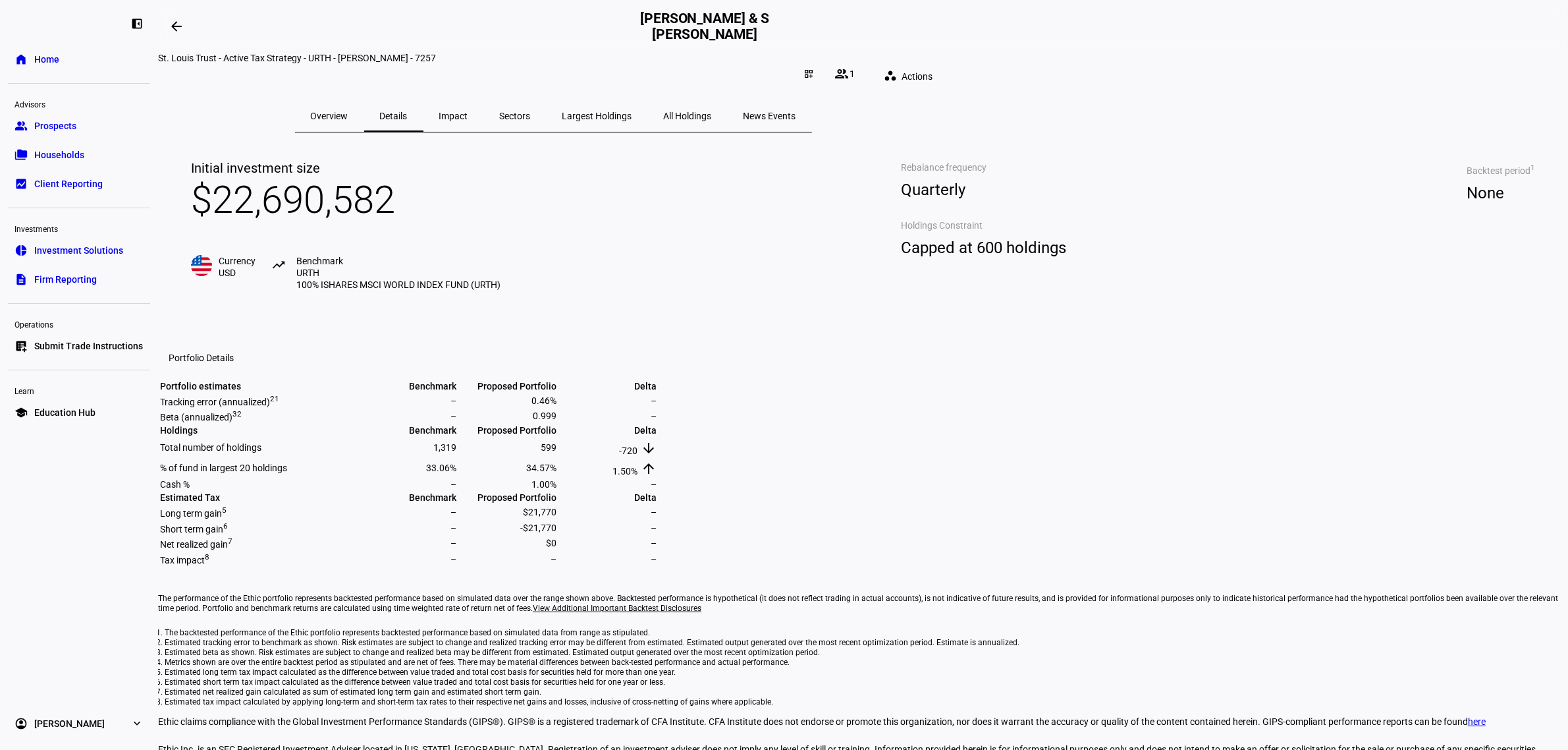
click at [468, 100] on span "Impact" at bounding box center [454, 116] width 29 height 32
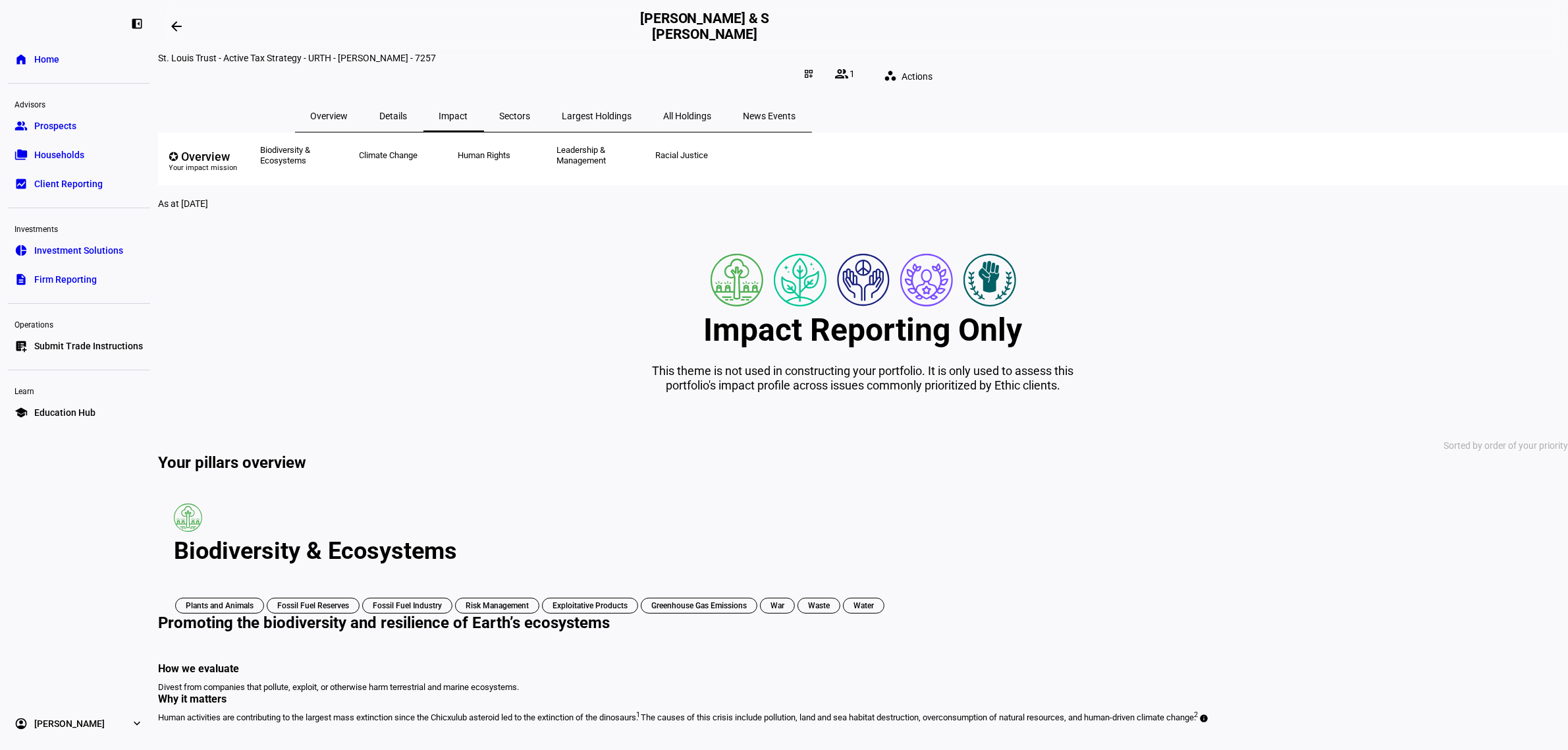
click at [531, 111] on span "Sectors" at bounding box center [516, 116] width 31 height 9
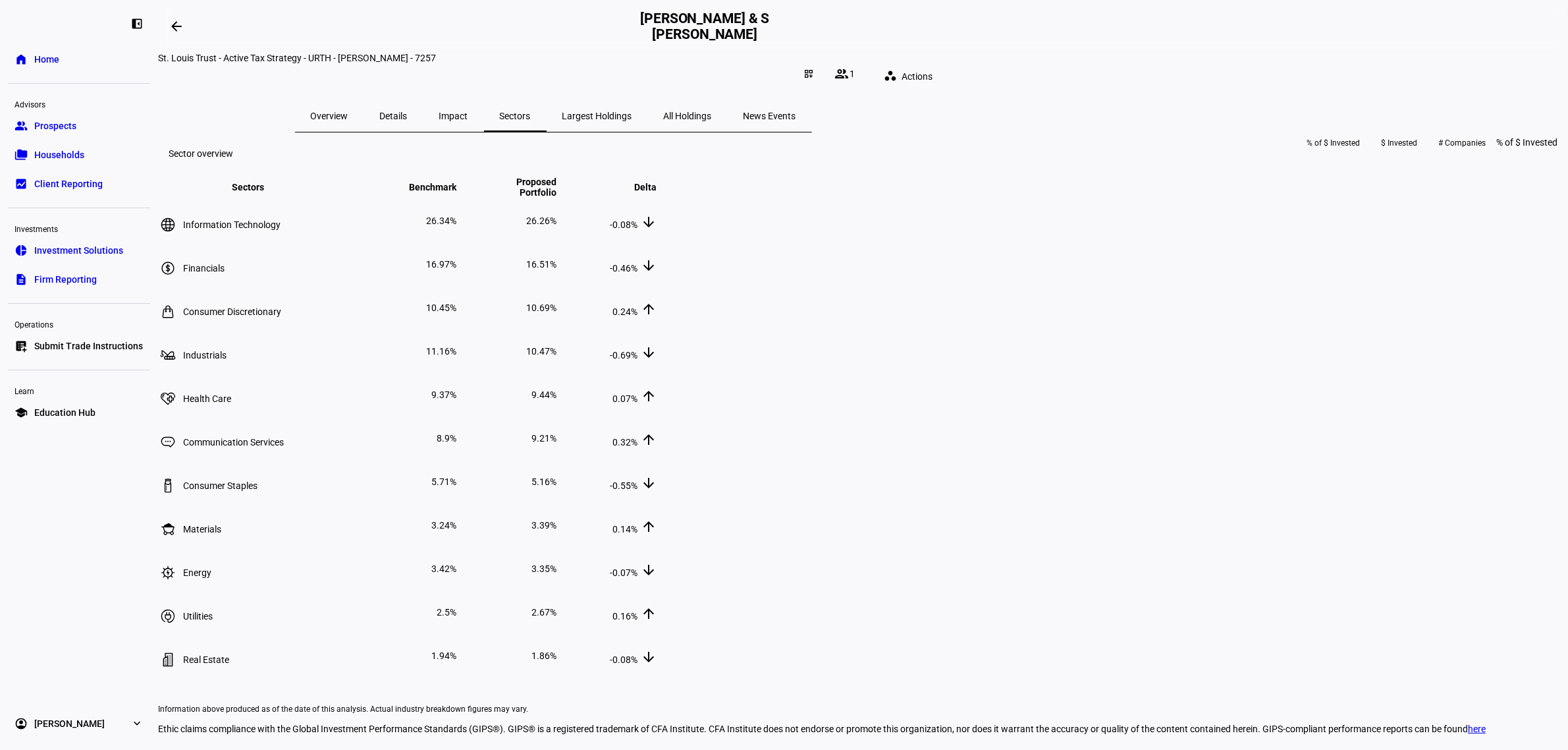
click at [632, 111] on span "Largest Holdings" at bounding box center [597, 116] width 70 height 9
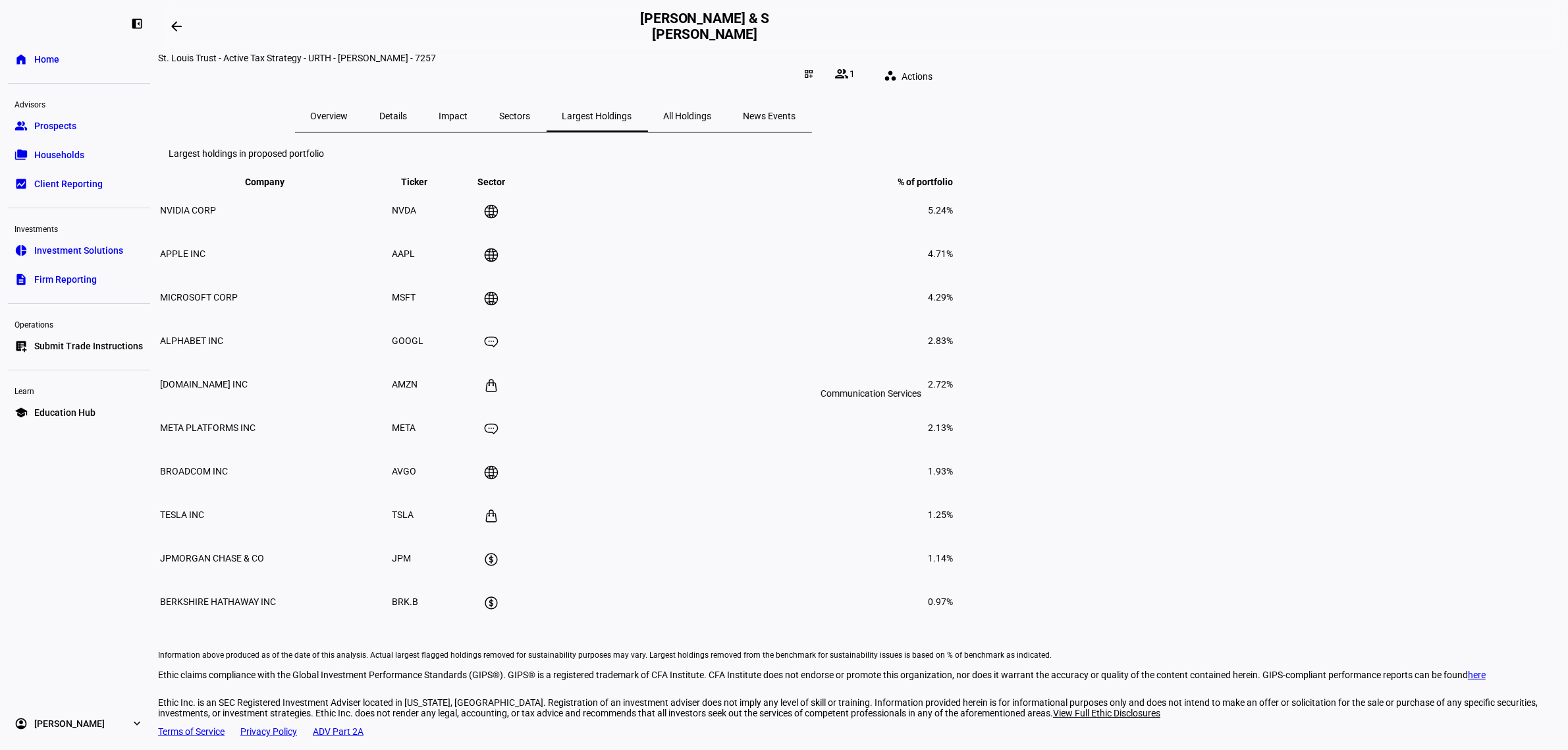
click at [499, 350] on icon at bounding box center [491, 341] width 16 height 16
click at [712, 111] on span "All Holdings" at bounding box center [688, 116] width 48 height 9
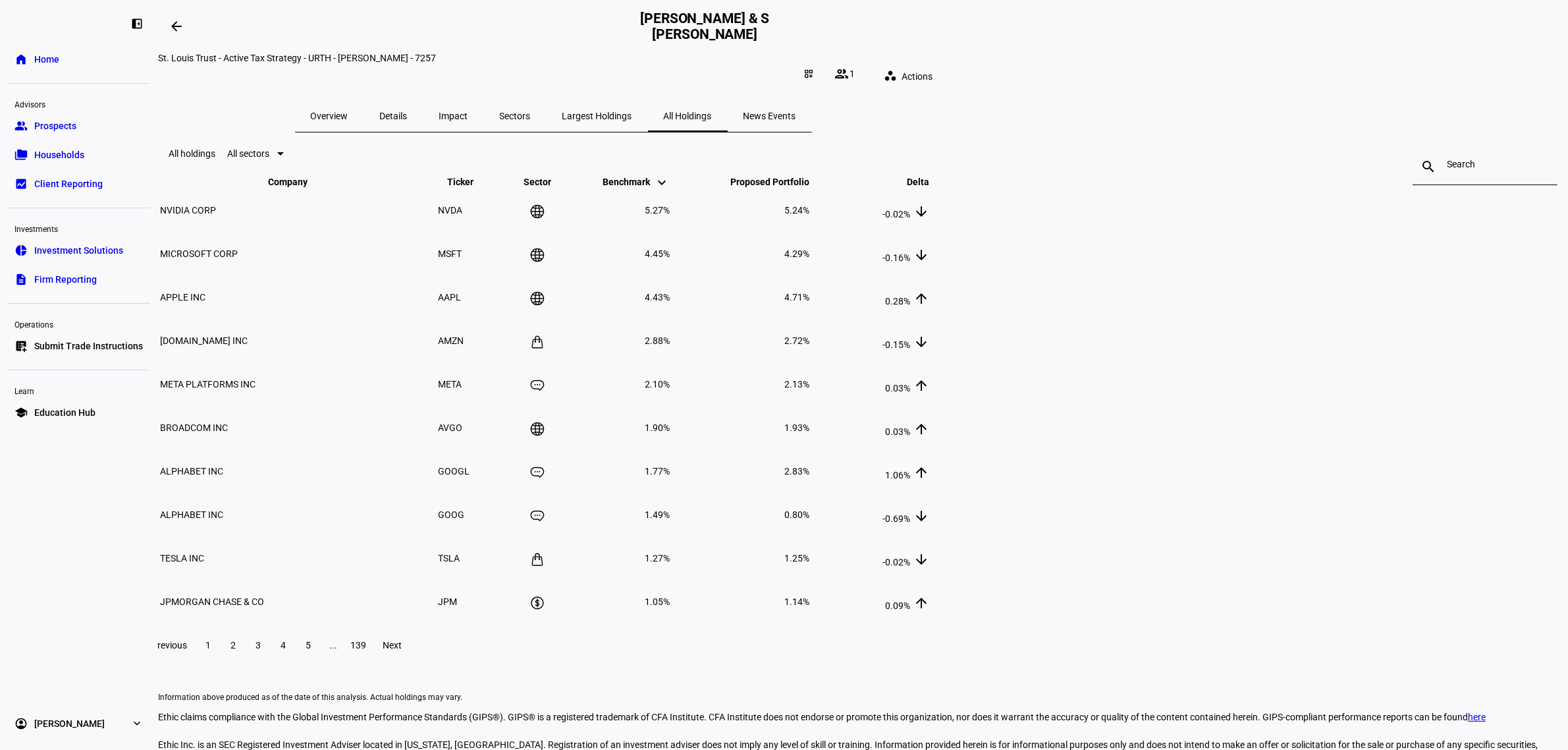
click at [796, 111] on span "News Events" at bounding box center [770, 116] width 53 height 9
